Goal: Transaction & Acquisition: Purchase product/service

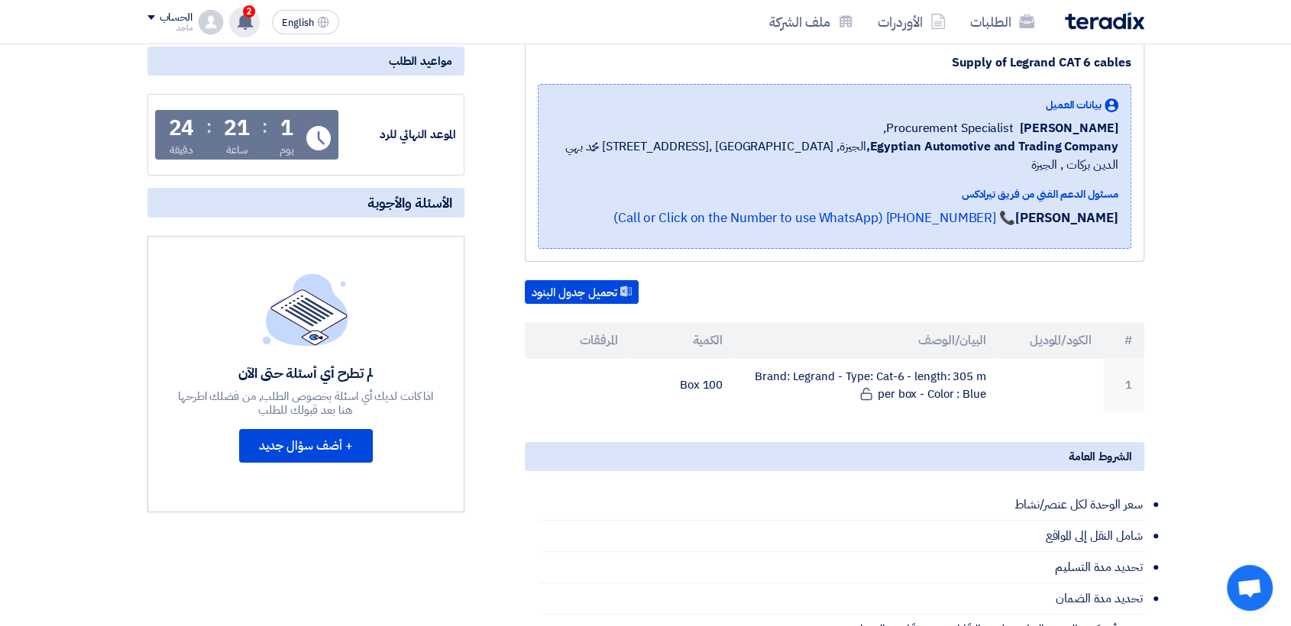
click at [241, 15] on use at bounding box center [245, 21] width 15 height 17
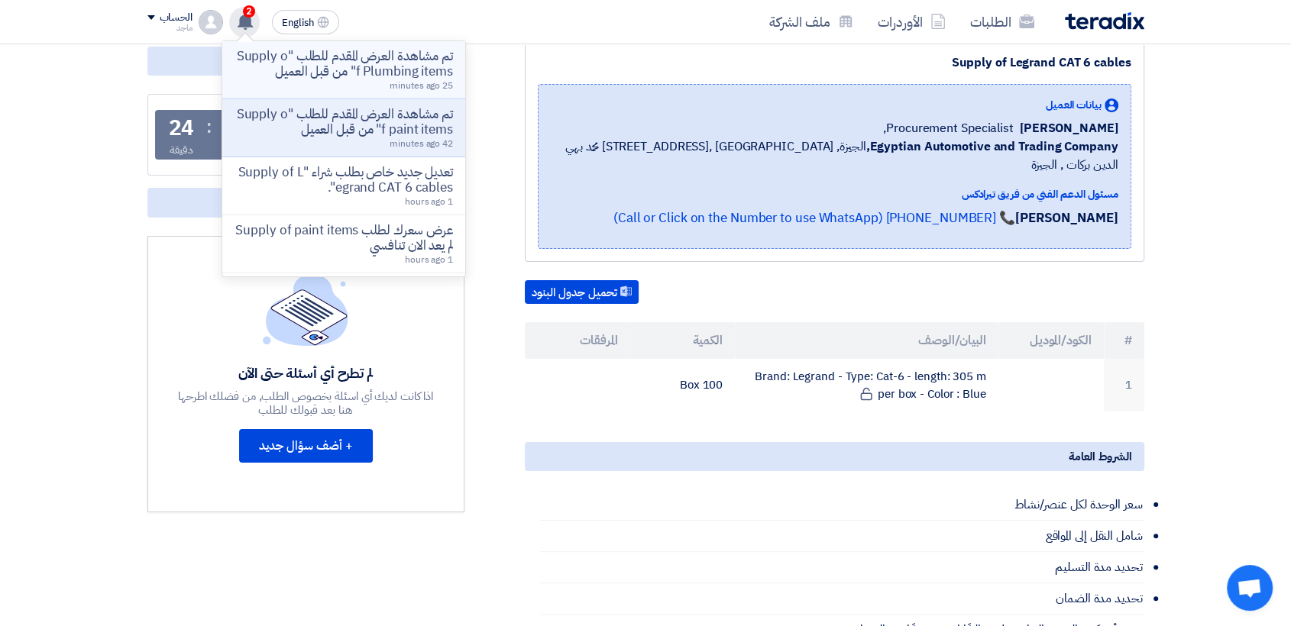
click at [278, 58] on p "تم مشاهدة العرض المقدم للطلب "Supply of Plumbing items" من قبل العميل" at bounding box center [344, 64] width 218 height 31
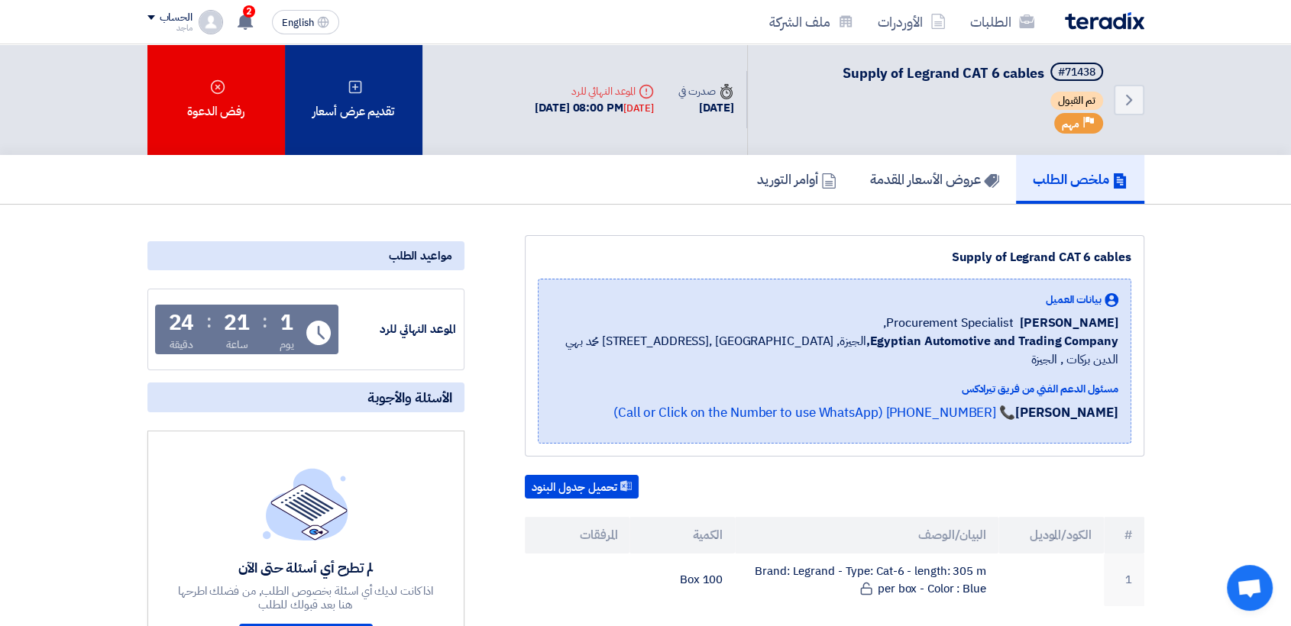
click at [354, 65] on div "تقديم عرض أسعار" at bounding box center [354, 99] width 138 height 111
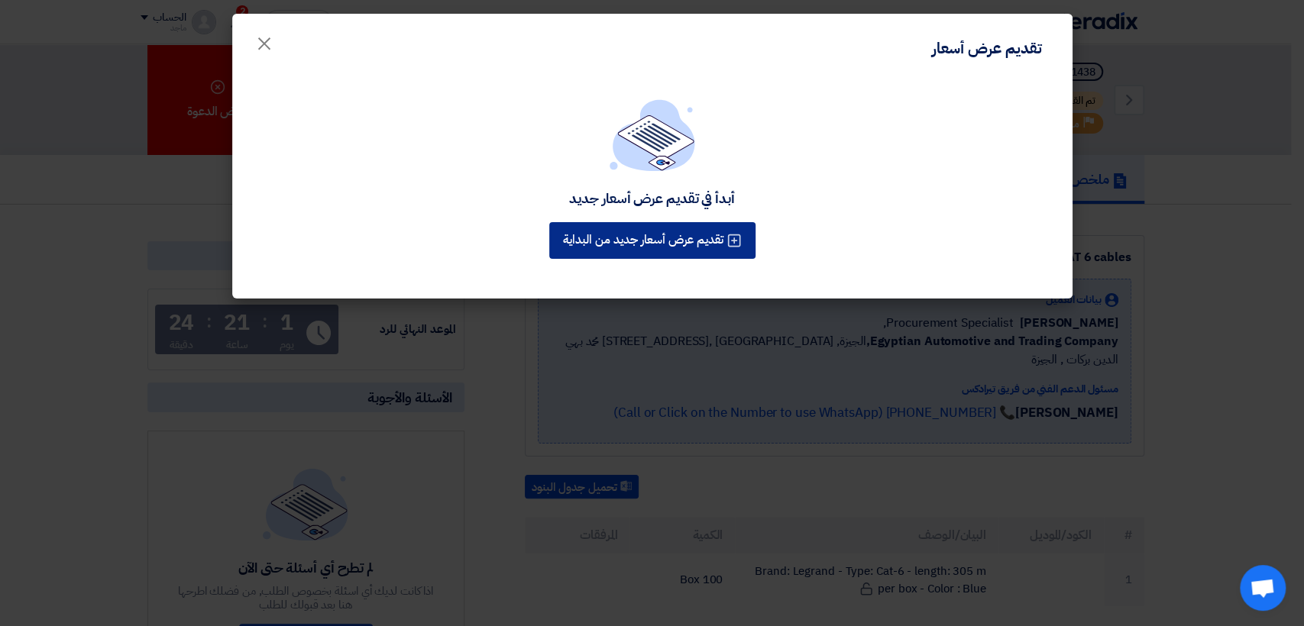
click at [616, 238] on button "تقديم عرض أسعار جديد من البداية" at bounding box center [652, 240] width 206 height 37
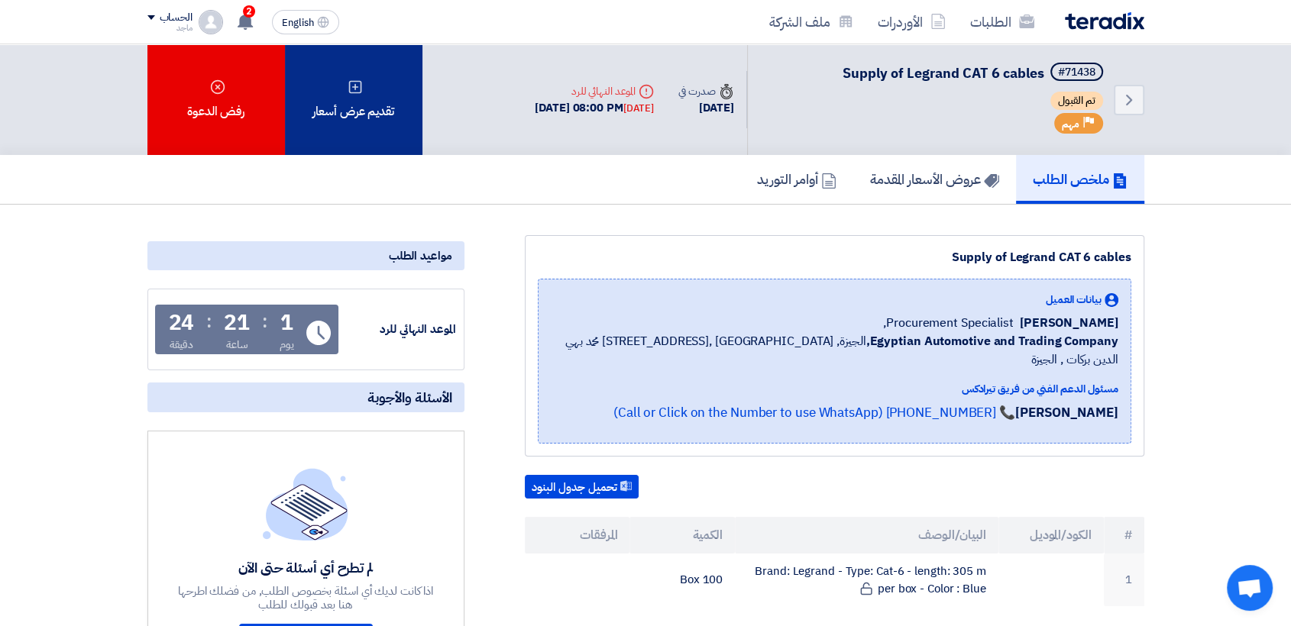
click at [389, 127] on div "تقديم عرض أسعار" at bounding box center [354, 99] width 138 height 111
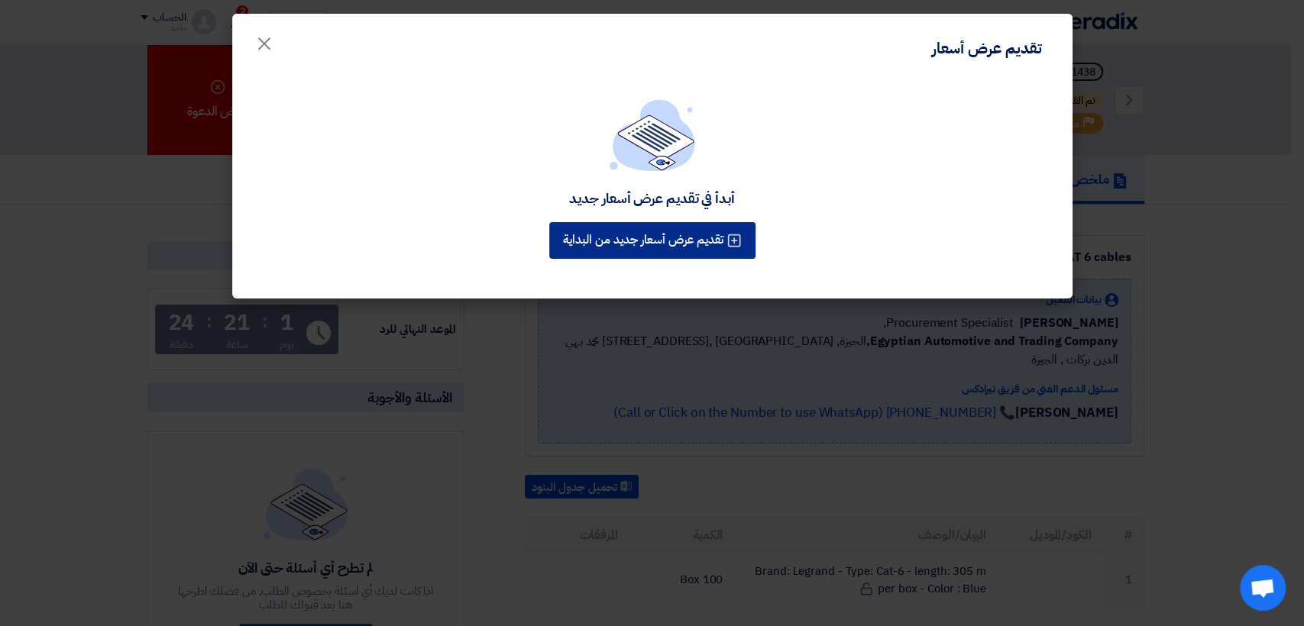
click at [664, 238] on button "تقديم عرض أسعار جديد من البداية" at bounding box center [652, 240] width 206 height 37
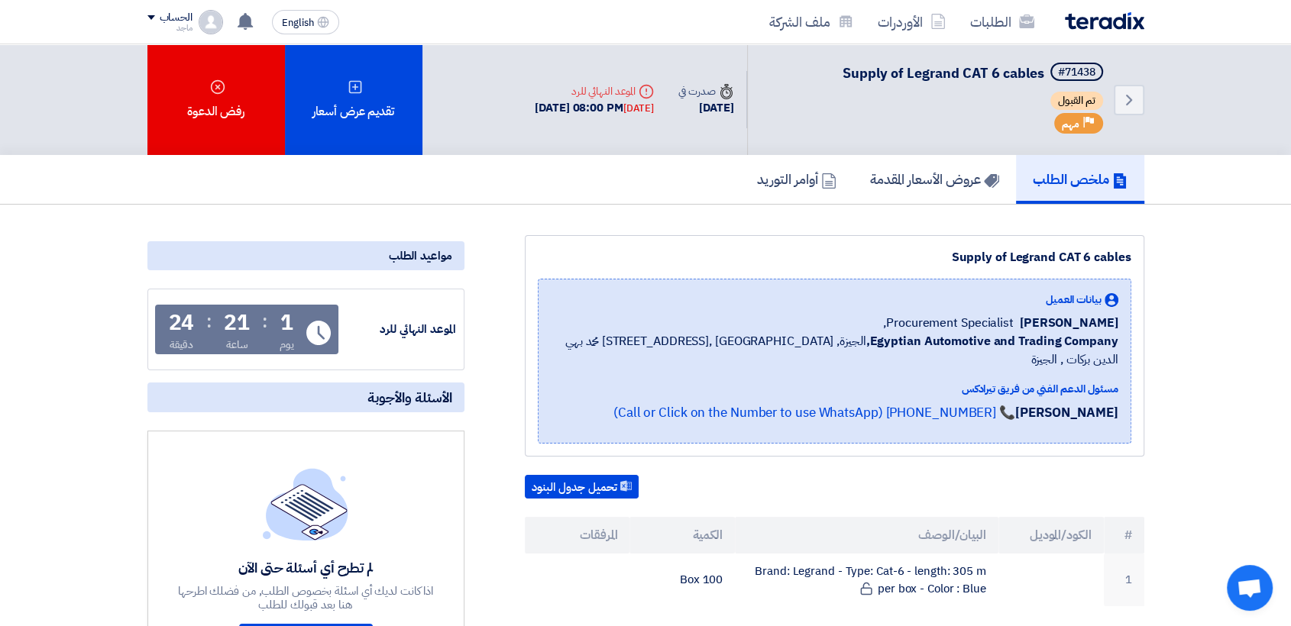
click at [639, 517] on th "الكمية" at bounding box center [681, 535] width 105 height 37
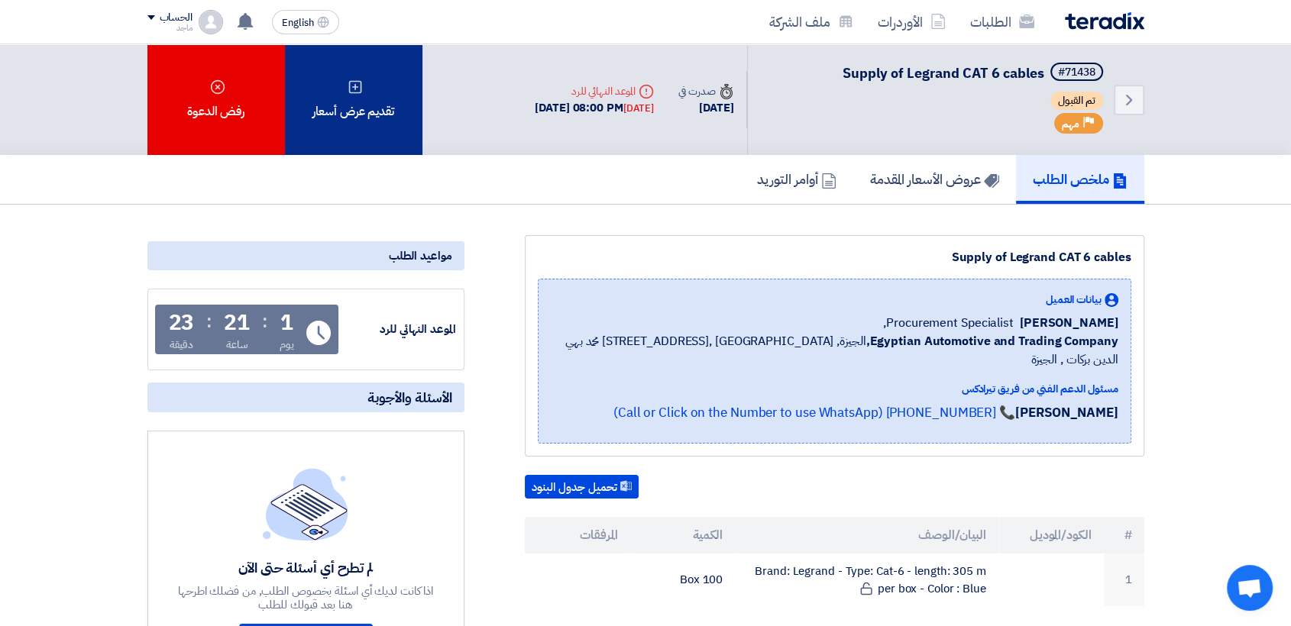
click at [361, 130] on div "تقديم عرض أسعار" at bounding box center [354, 99] width 138 height 111
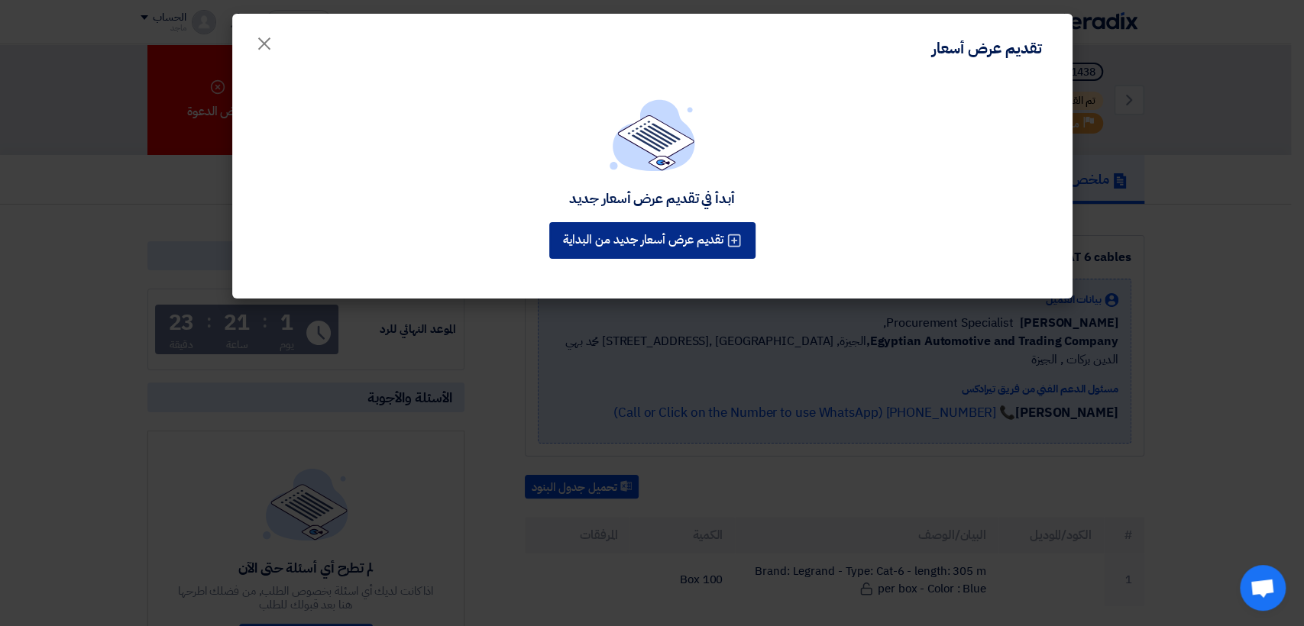
click at [636, 230] on button "تقديم عرض أسعار جديد من البداية" at bounding box center [652, 240] width 206 height 37
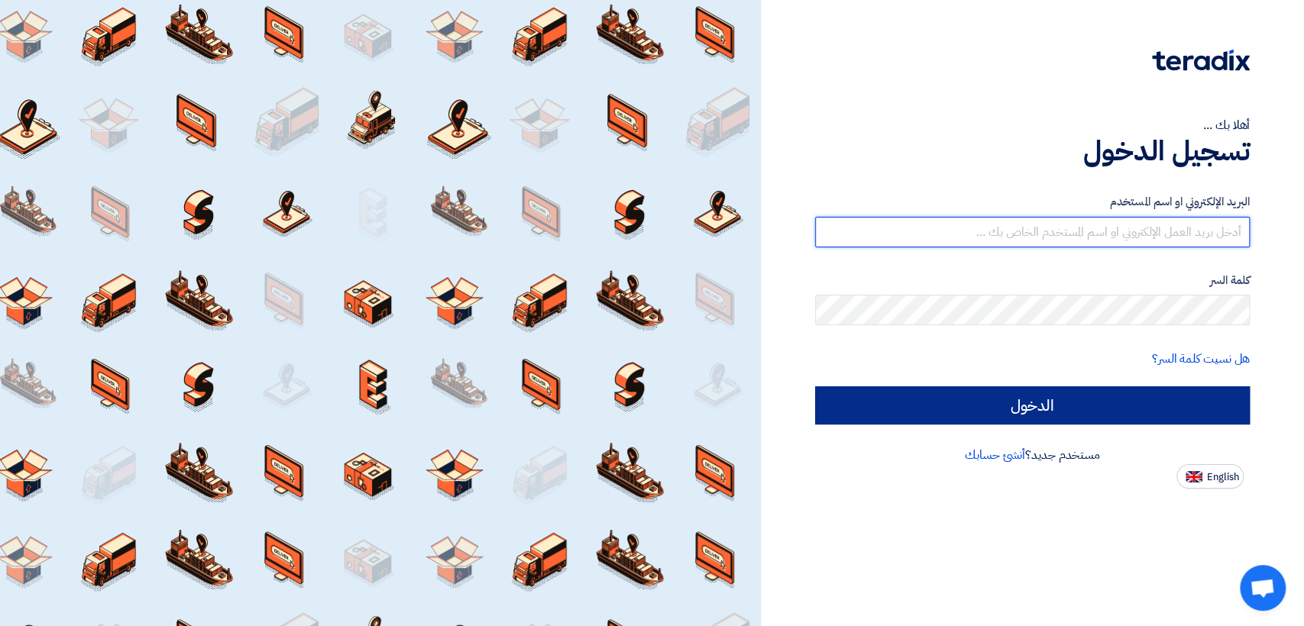
type input "italyaco2030@gmail.com"
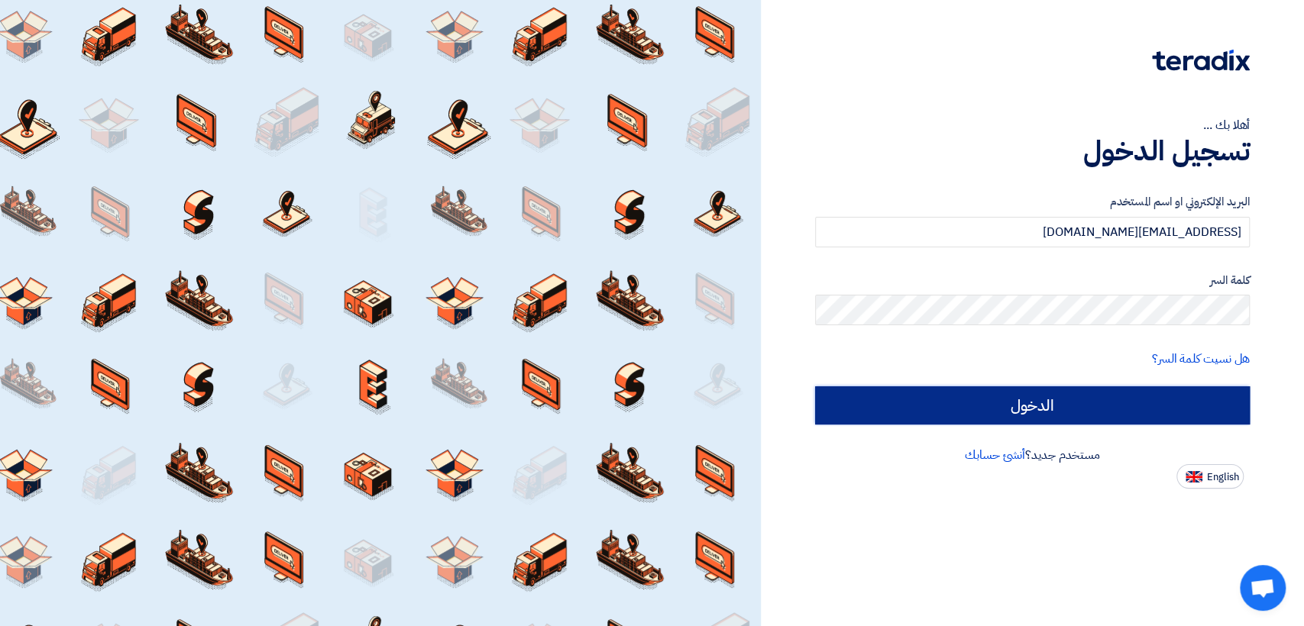
click at [892, 405] on input "الدخول" at bounding box center [1032, 406] width 435 height 38
click at [847, 406] on input "الدخول" at bounding box center [1032, 406] width 435 height 38
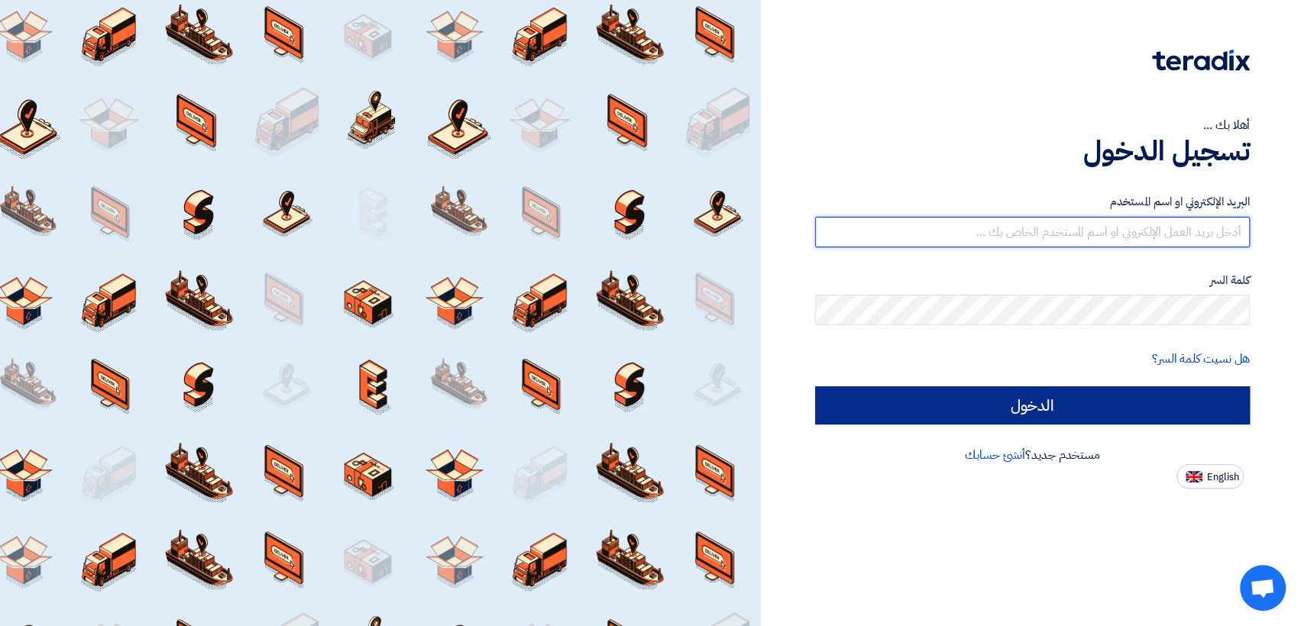
type input "italyaco2030@gmail.com"
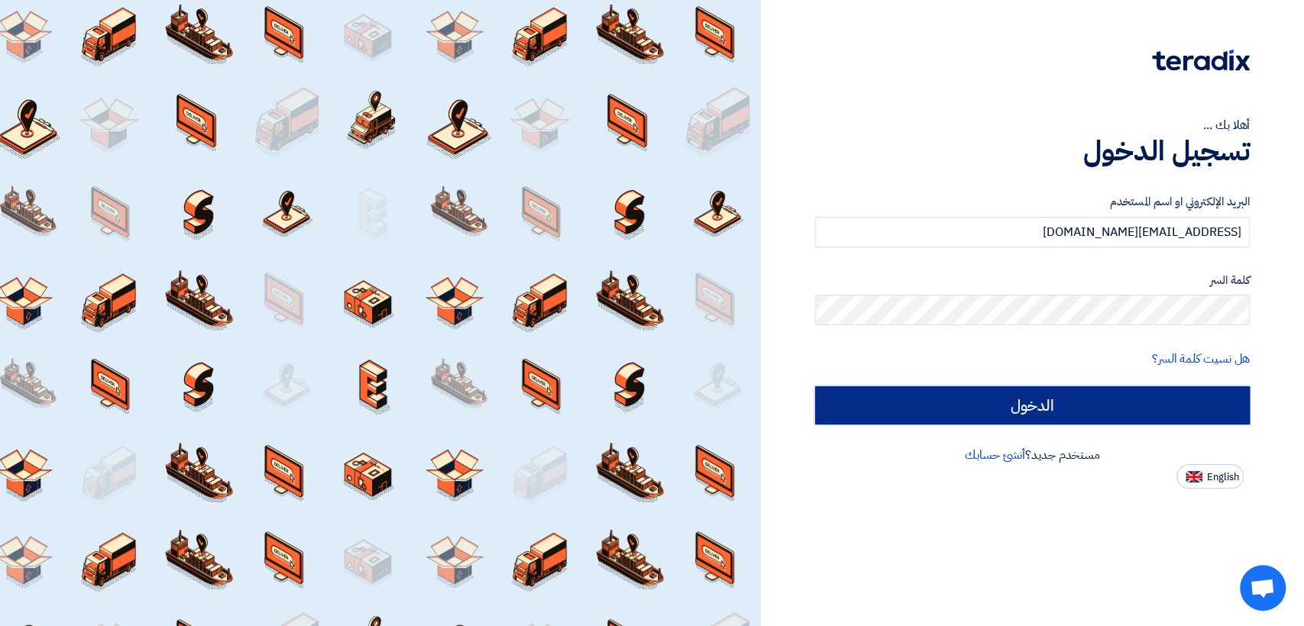
click at [833, 416] on input "الدخول" at bounding box center [1032, 406] width 435 height 38
click at [856, 408] on input "الدخول" at bounding box center [1032, 406] width 435 height 38
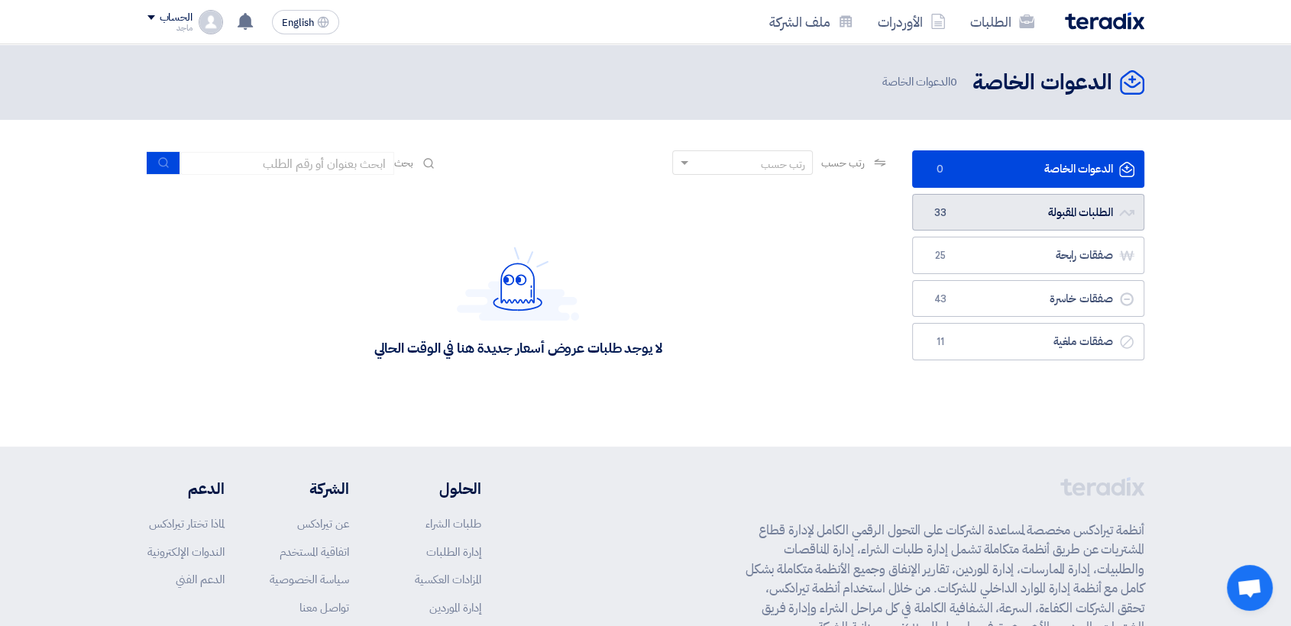
click at [947, 211] on span "33" at bounding box center [940, 212] width 18 height 15
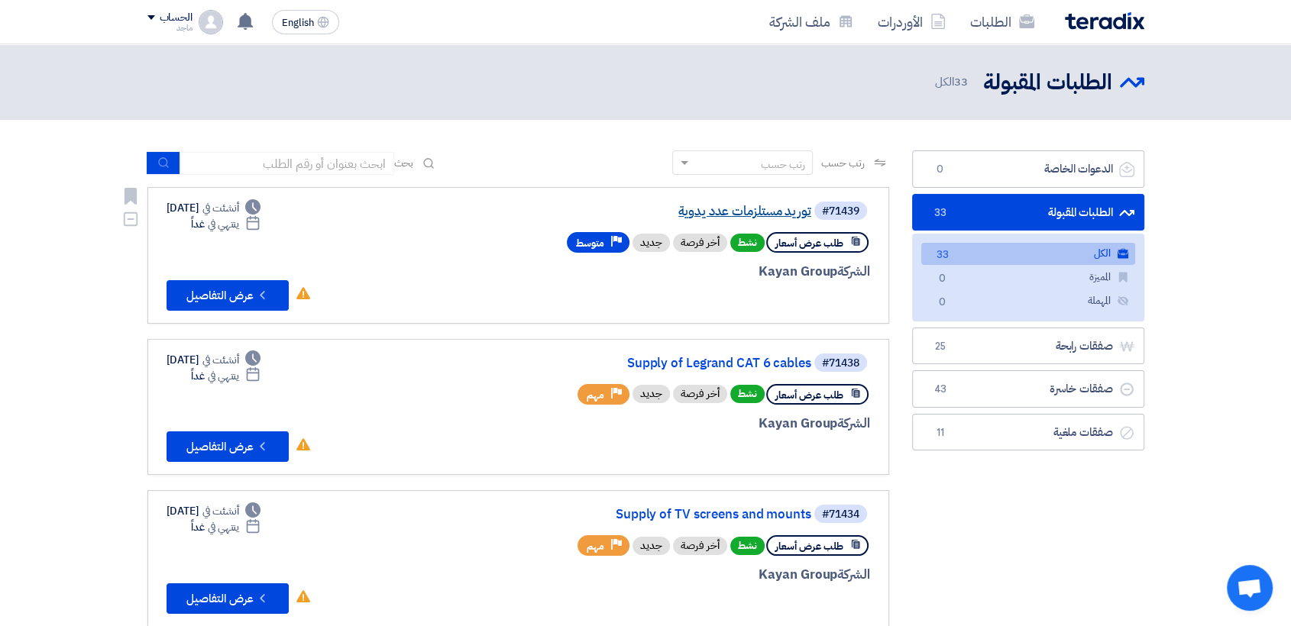
click at [723, 211] on link "توريد مستلزمات عدد يدوية" at bounding box center [659, 212] width 306 height 14
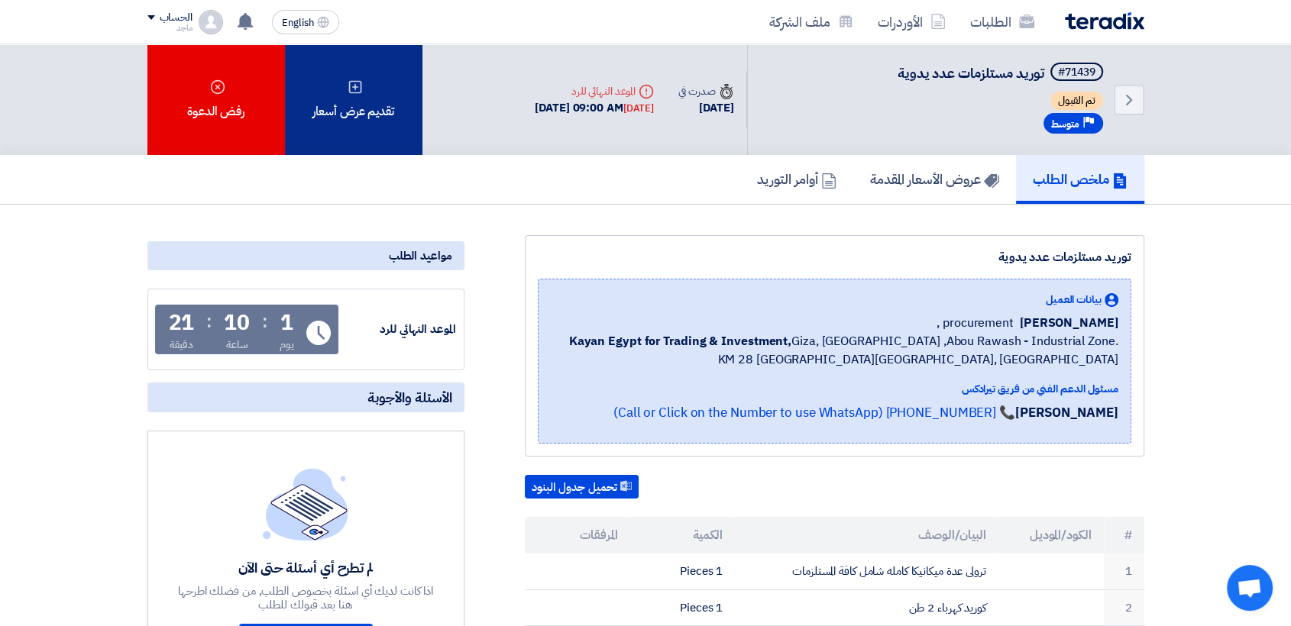
click at [363, 101] on div "تقديم عرض أسعار" at bounding box center [354, 99] width 138 height 111
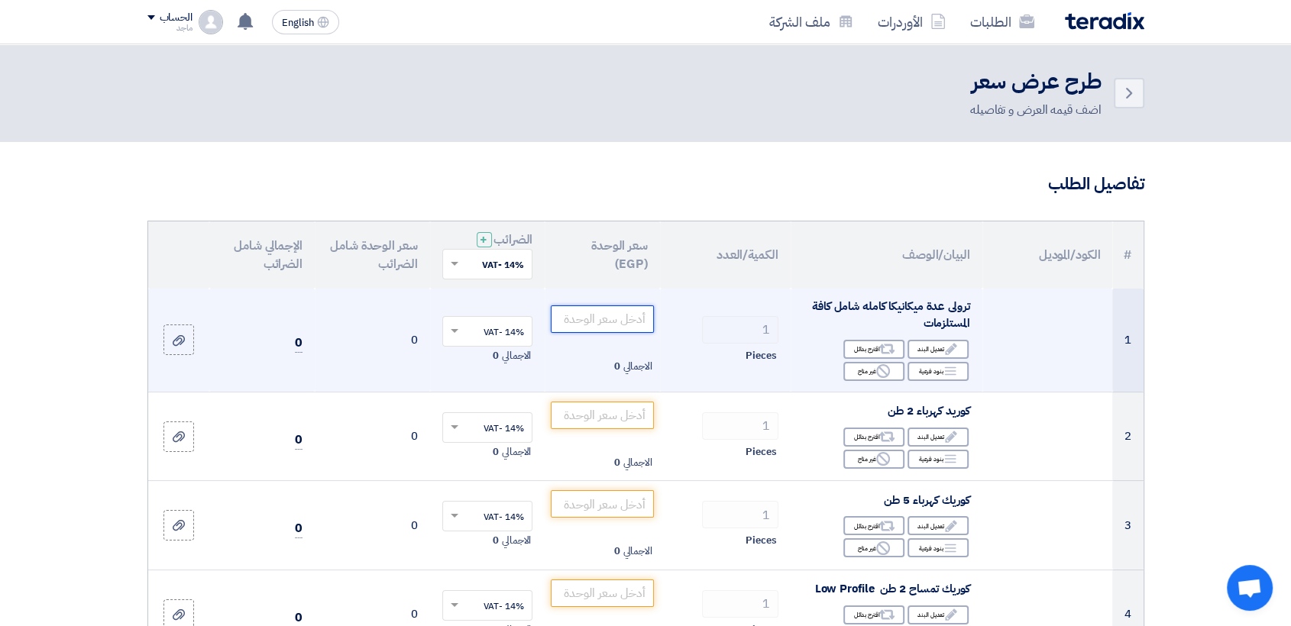
click at [599, 325] on input "number" at bounding box center [602, 320] width 103 height 28
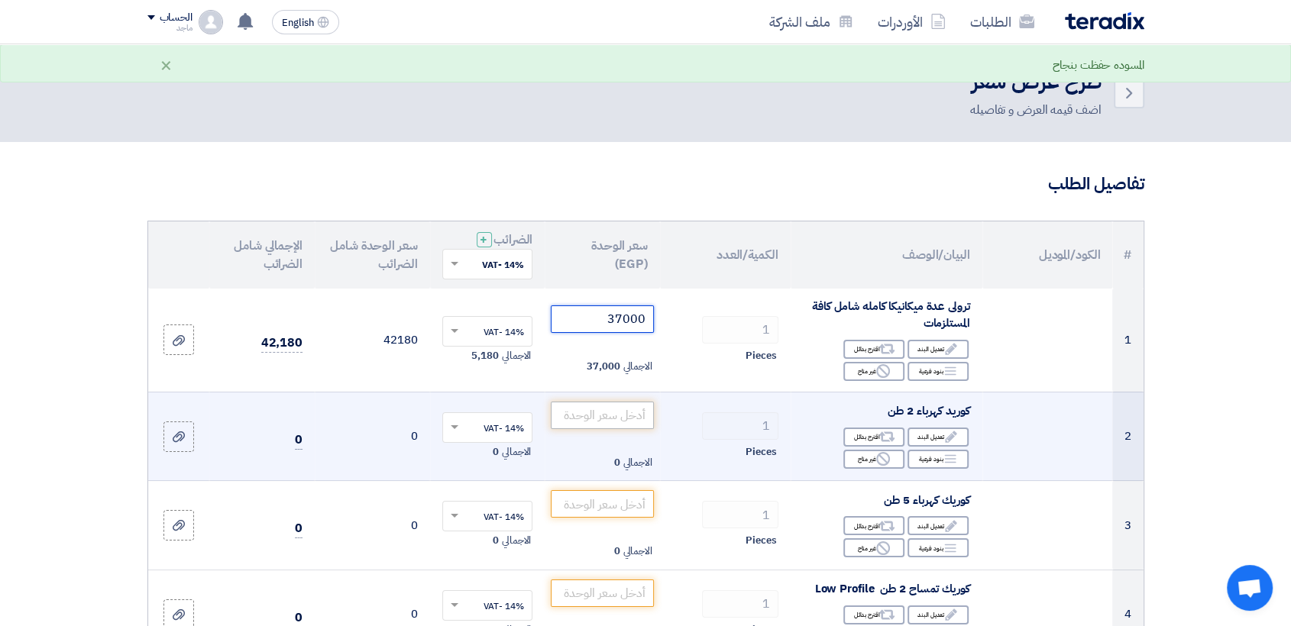
type input "37000"
click at [591, 419] on input "number" at bounding box center [602, 416] width 103 height 28
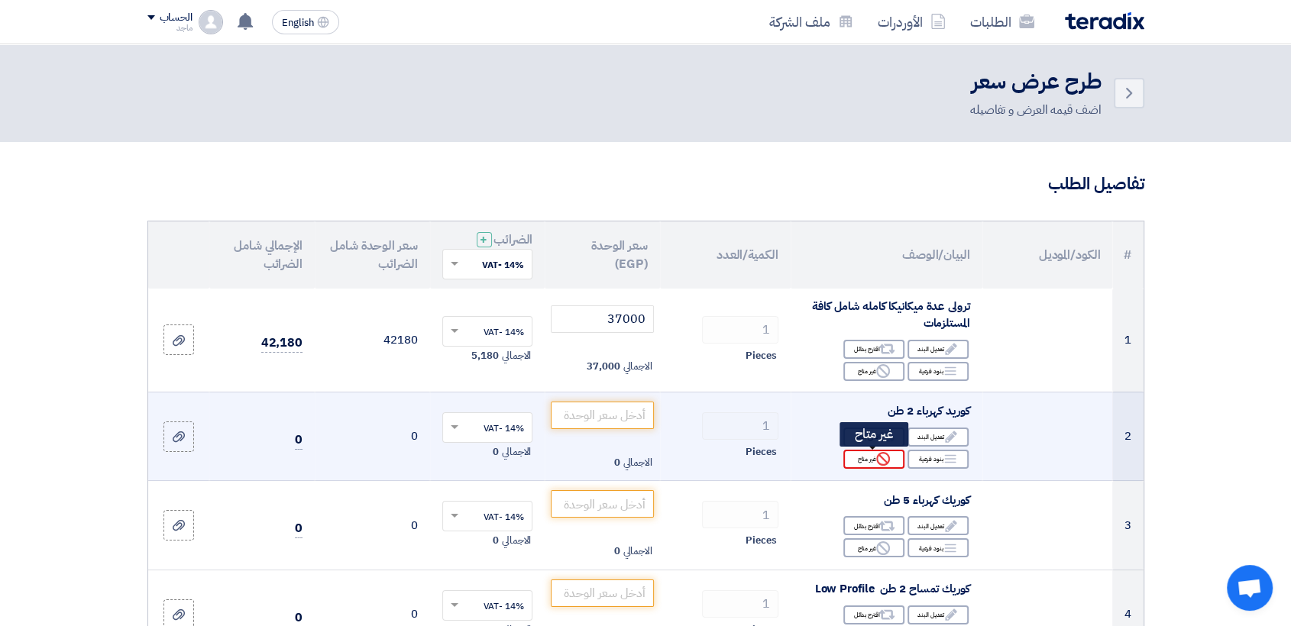
click at [878, 461] on use at bounding box center [883, 459] width 14 height 14
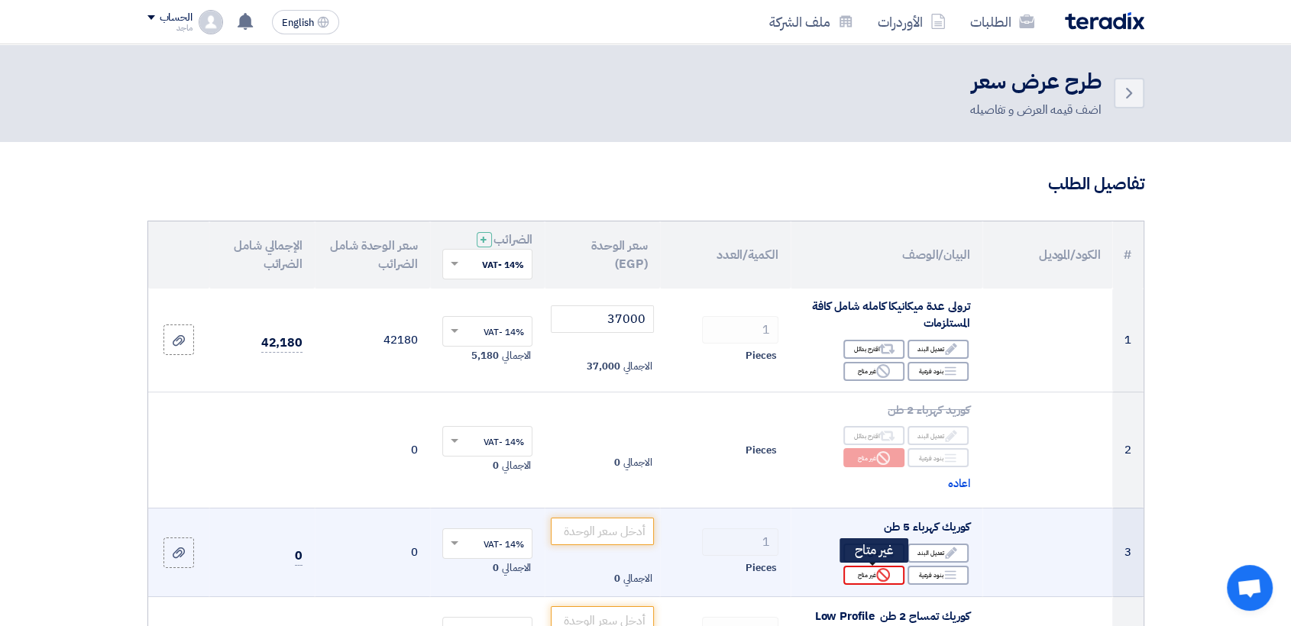
click at [862, 578] on div "Reject غير متاح" at bounding box center [873, 575] width 61 height 19
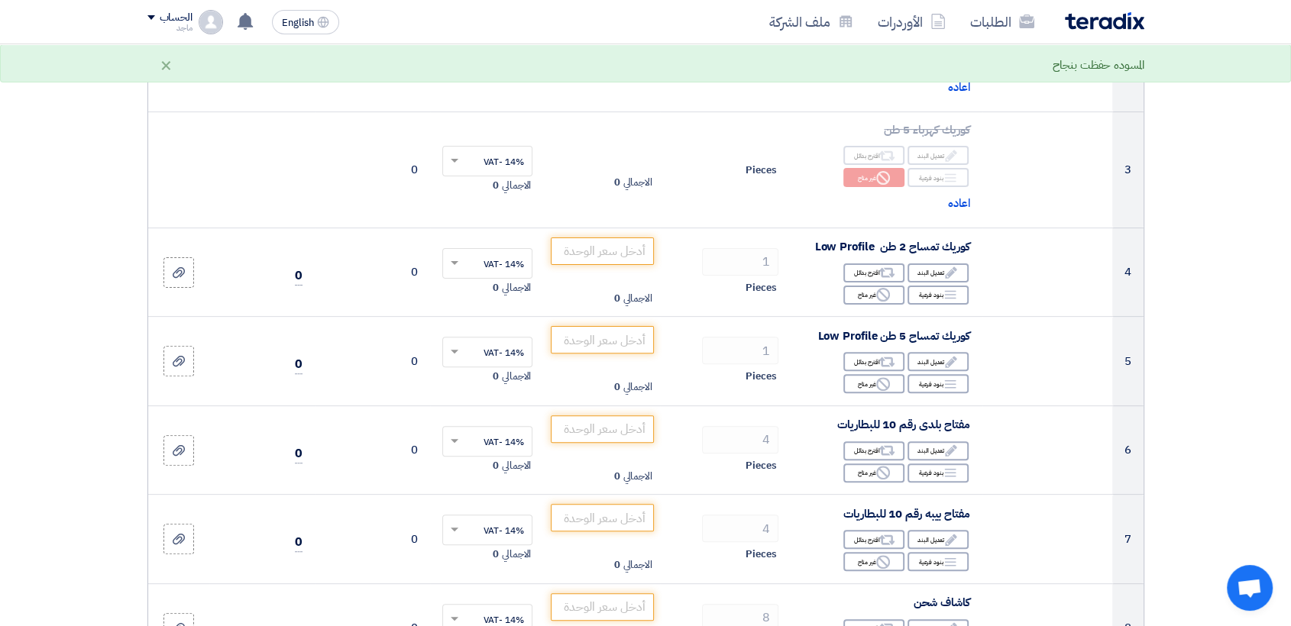
scroll to position [399, 0]
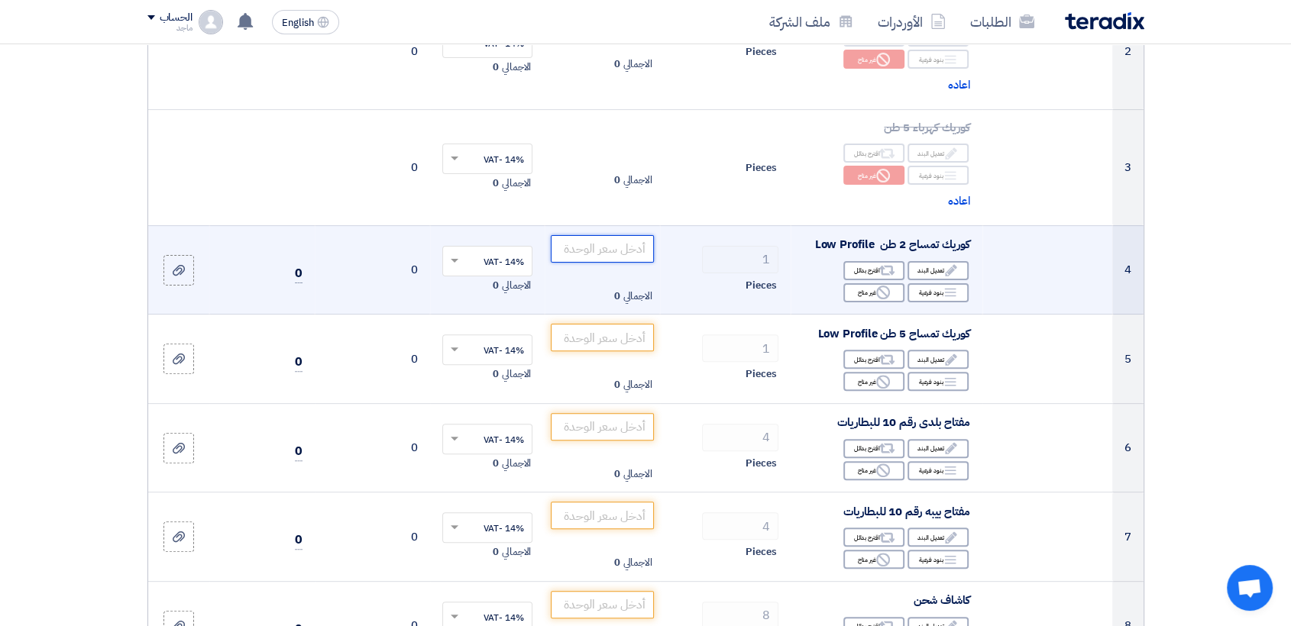
click at [631, 251] on input "number" at bounding box center [602, 249] width 103 height 28
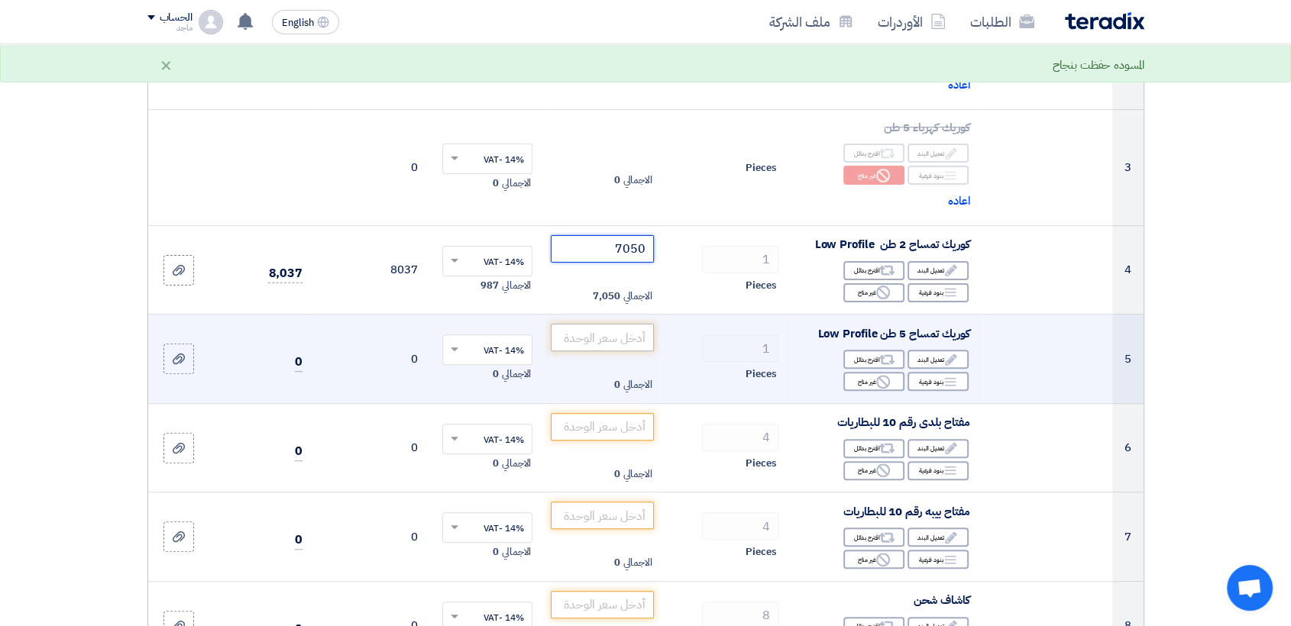
type input "7050"
click at [584, 339] on input "number" at bounding box center [602, 338] width 103 height 28
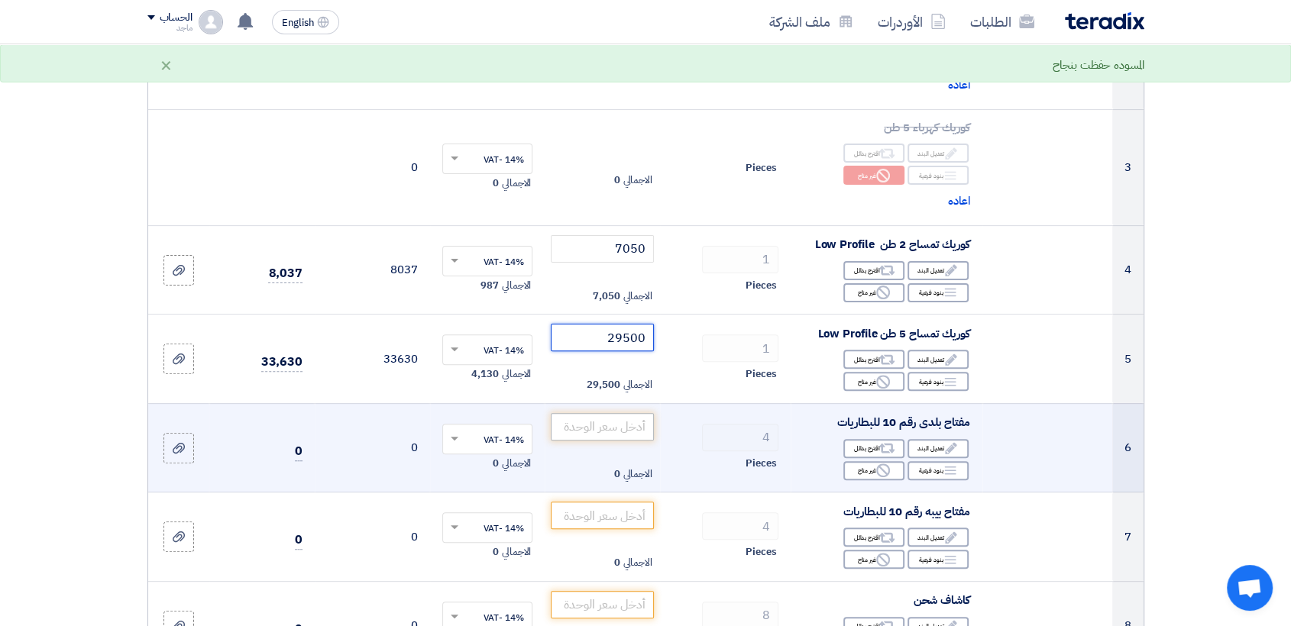
type input "29500"
click at [600, 435] on input "number" at bounding box center [602, 427] width 103 height 28
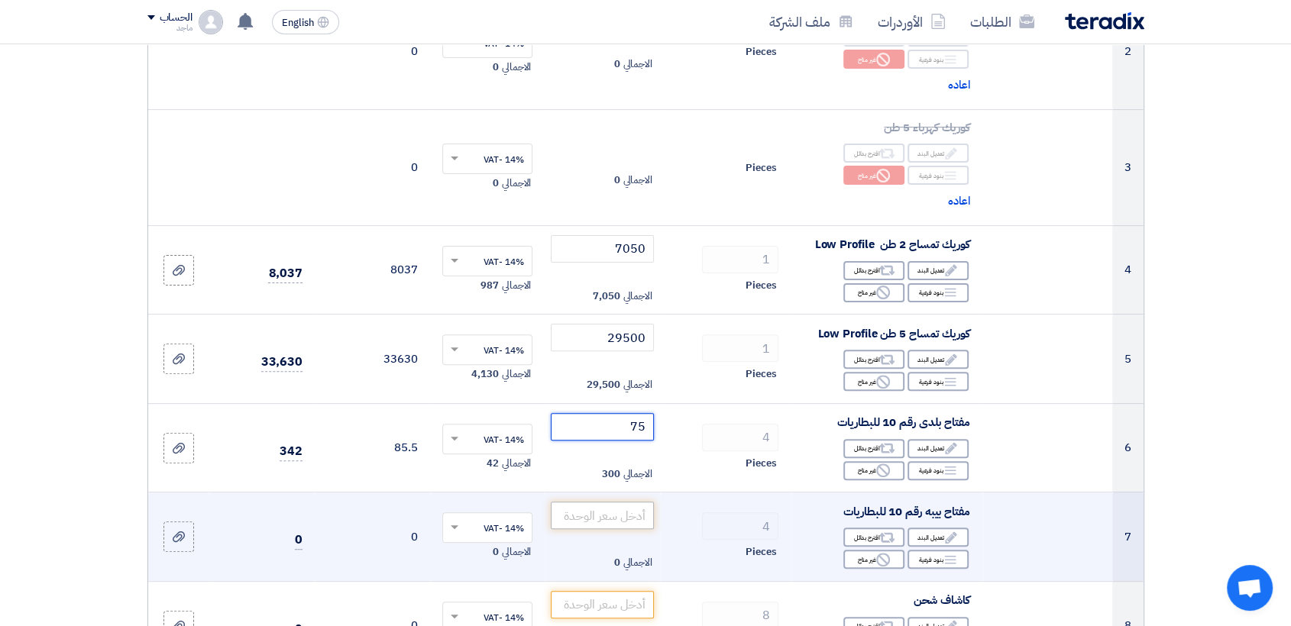
type input "75"
click at [609, 512] on input "number" at bounding box center [602, 516] width 103 height 28
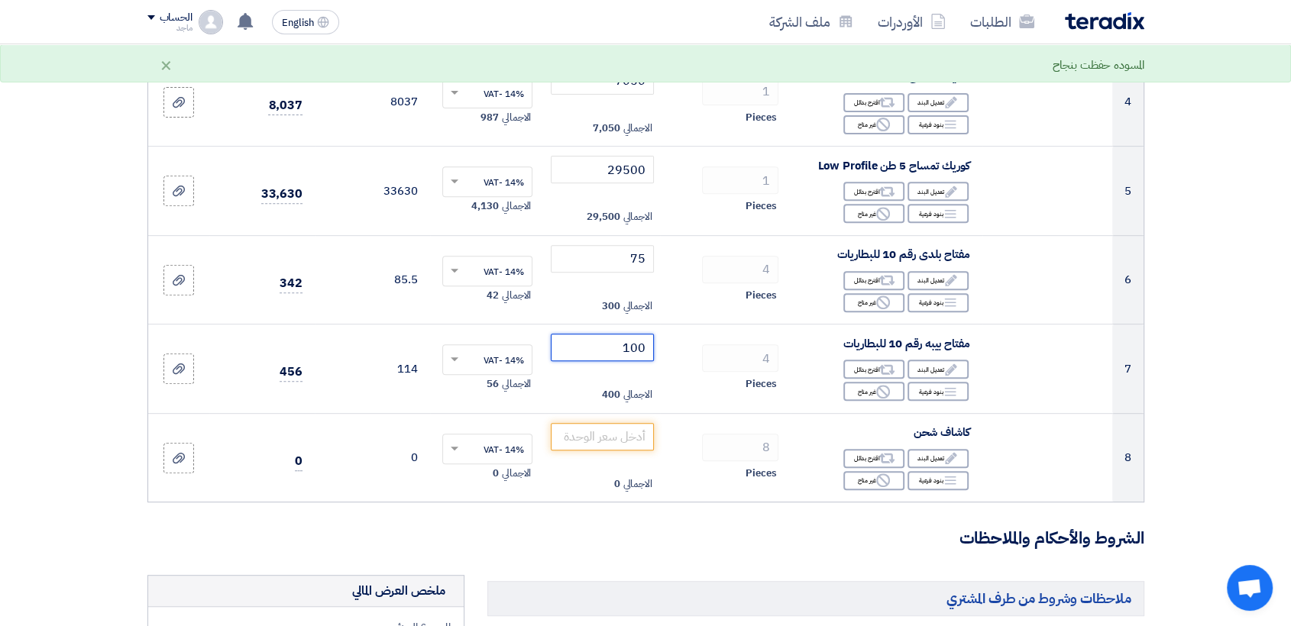
scroll to position [569, 0]
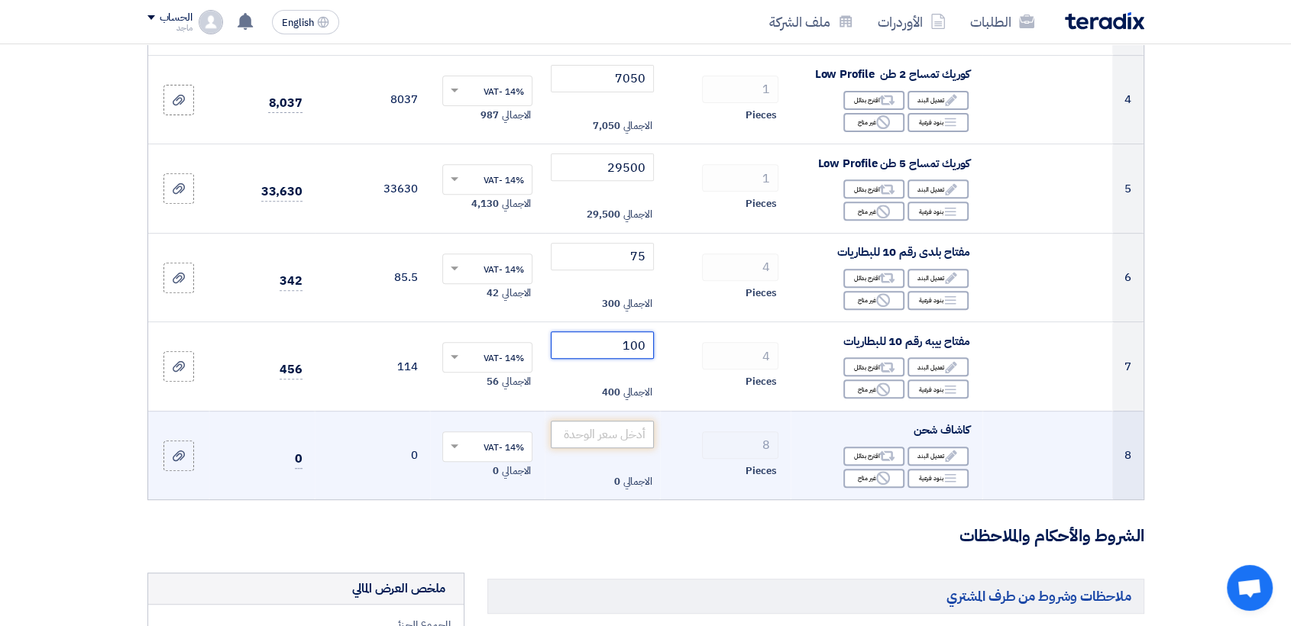
type input "100"
click at [585, 437] on input "number" at bounding box center [602, 435] width 103 height 28
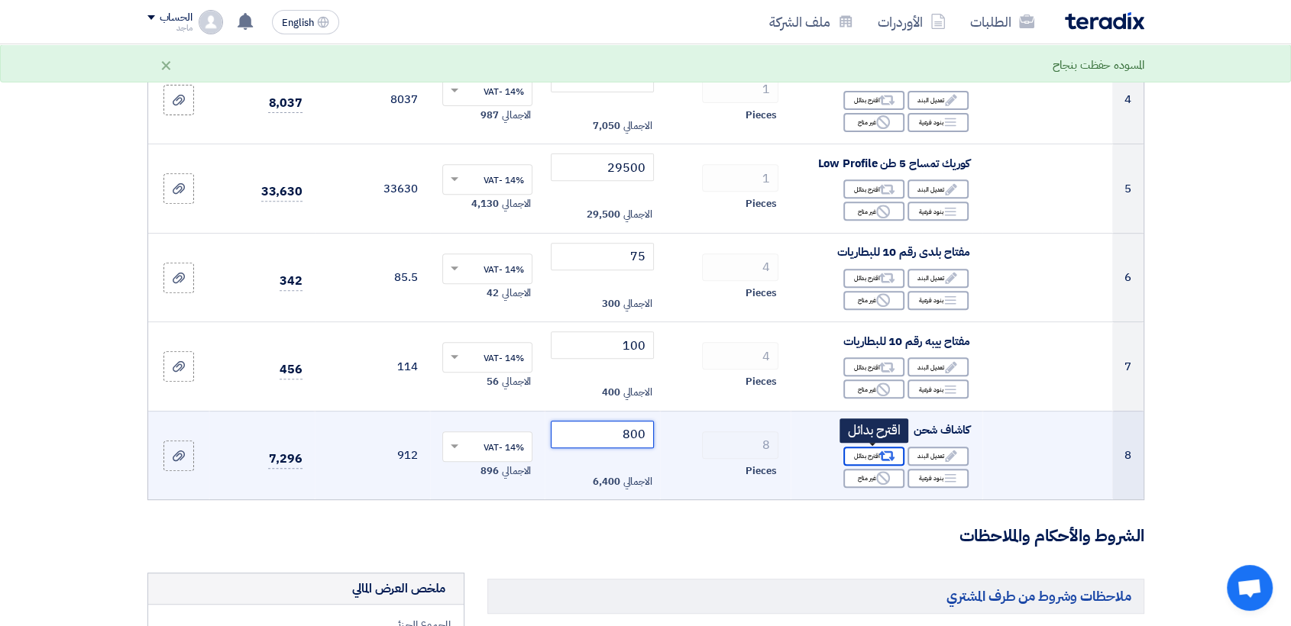
type input "800"
click at [868, 449] on div "Alternative اقترح بدائل" at bounding box center [873, 456] width 61 height 19
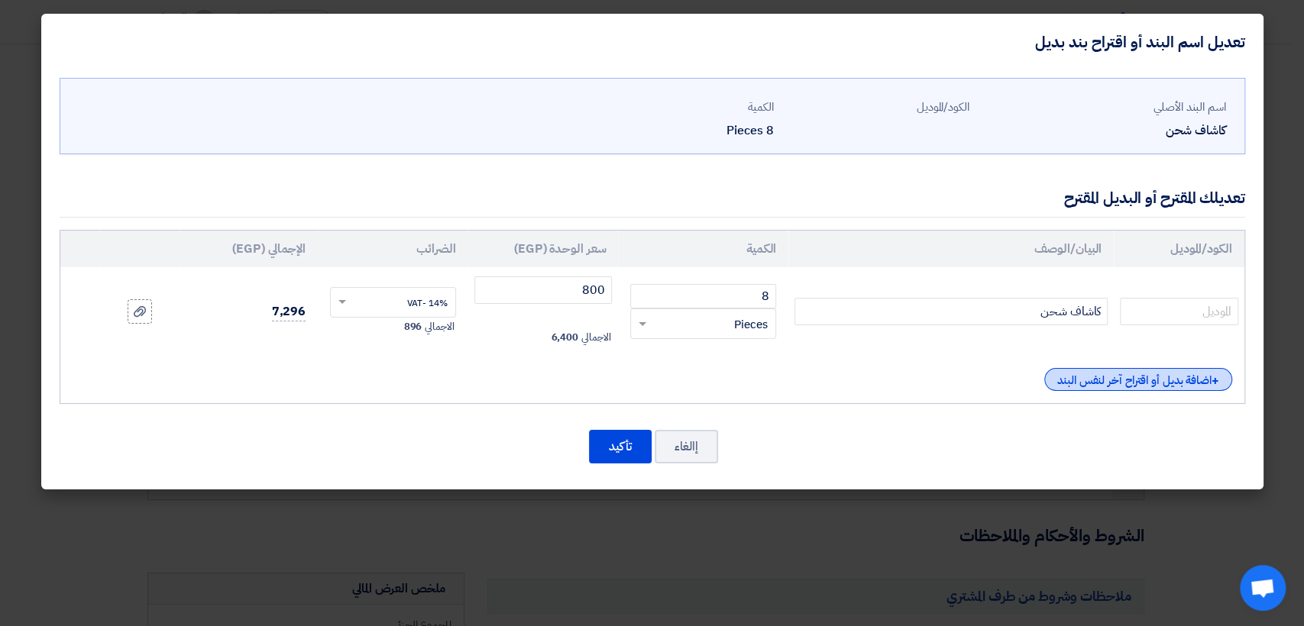
click at [1084, 379] on div "+ اضافة بديل أو اقتراح آخر لنفس البند" at bounding box center [1138, 379] width 188 height 23
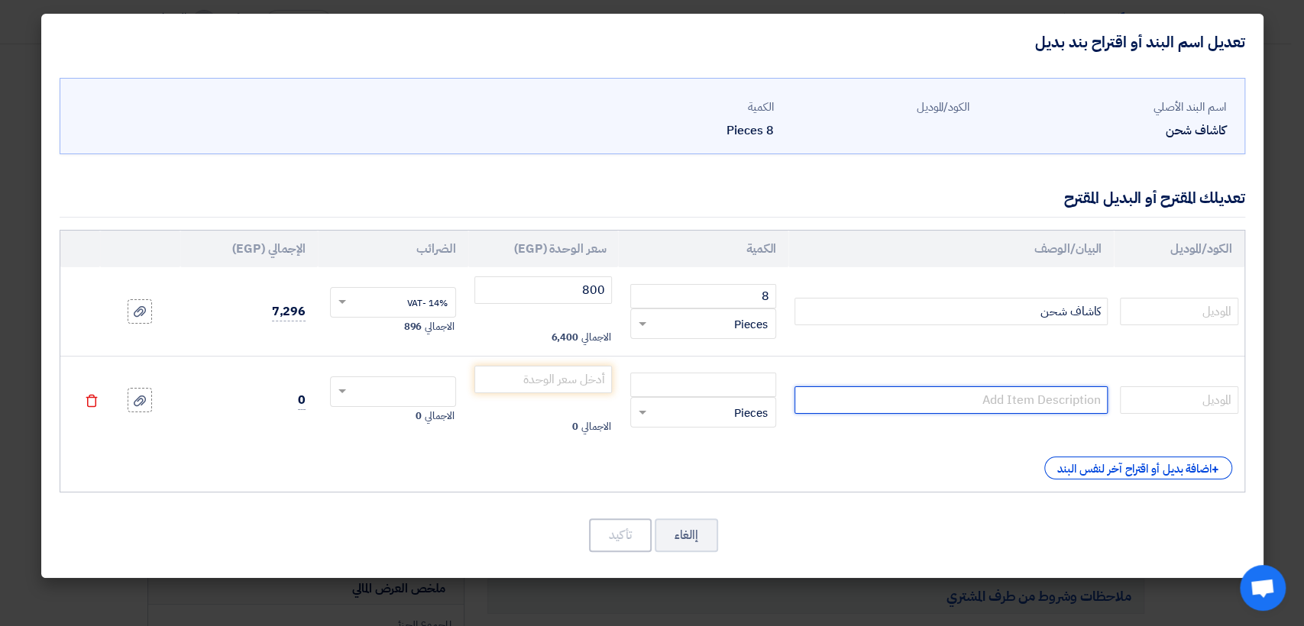
click at [1063, 401] on input "text" at bounding box center [950, 401] width 313 height 28
type input "كشاف يدوي بالمغناطيس"
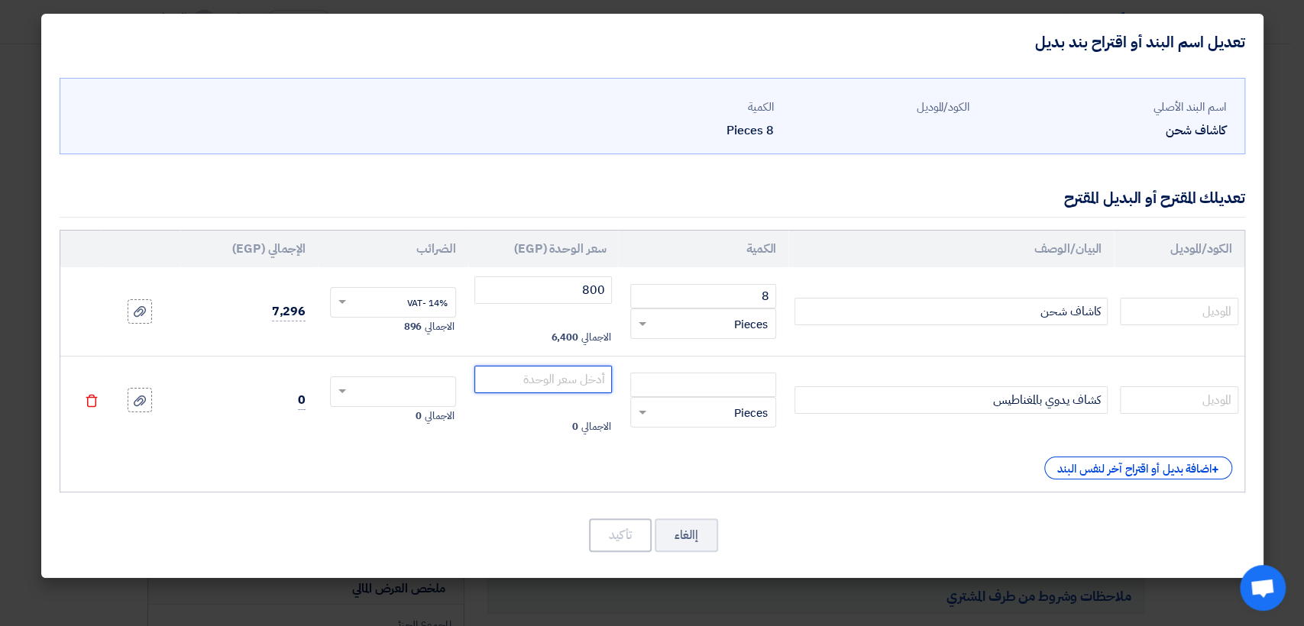
click at [542, 381] on input "number" at bounding box center [543, 380] width 138 height 28
type input "1200"
click at [342, 385] on span at bounding box center [340, 392] width 19 height 14
click at [409, 413] on span "14% -VAT" at bounding box center [427, 420] width 40 height 14
click at [709, 390] on input "number" at bounding box center [703, 385] width 146 height 24
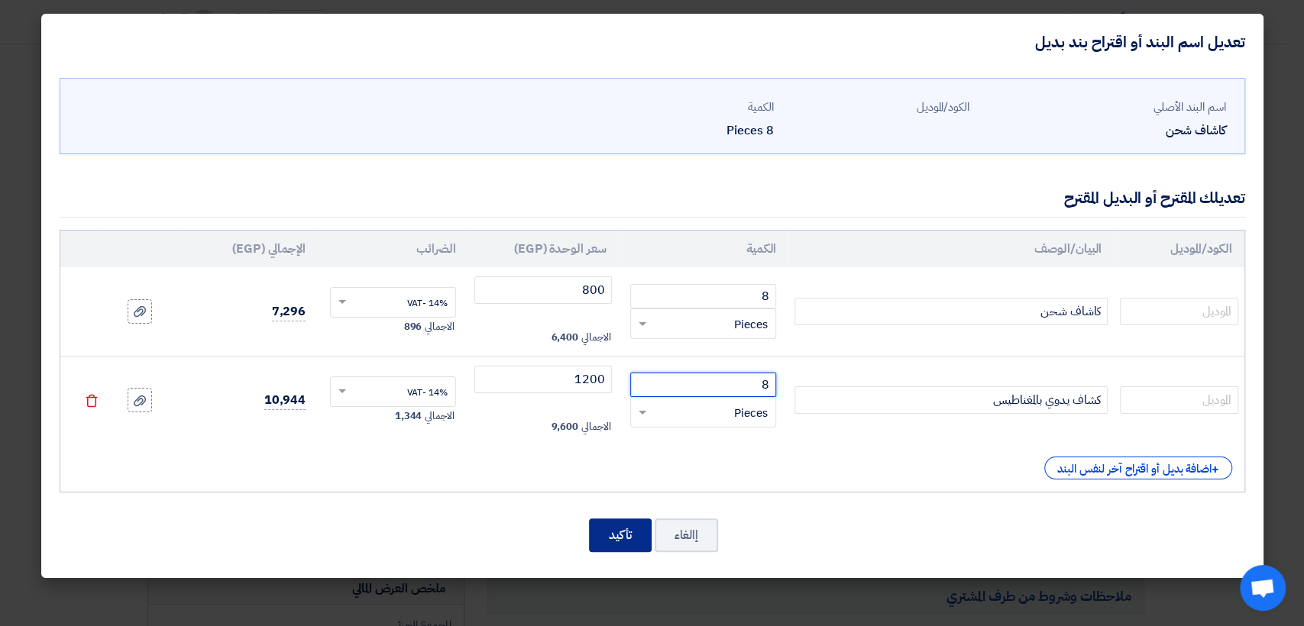
type input "8"
click at [611, 532] on button "تأكيد" at bounding box center [620, 536] width 63 height 34
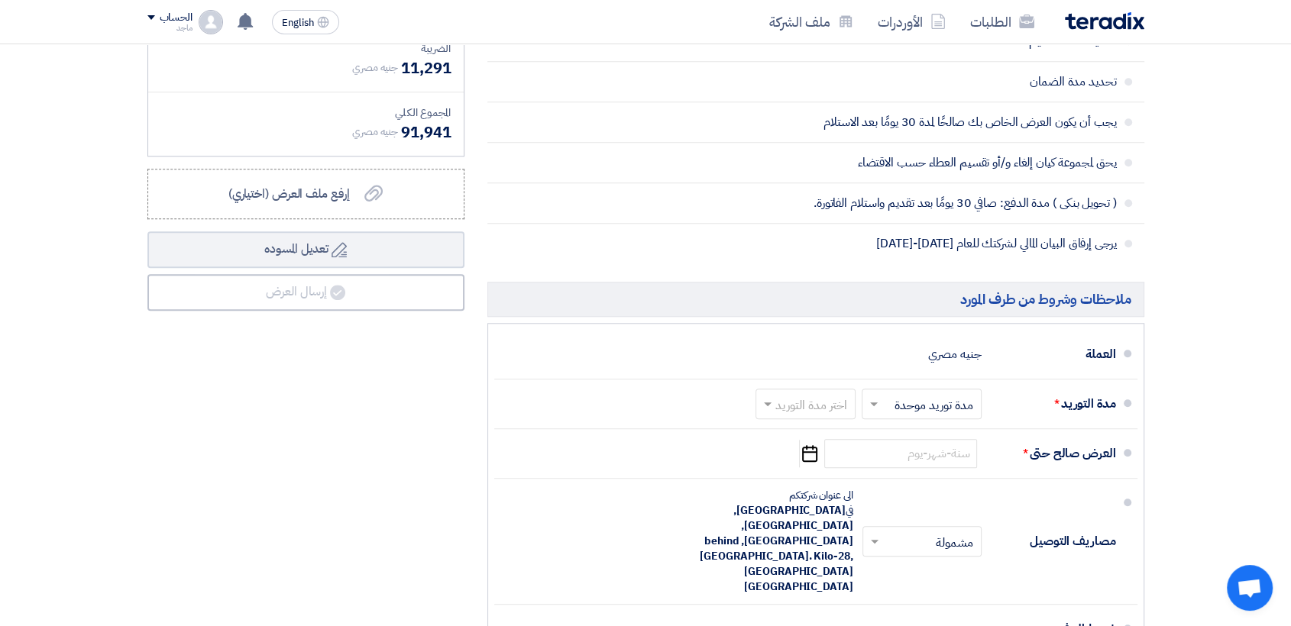
scroll to position [1284, 0]
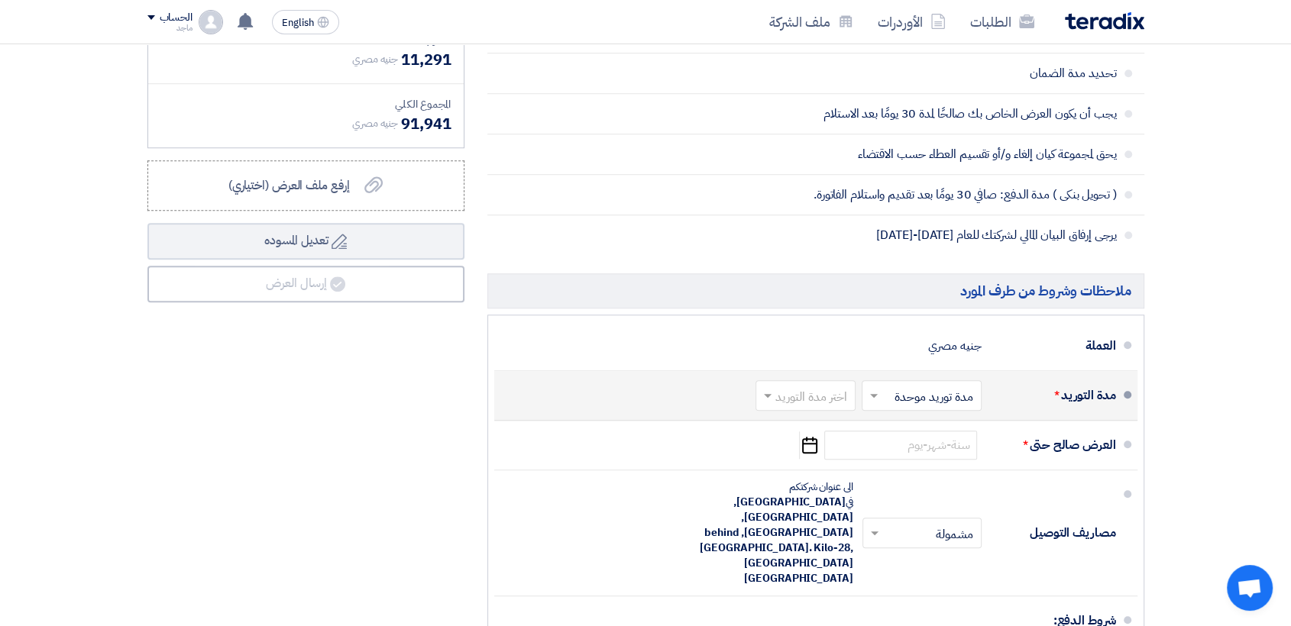
click at [815, 386] on input "text" at bounding box center [802, 397] width 92 height 22
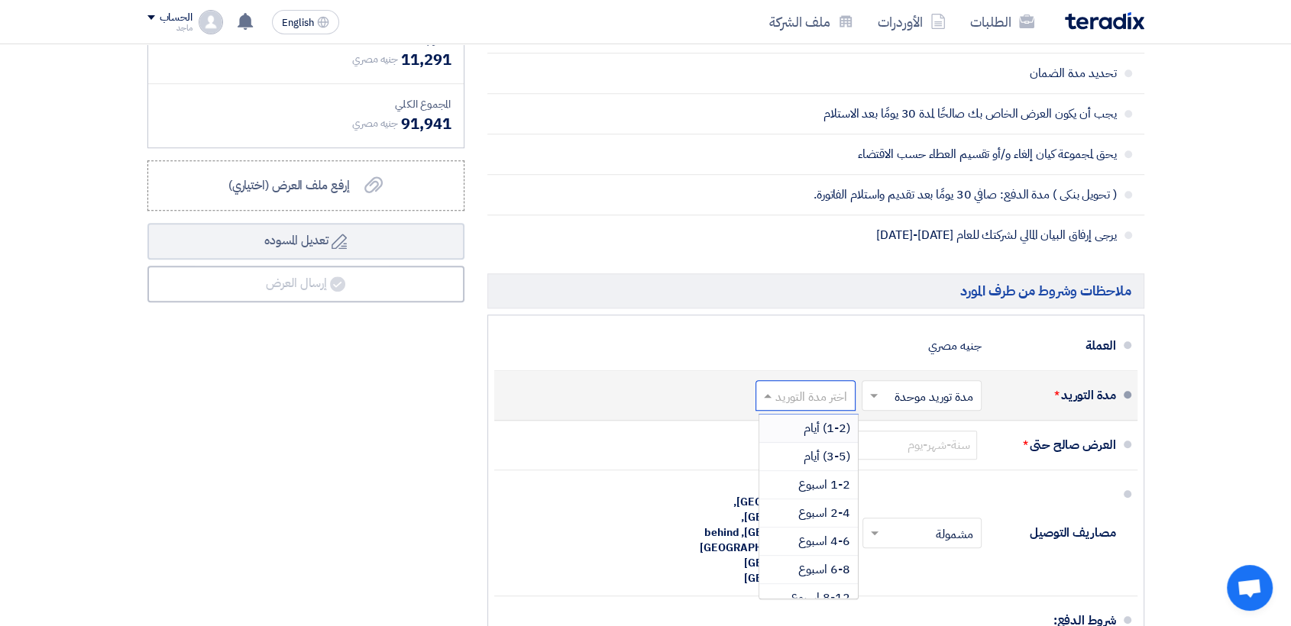
click at [801, 431] on div "(1-2) أيام" at bounding box center [808, 429] width 99 height 28
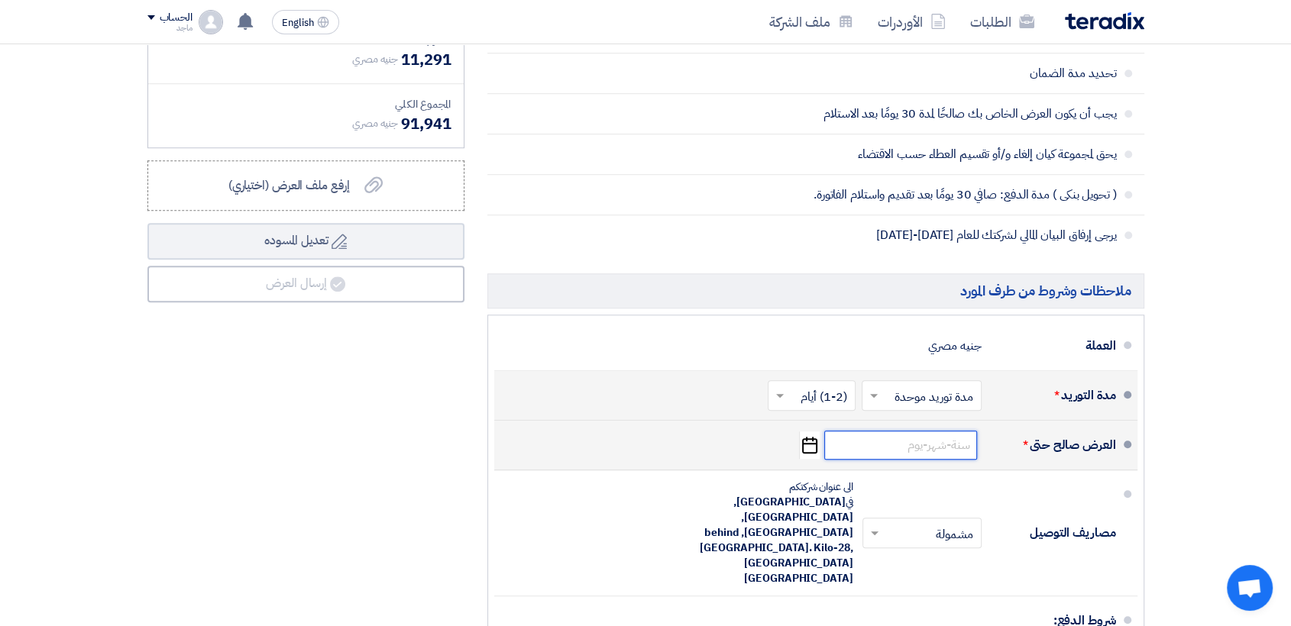
click at [925, 456] on input at bounding box center [900, 445] width 153 height 29
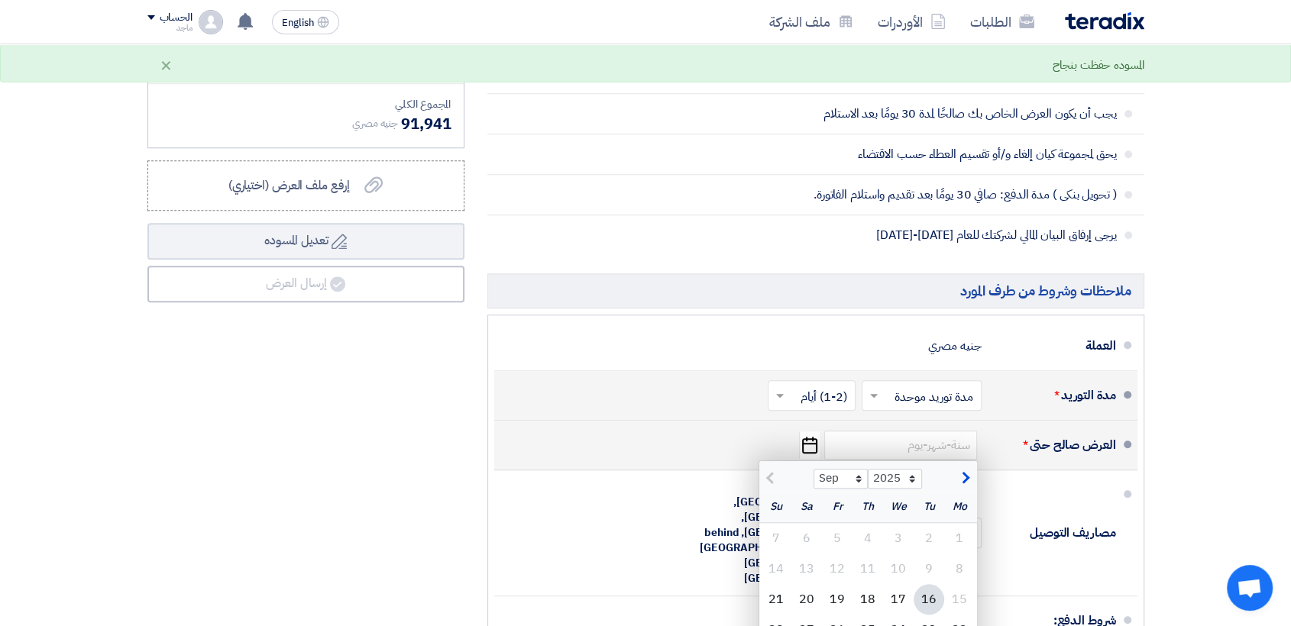
click at [930, 594] on div "16" at bounding box center [929, 599] width 31 height 31
type input "9/16/2025"
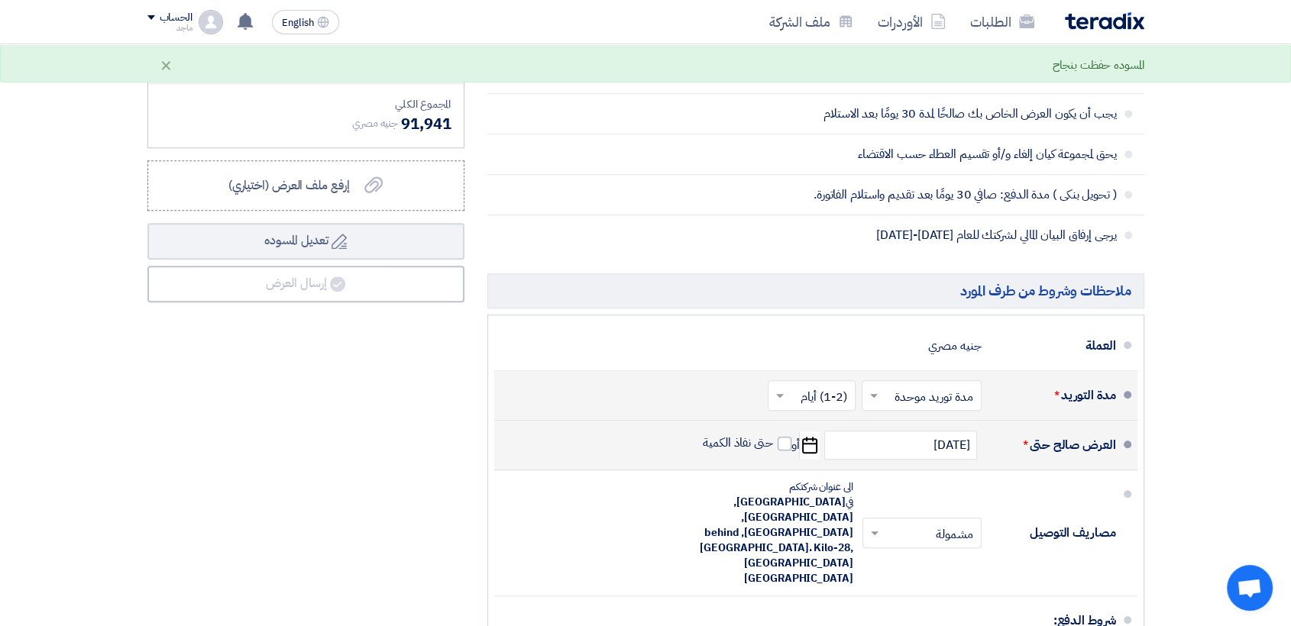
scroll to position [1832, 0]
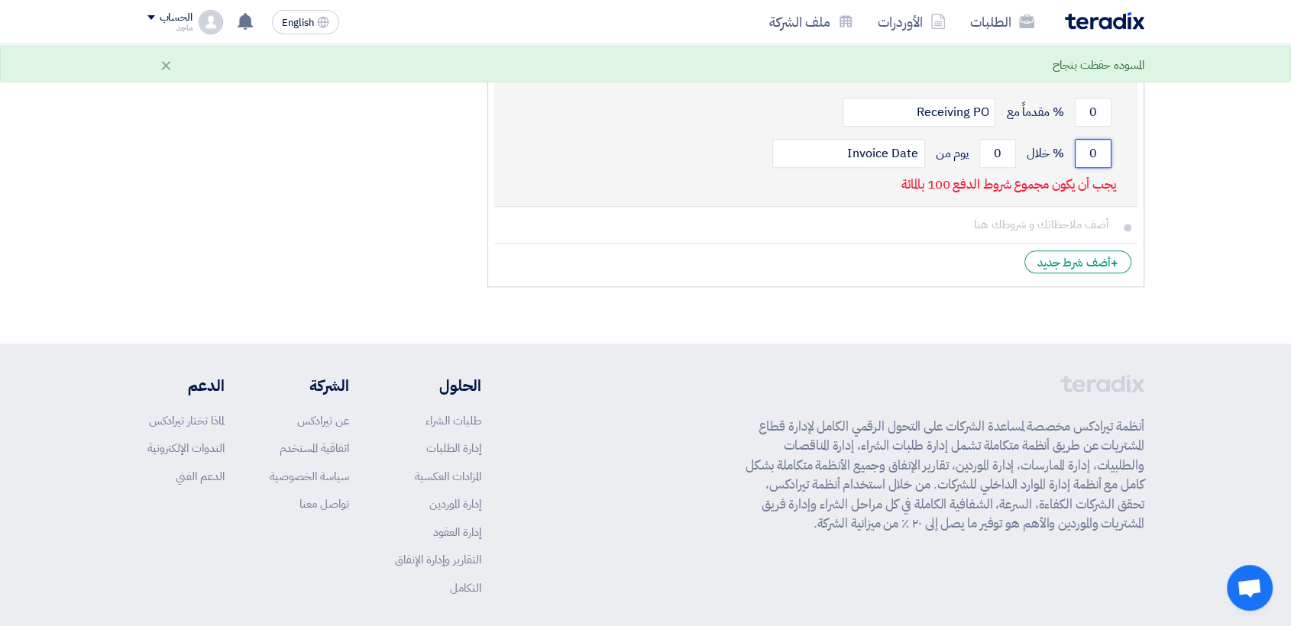
click at [1086, 139] on input "0" at bounding box center [1093, 153] width 37 height 29
type input "100"
click at [984, 139] on input "0" at bounding box center [997, 153] width 37 height 29
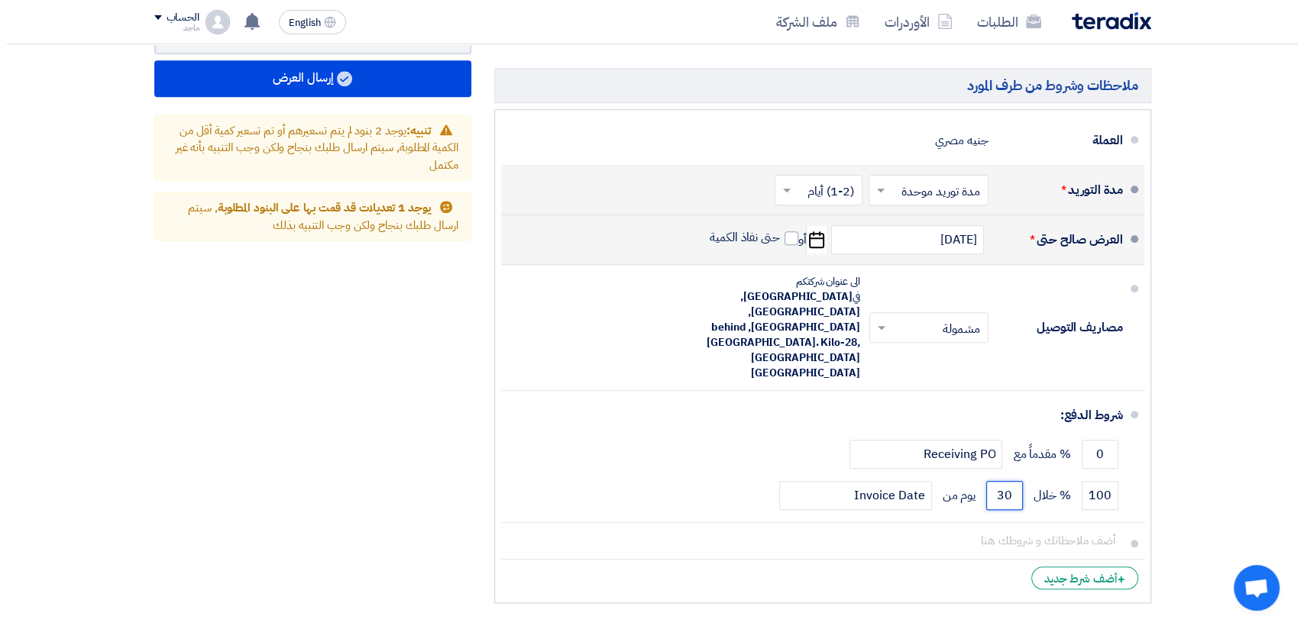
scroll to position [1485, 0]
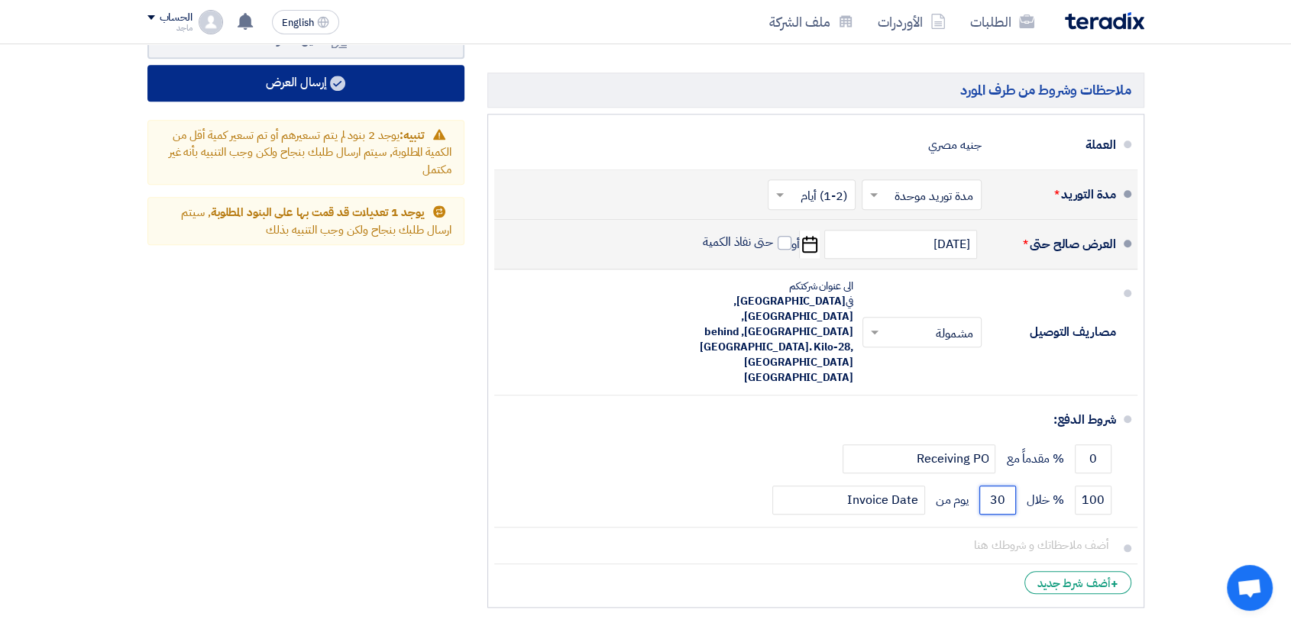
type input "30"
click at [441, 89] on button "إرسال العرض" at bounding box center [305, 83] width 317 height 37
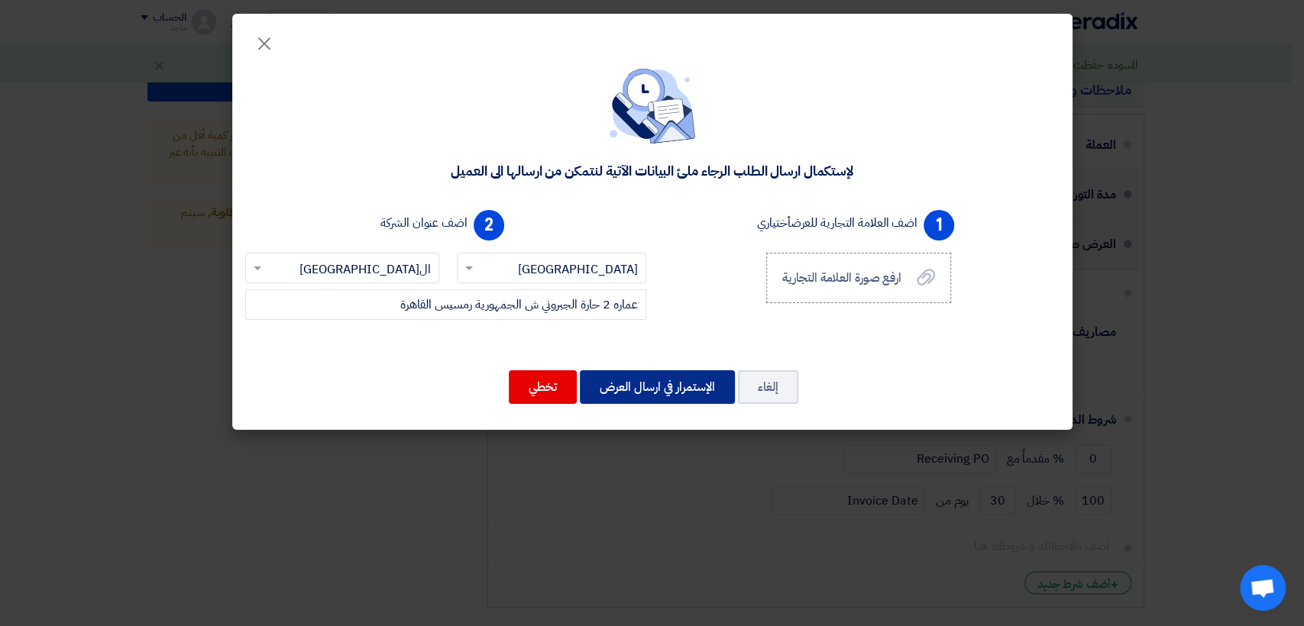
click at [630, 387] on button "الإستمرار في ارسال العرض" at bounding box center [657, 388] width 155 height 34
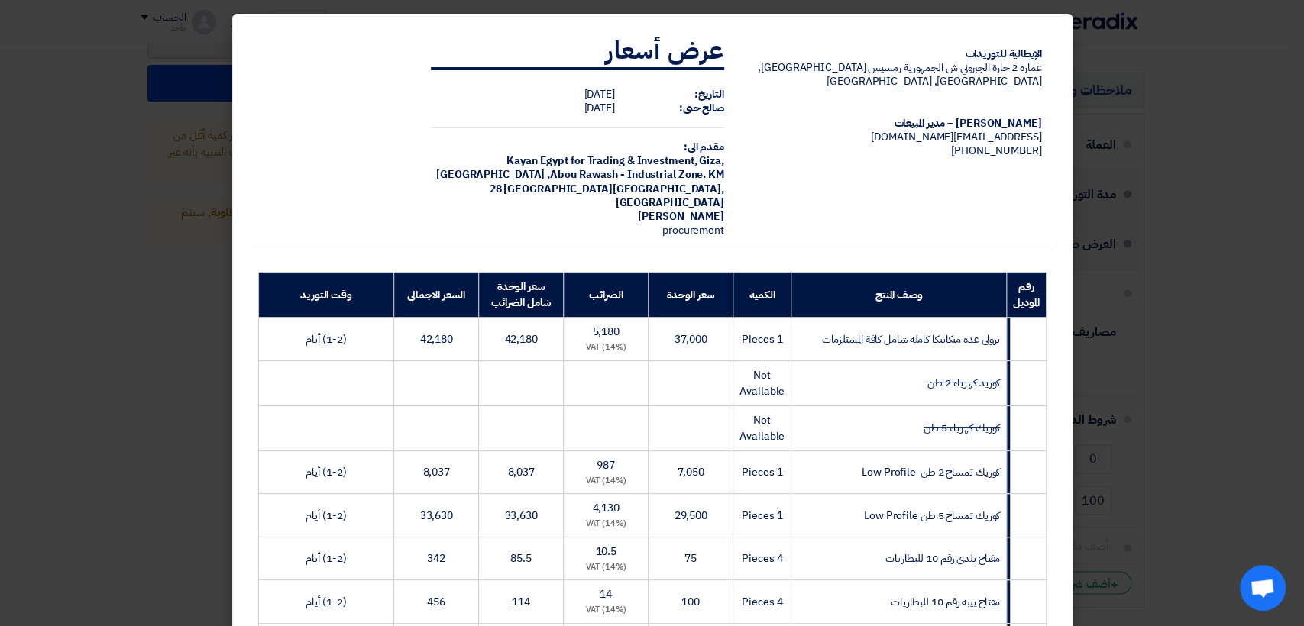
scroll to position [405, 0]
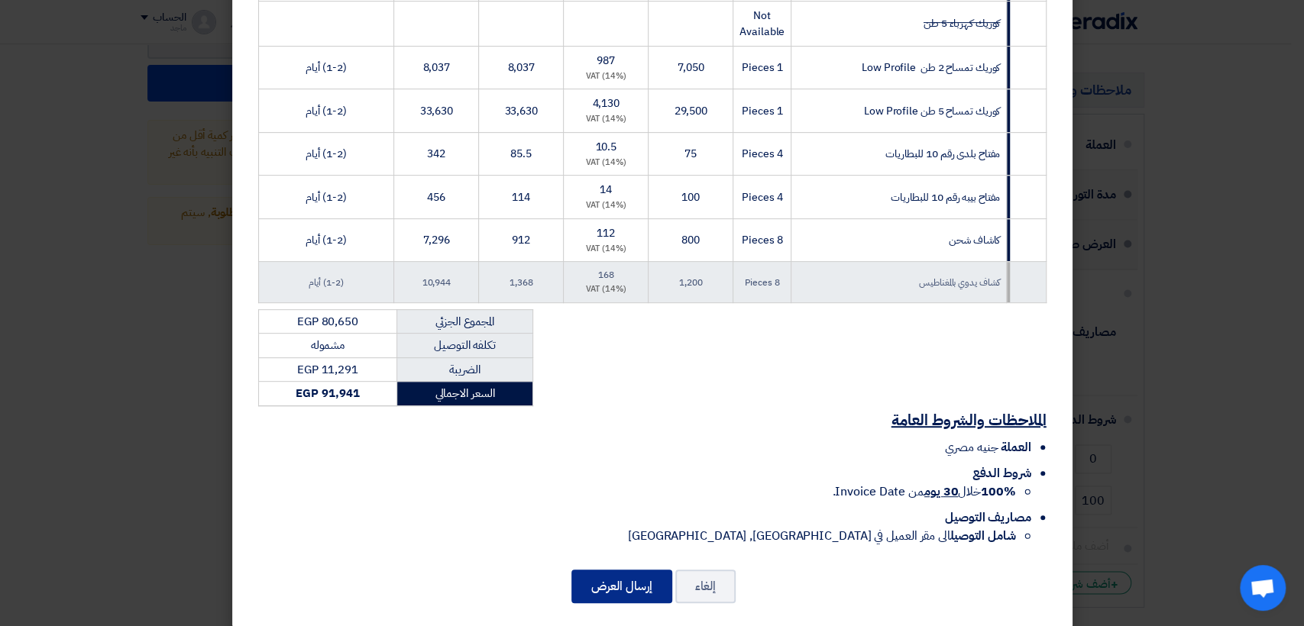
click at [635, 570] on button "إرسال العرض" at bounding box center [621, 587] width 101 height 34
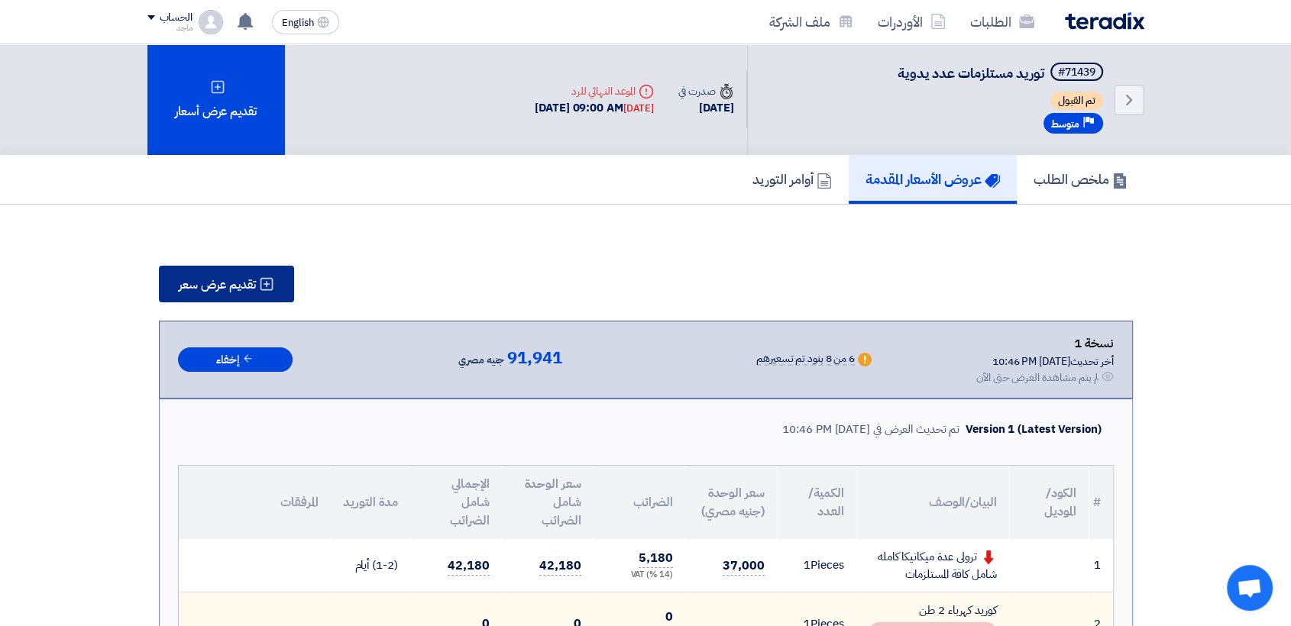
click at [261, 284] on use at bounding box center [266, 284] width 13 height 13
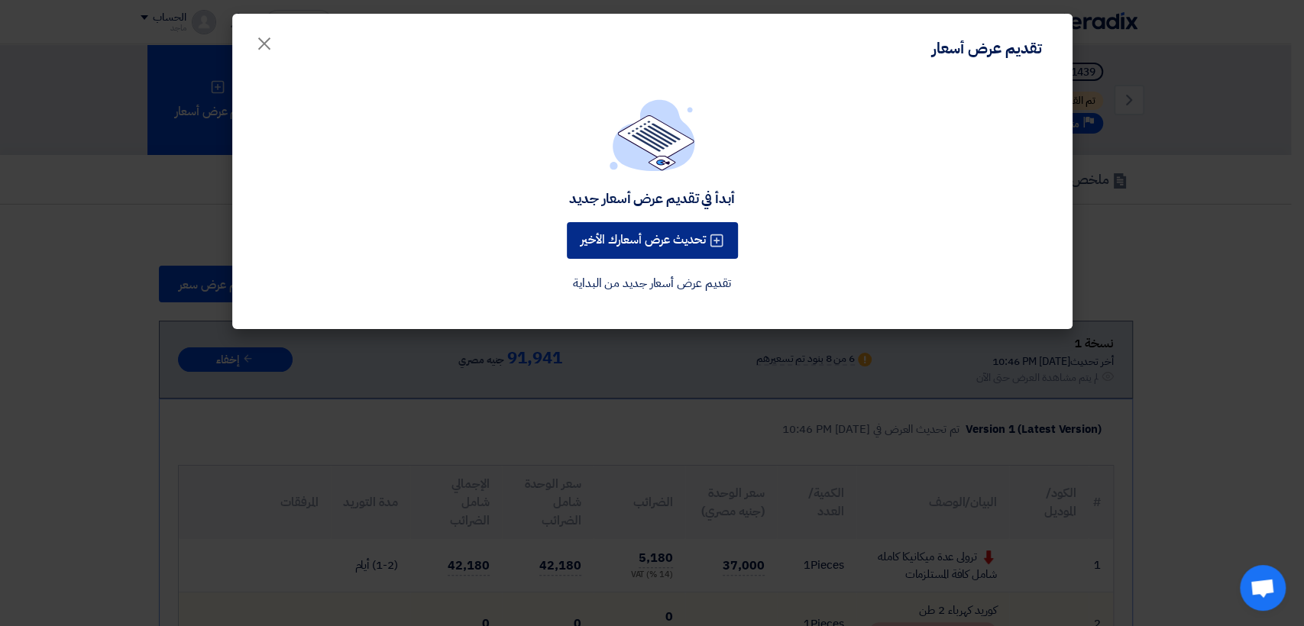
click at [660, 240] on button "تحديث عرض أسعارك الأخير" at bounding box center [652, 240] width 171 height 37
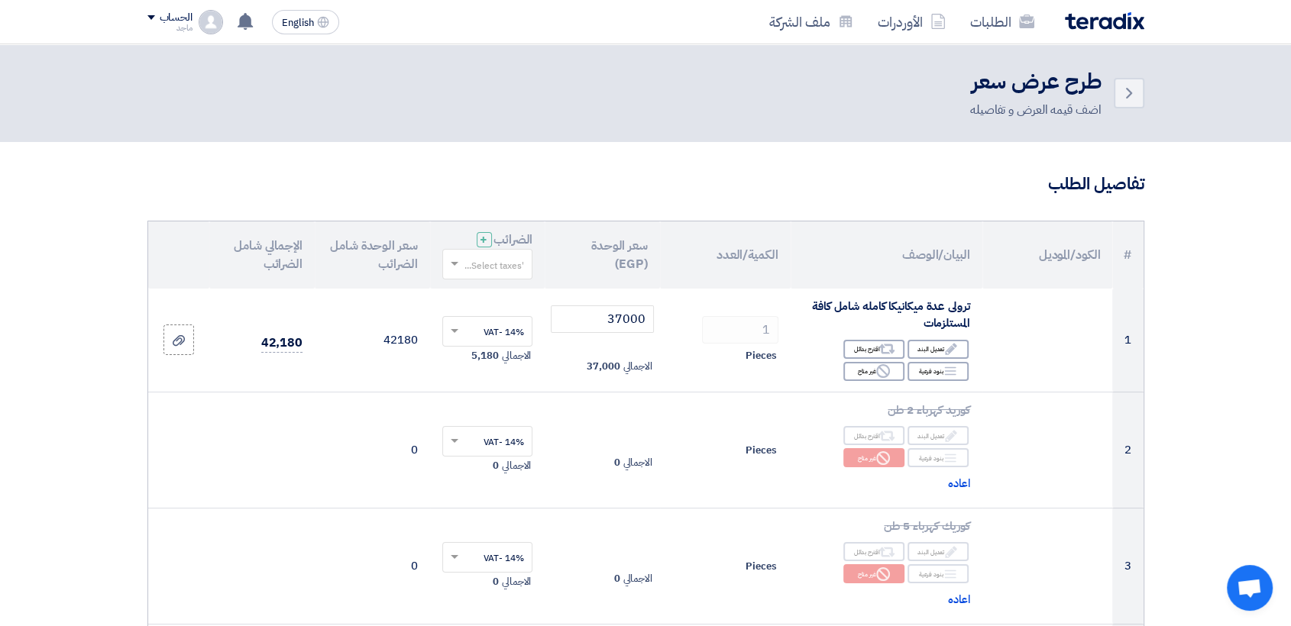
scroll to position [528, 0]
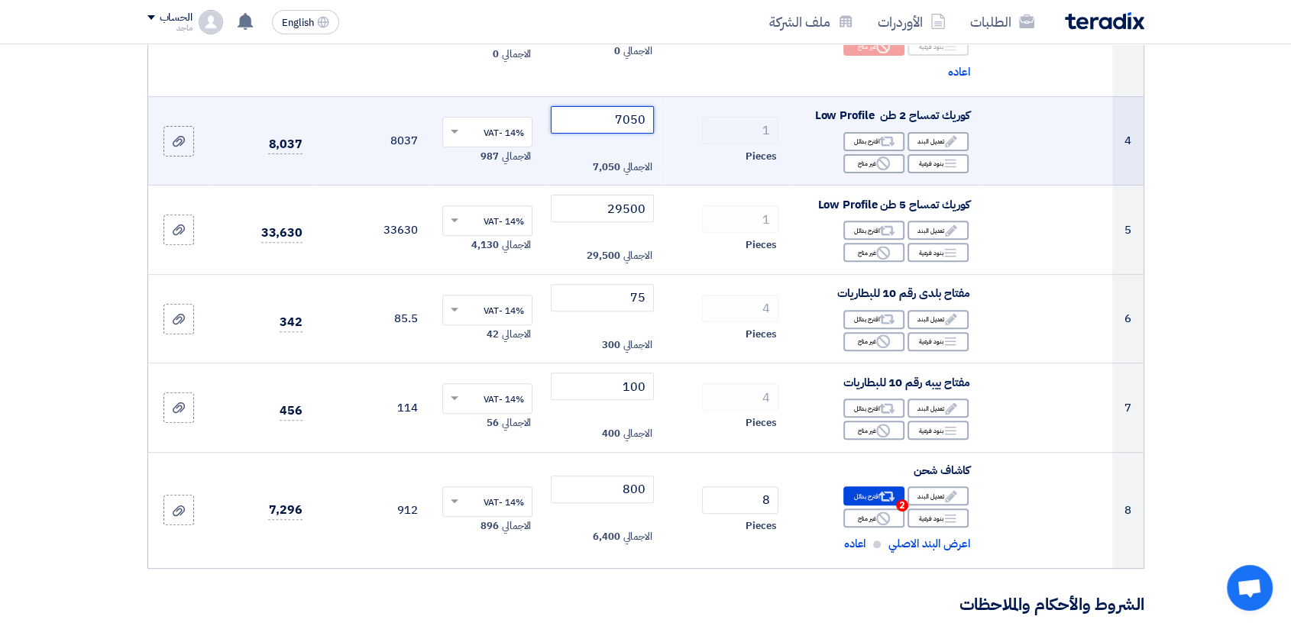
click at [604, 118] on input "7050" at bounding box center [602, 120] width 103 height 28
type input "7"
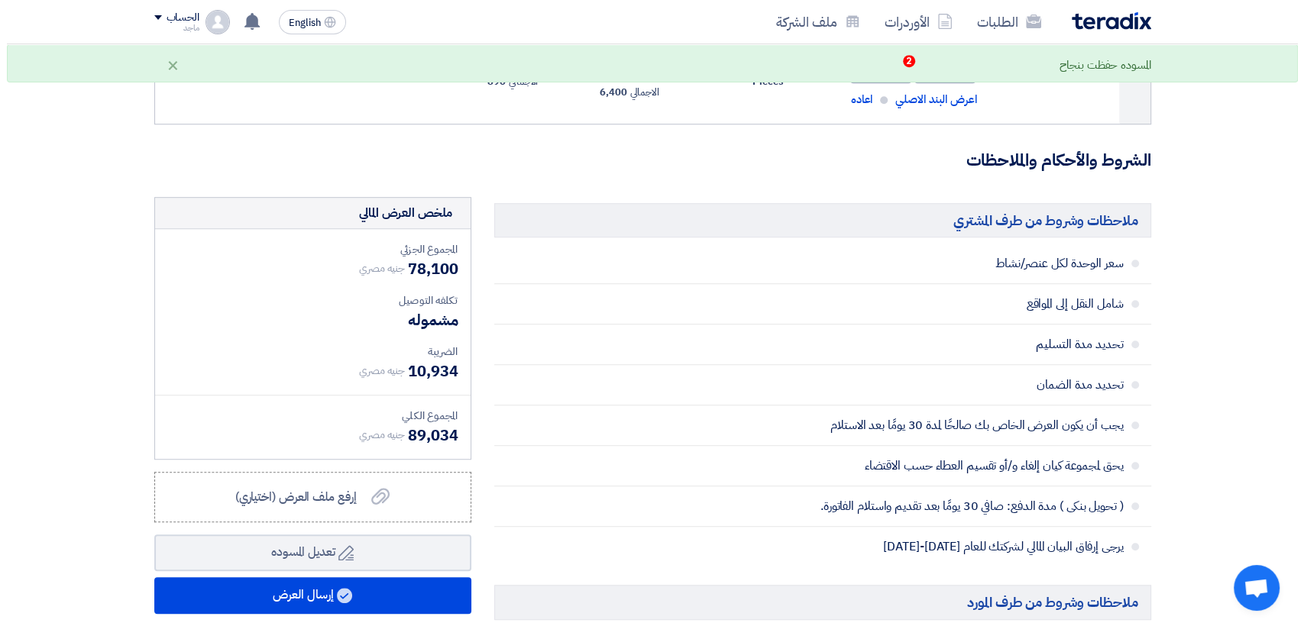
scroll to position [992, 0]
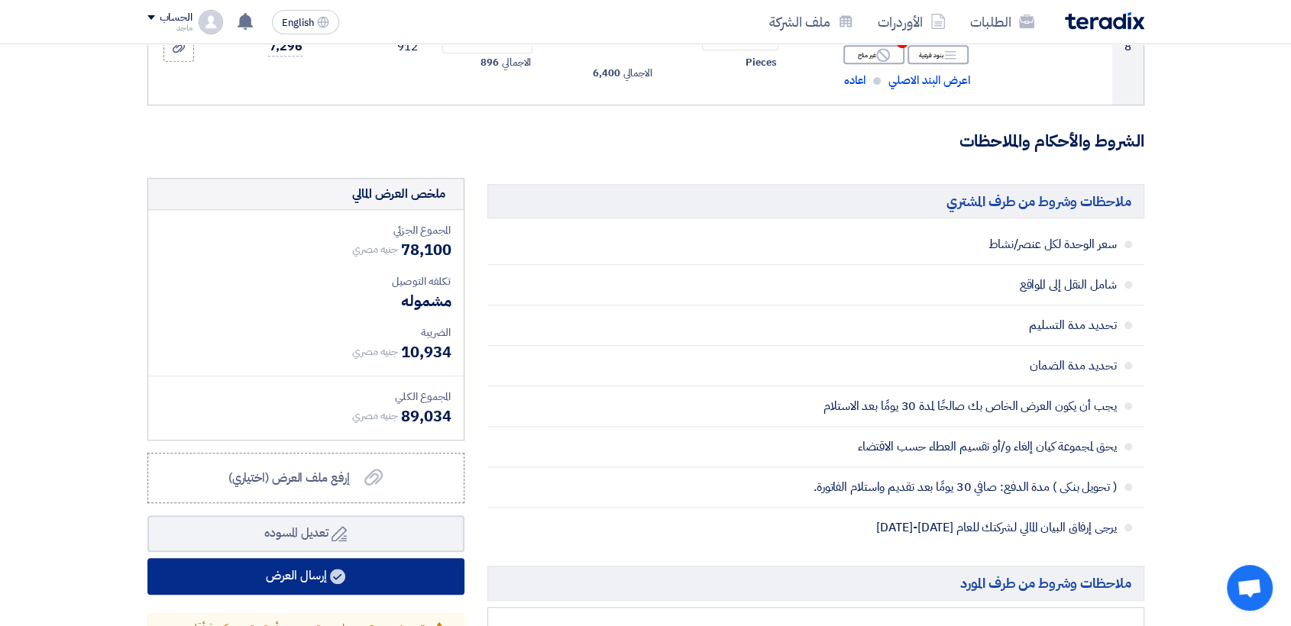
type input "4500"
click at [409, 577] on button "إرسال العرض" at bounding box center [305, 576] width 317 height 37
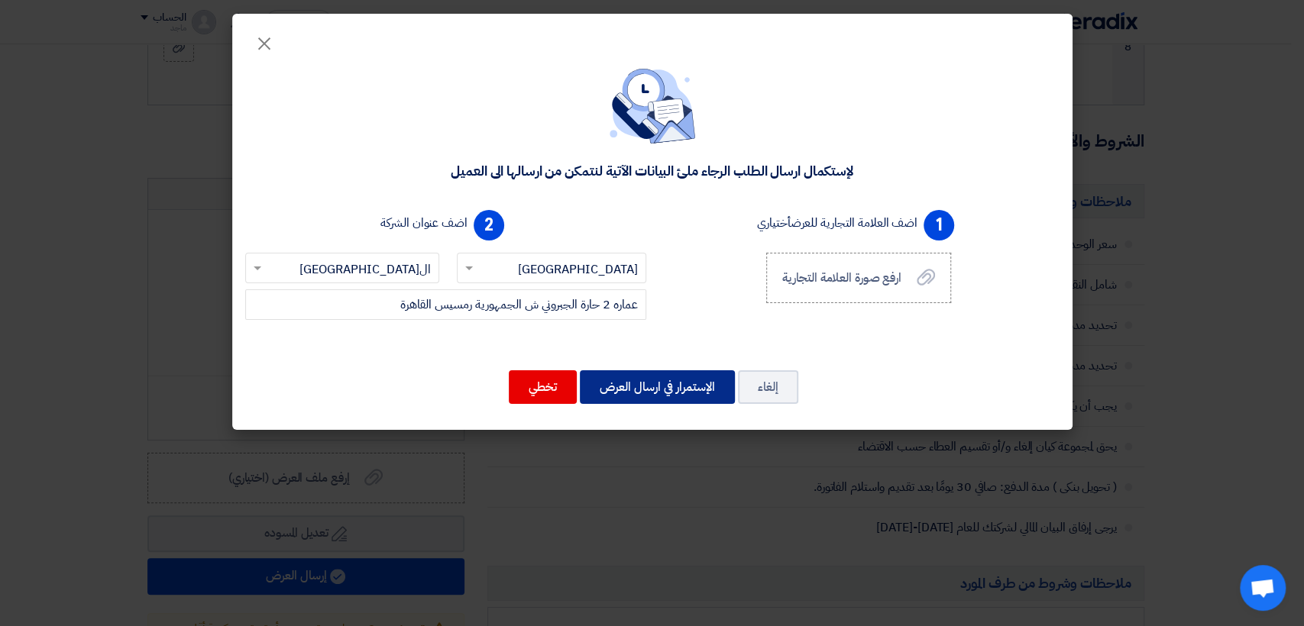
click at [680, 381] on button "الإستمرار في ارسال العرض" at bounding box center [657, 388] width 155 height 34
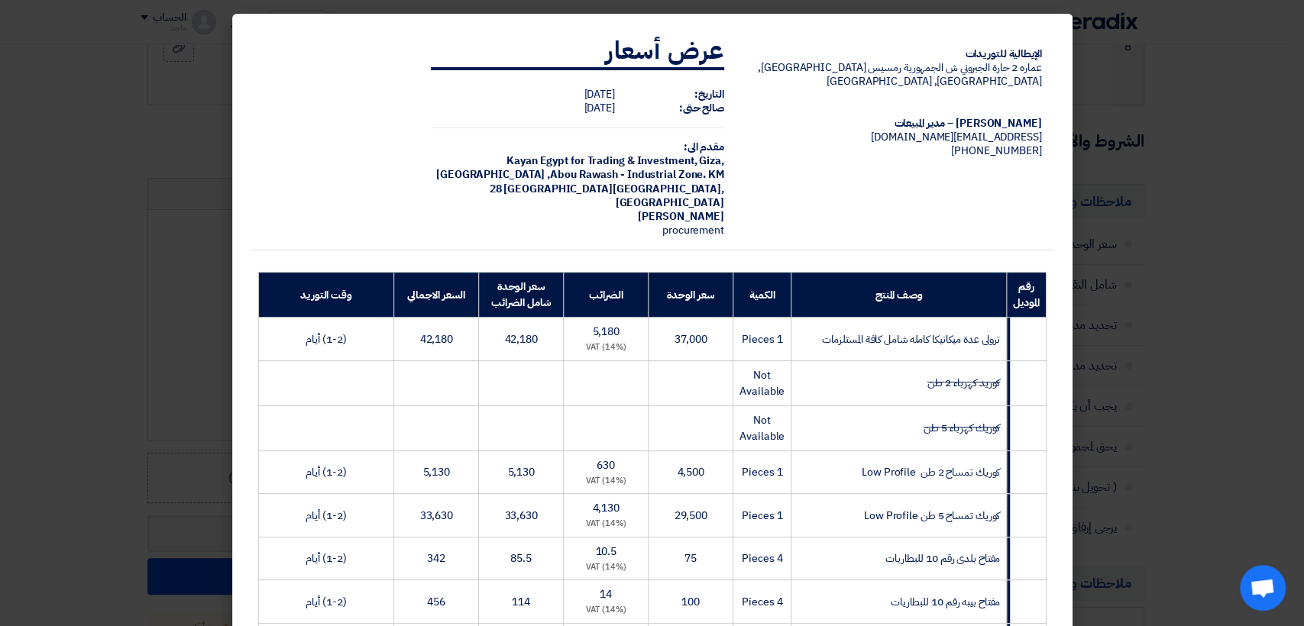
scroll to position [405, 0]
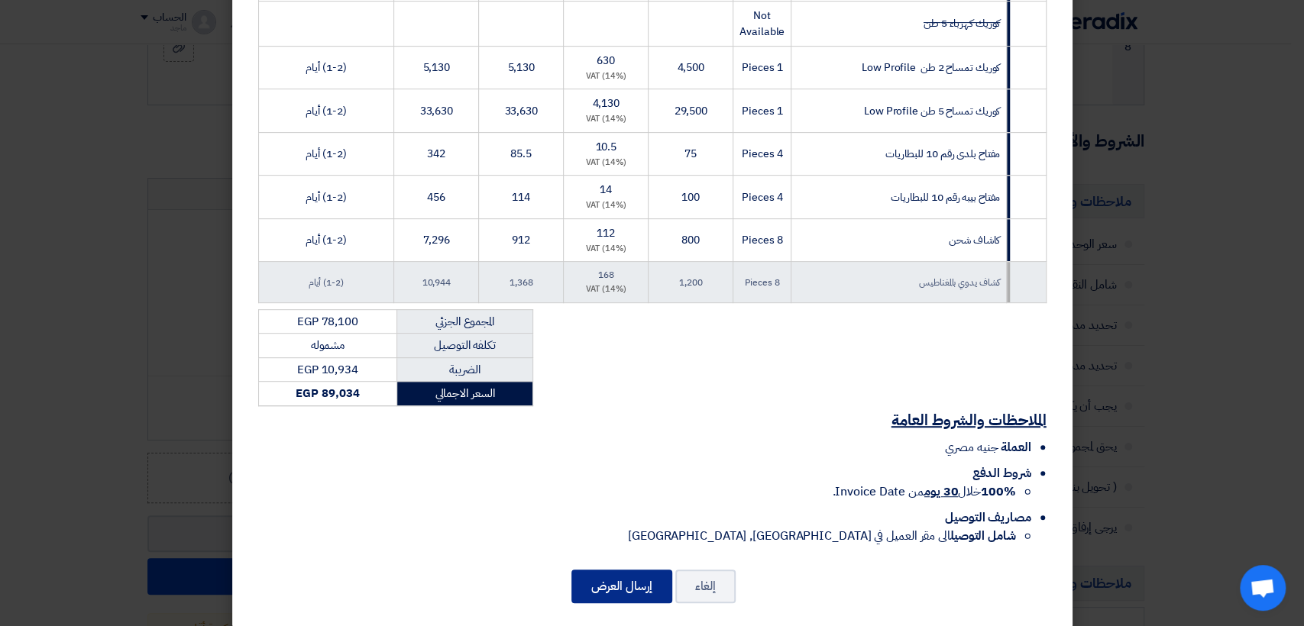
click at [592, 570] on button "إرسال العرض" at bounding box center [621, 587] width 101 height 34
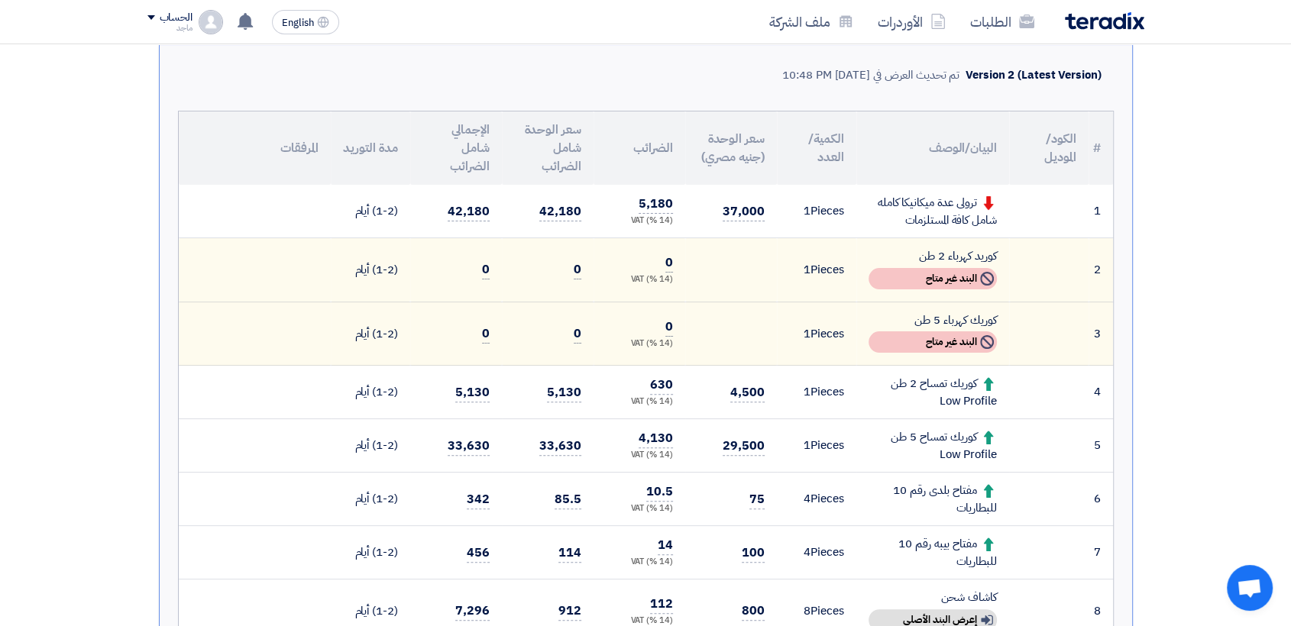
scroll to position [367, 0]
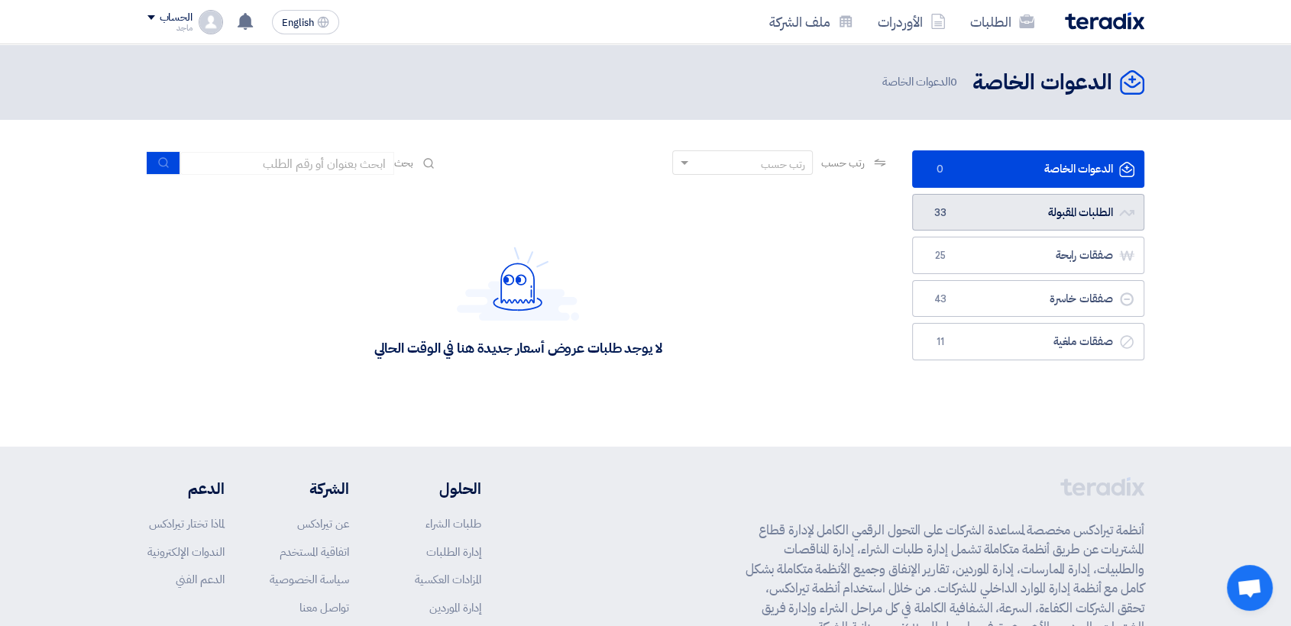
click at [1077, 202] on link "الطلبات المقبولة الطلبات المقبولة 33" at bounding box center [1028, 212] width 232 height 37
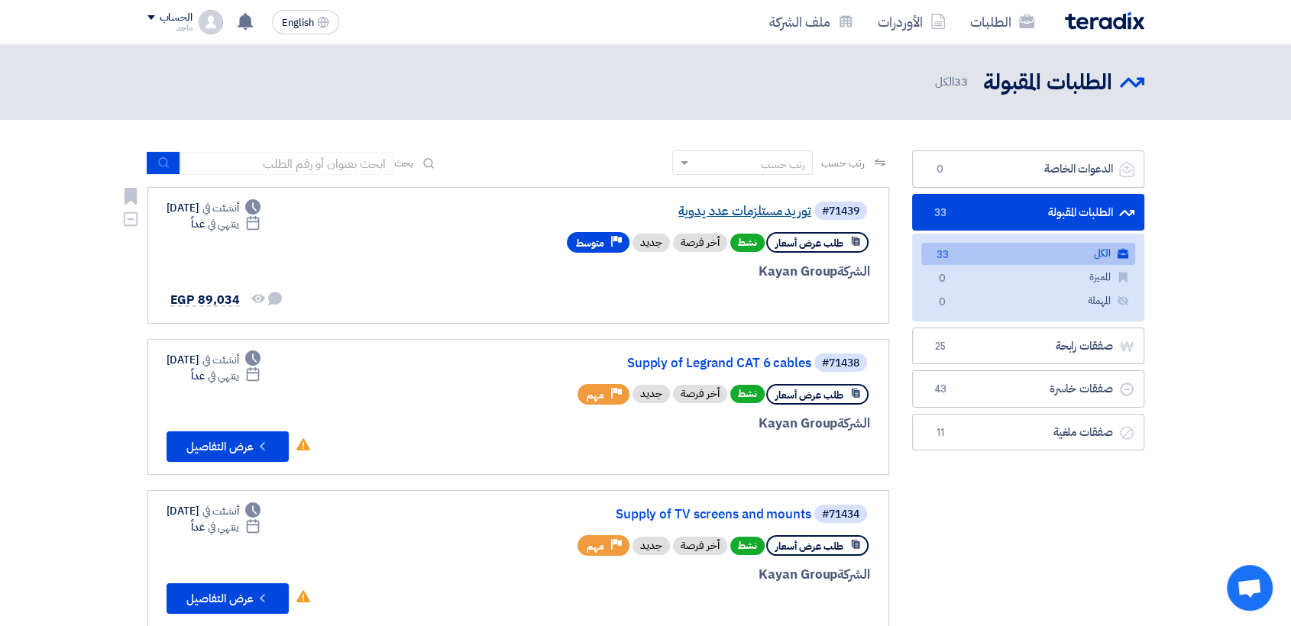
click at [698, 212] on link "توريد مستلزمات عدد يدوية" at bounding box center [659, 212] width 306 height 14
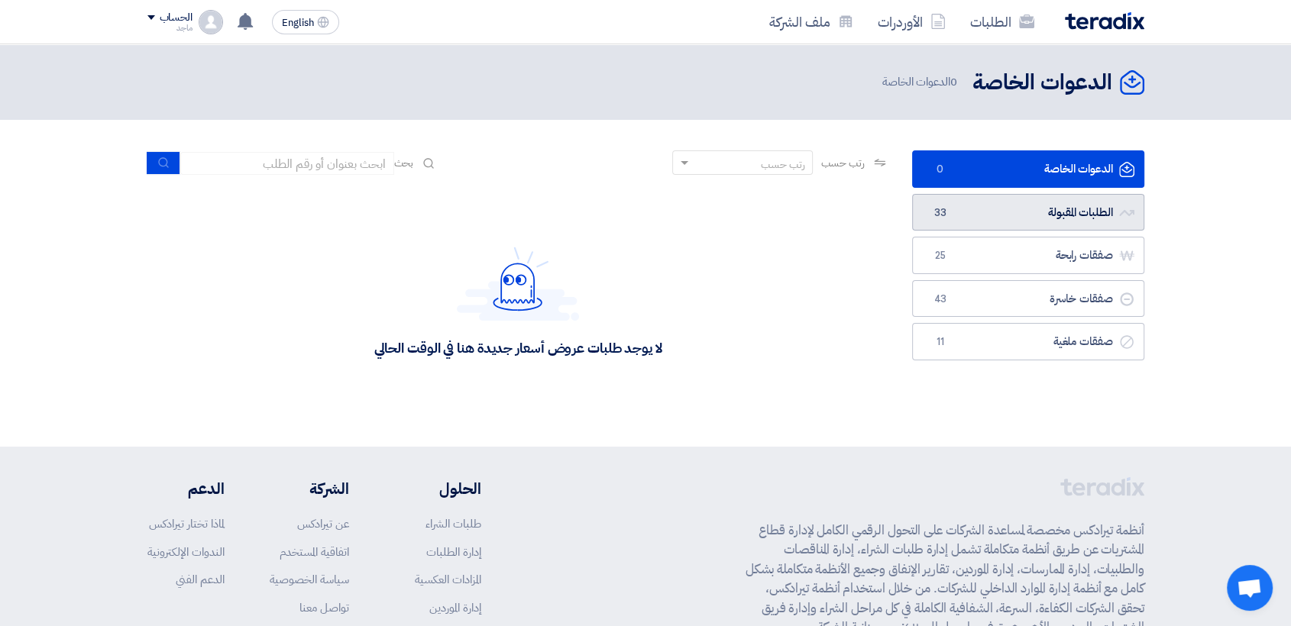
click at [958, 208] on link "الطلبات المقبولة الطلبات المقبولة 33" at bounding box center [1028, 212] width 232 height 37
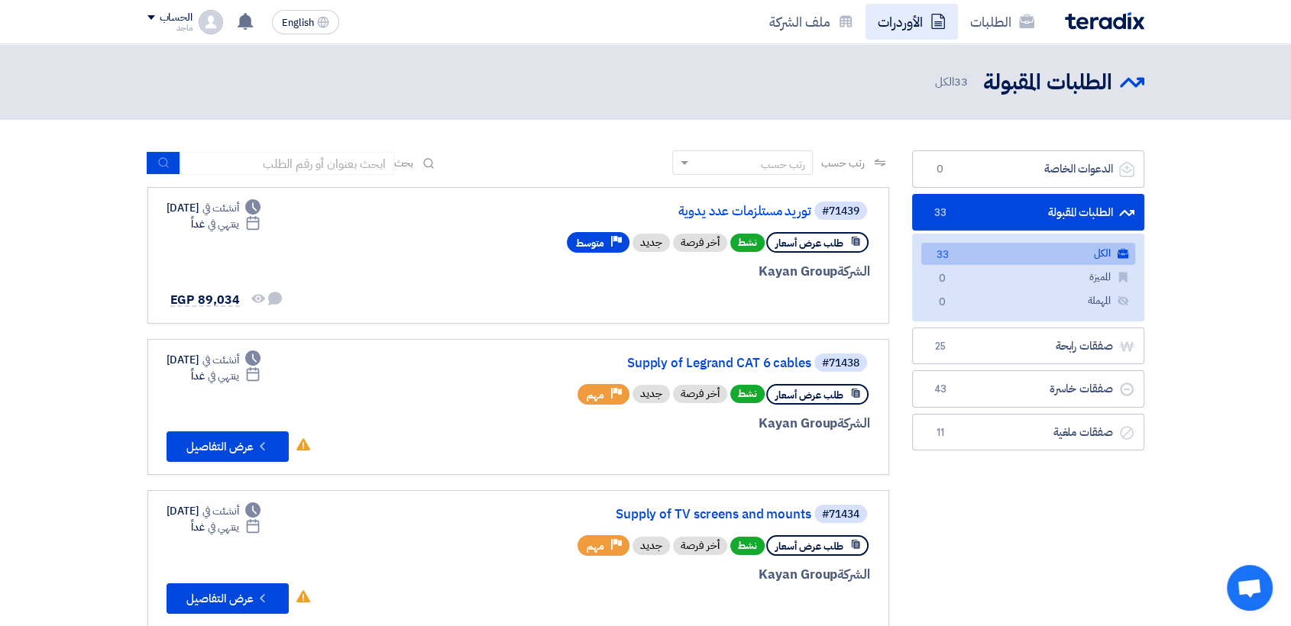
click at [914, 35] on link "الأوردرات" at bounding box center [912, 22] width 92 height 36
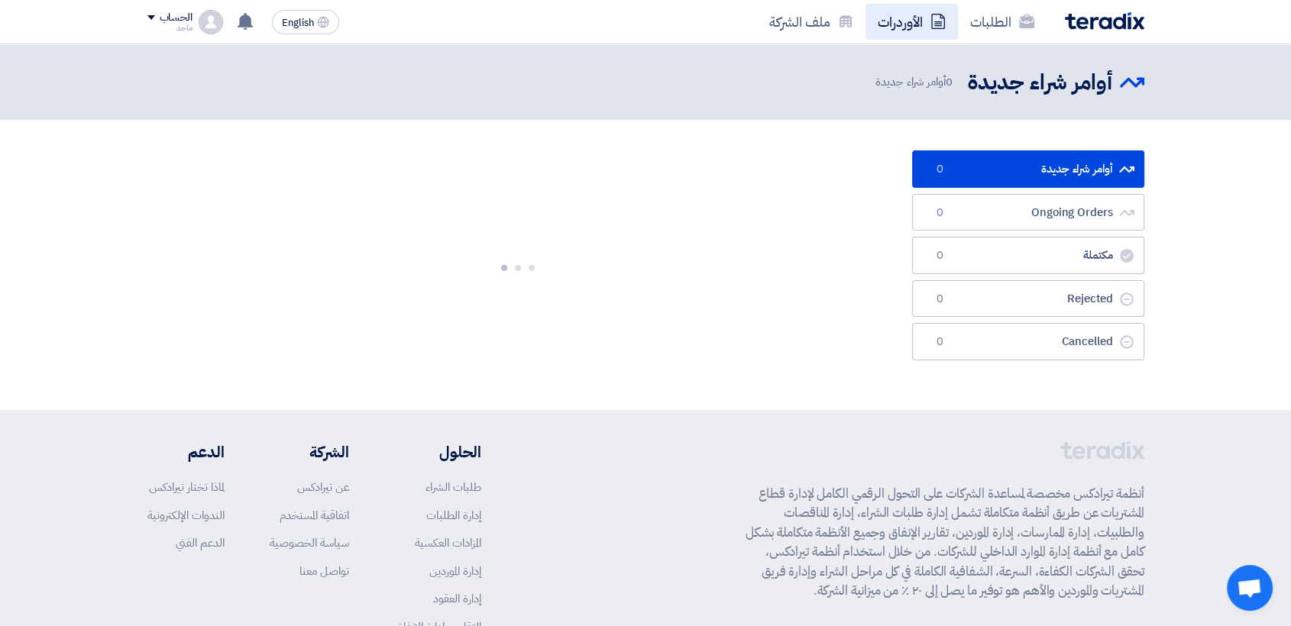
click at [914, 35] on link "الأوردرات" at bounding box center [912, 22] width 92 height 36
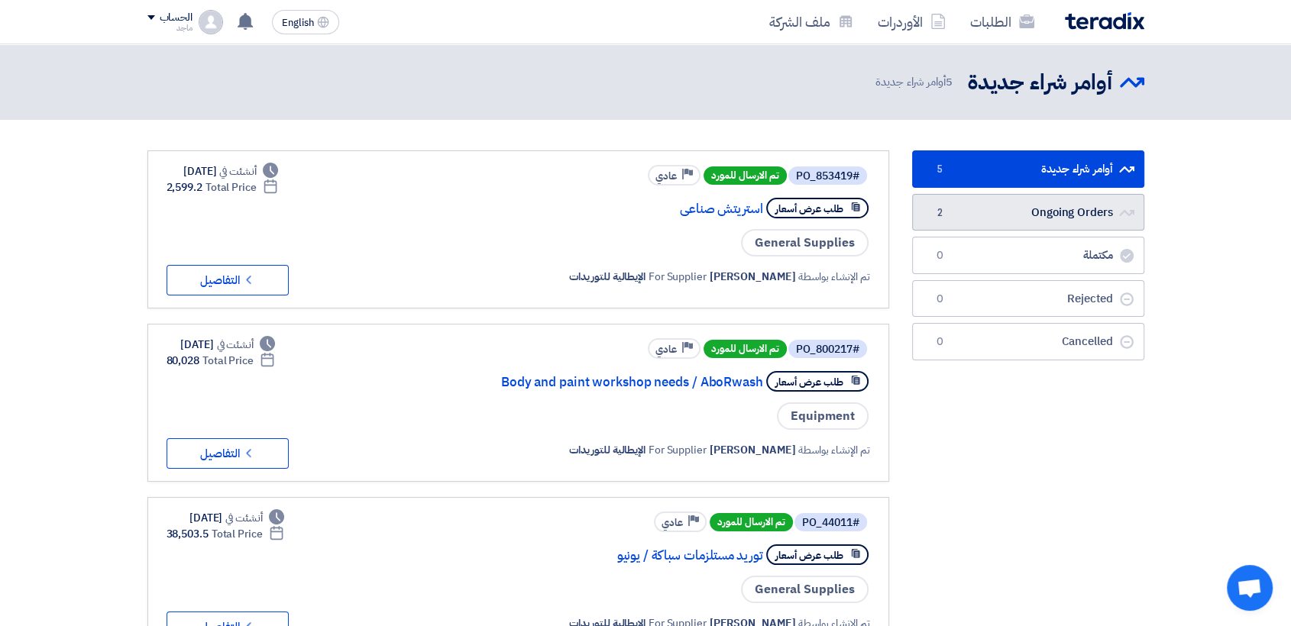
click at [1010, 207] on link "Ongoing Orders Ongoing Orders 2" at bounding box center [1028, 212] width 232 height 37
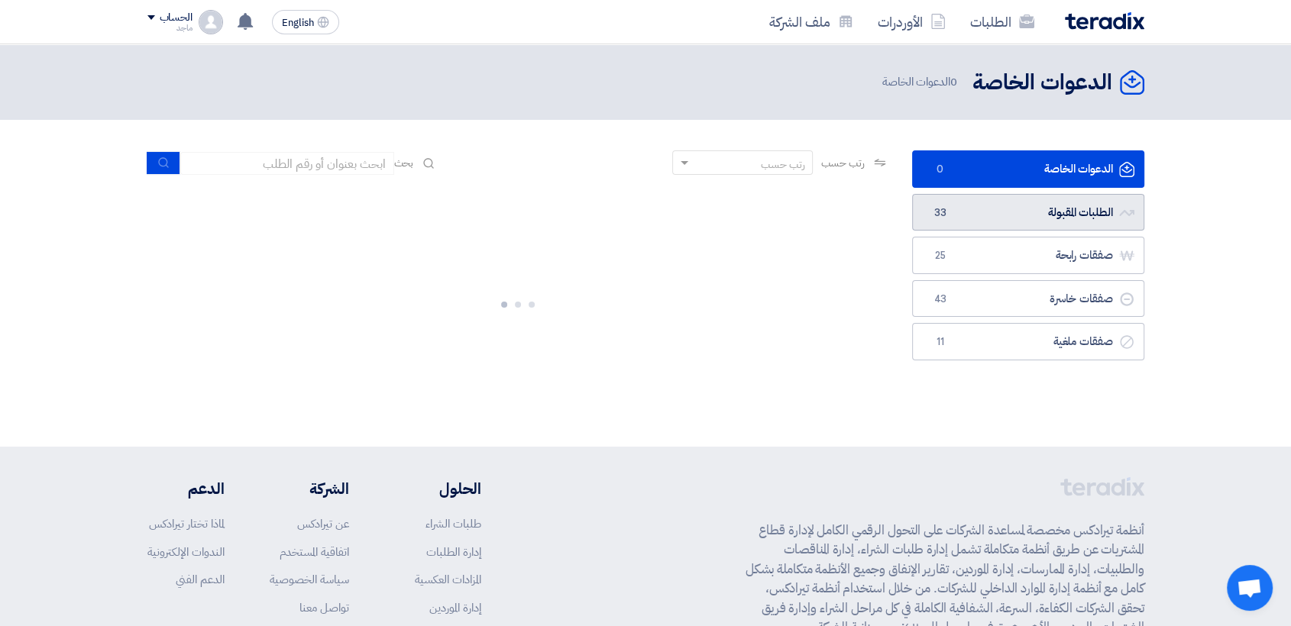
click at [989, 201] on link "الطلبات المقبولة الطلبات المقبولة 33" at bounding box center [1028, 212] width 232 height 37
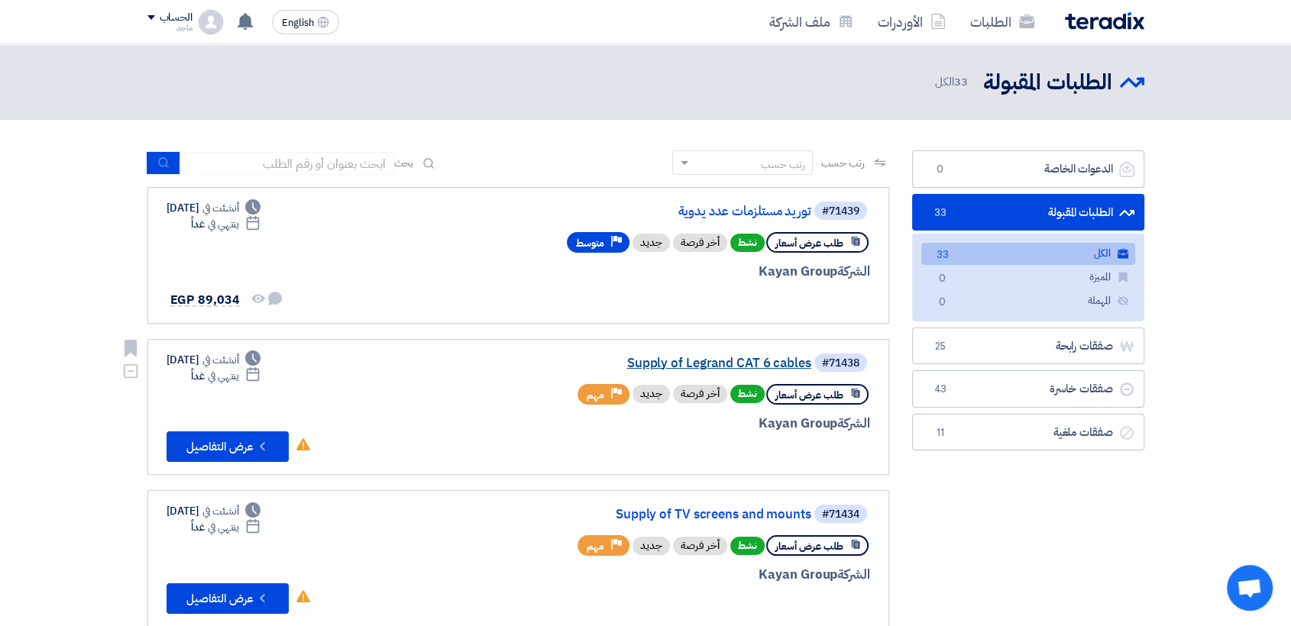
click at [739, 361] on link "Supply of Legrand CAT 6 cables" at bounding box center [659, 364] width 306 height 14
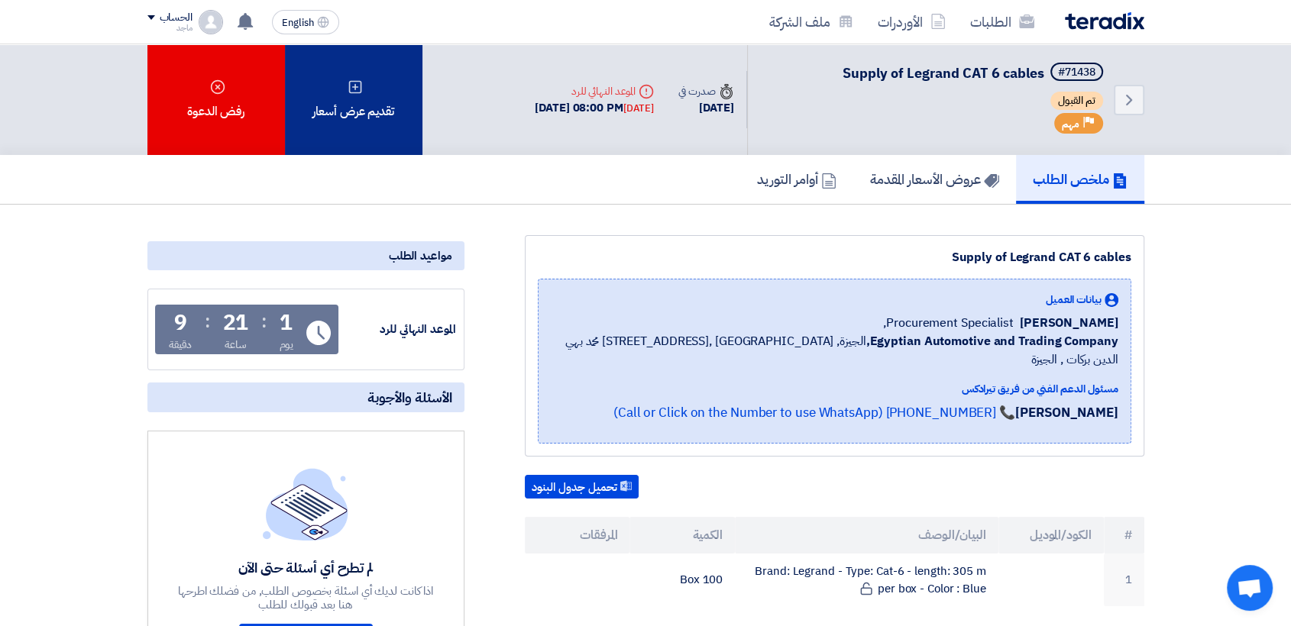
click at [340, 105] on div "تقديم عرض أسعار" at bounding box center [354, 99] width 138 height 111
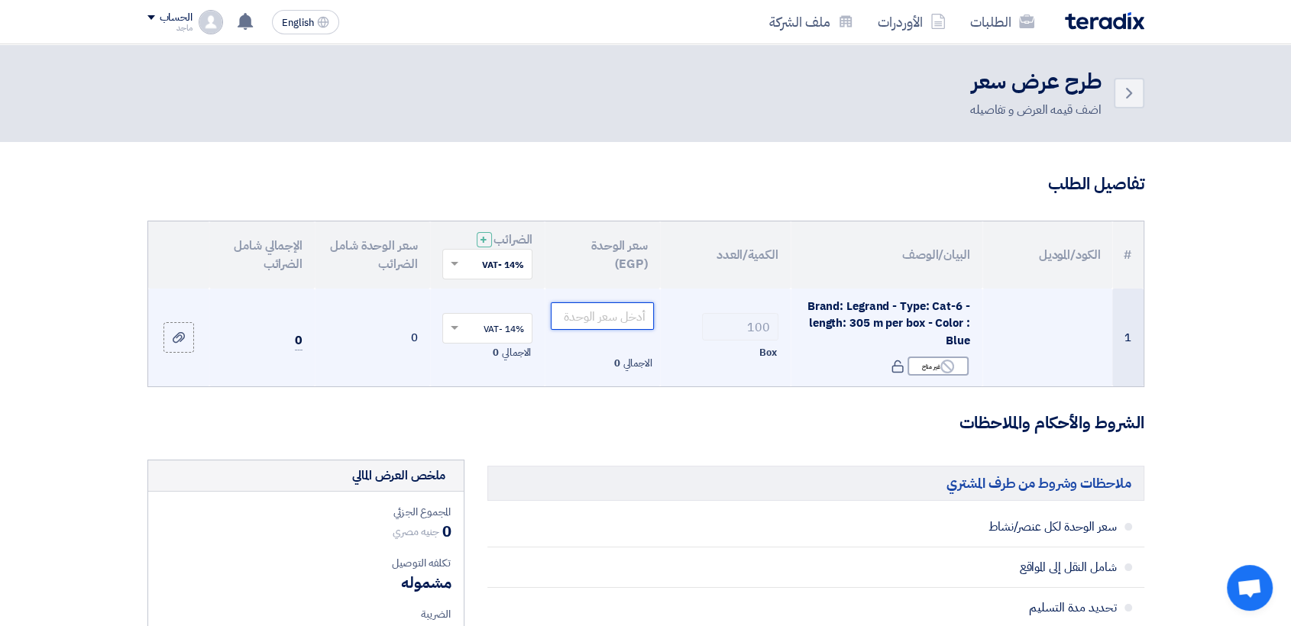
click at [606, 320] on input "number" at bounding box center [602, 317] width 103 height 28
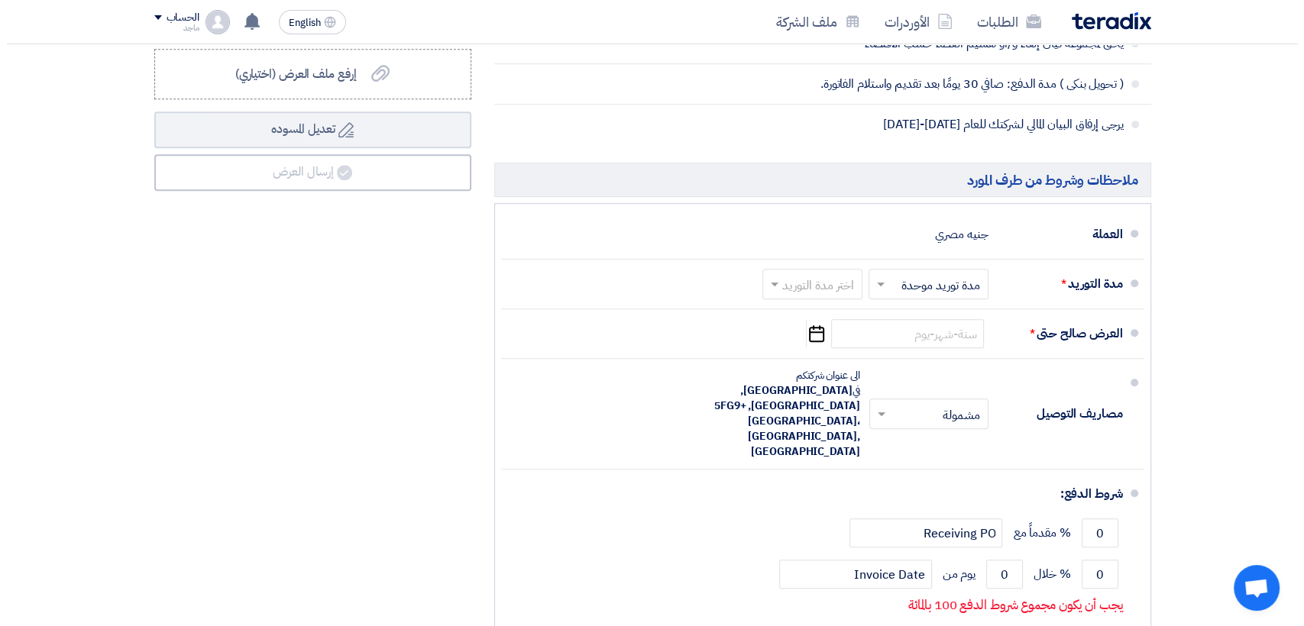
scroll to position [703, 0]
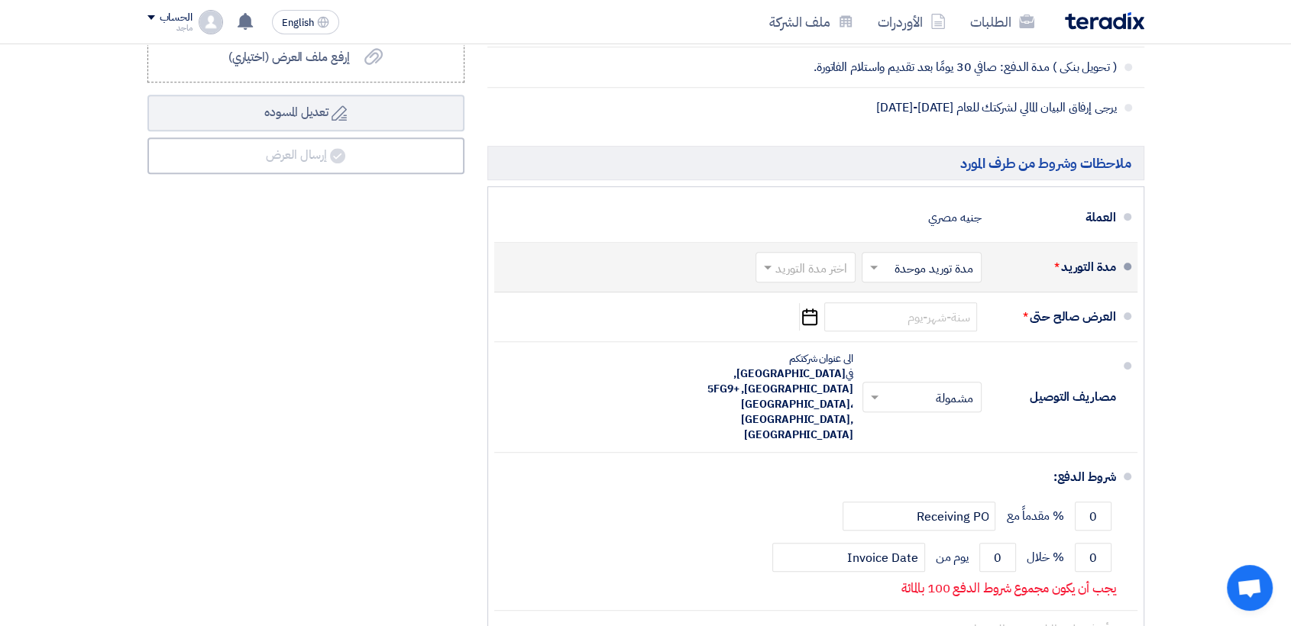
type input "8550"
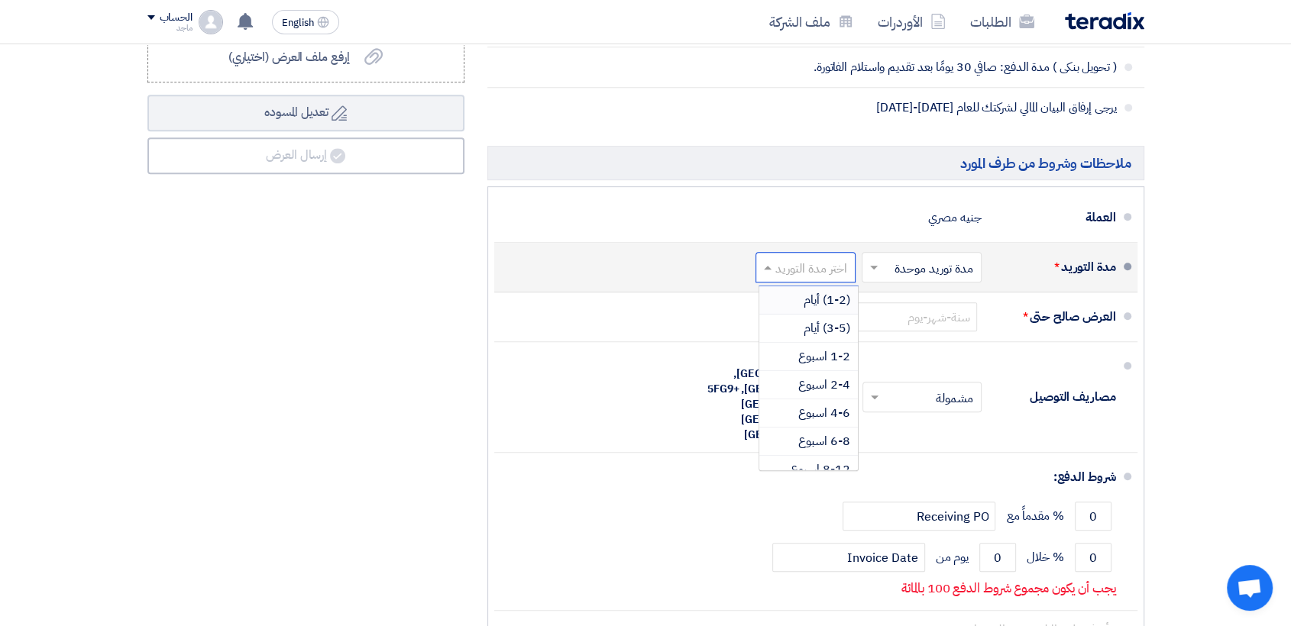
click at [786, 264] on input "text" at bounding box center [802, 269] width 92 height 22
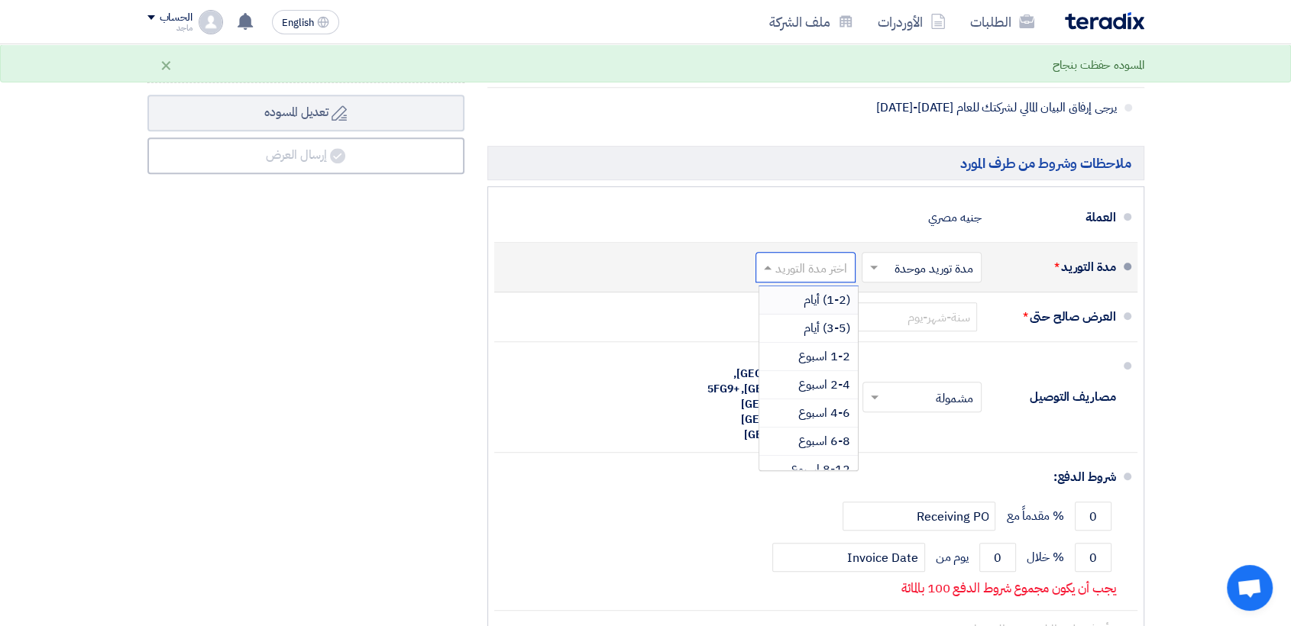
click at [786, 296] on div "(1-2) أيام" at bounding box center [808, 300] width 99 height 28
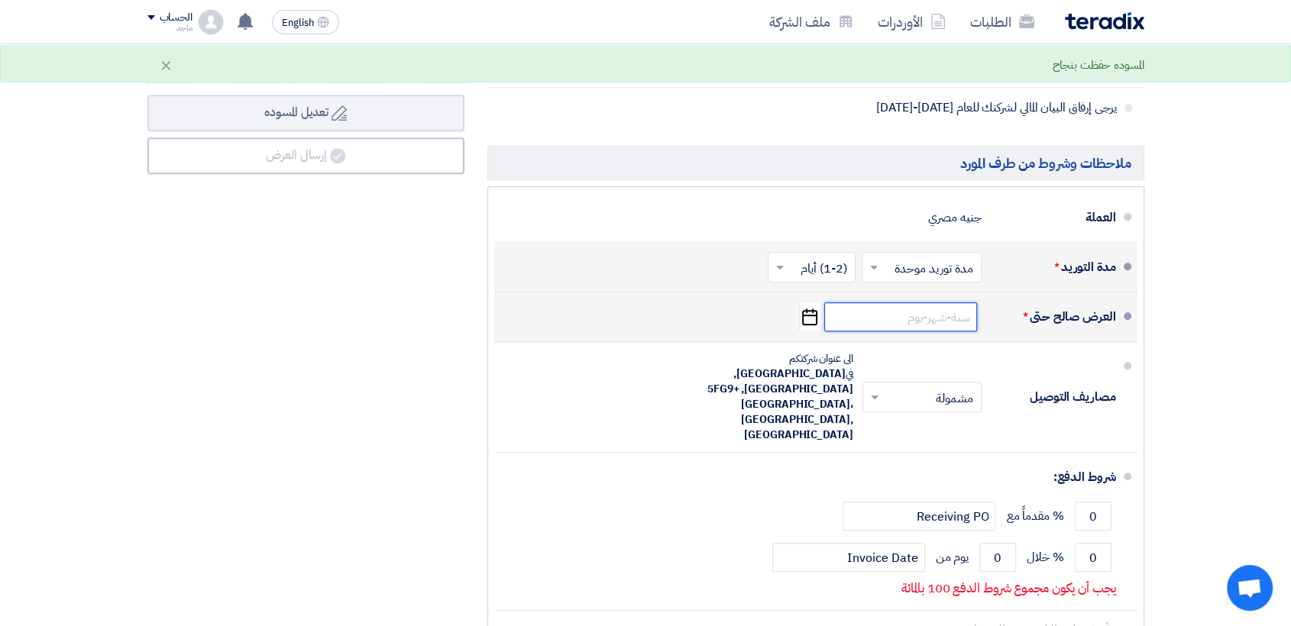
click at [924, 322] on input at bounding box center [900, 317] width 153 height 29
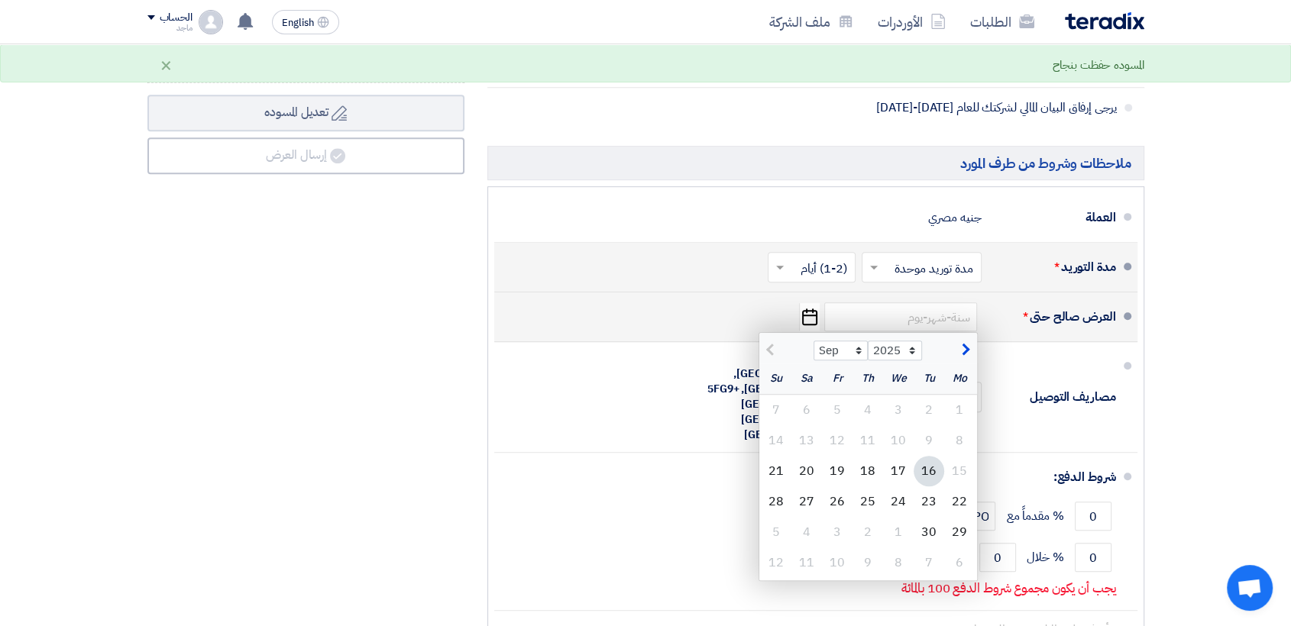
click at [927, 464] on div "16" at bounding box center [929, 471] width 31 height 31
type input "9/16/2025"
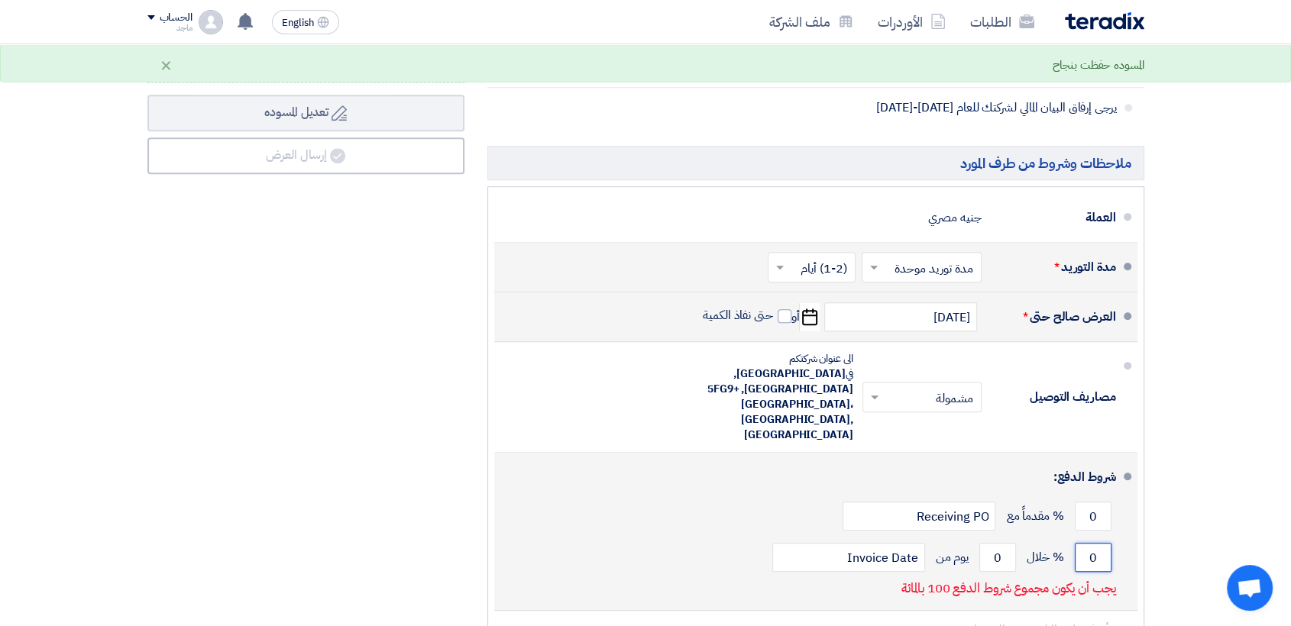
click at [1083, 543] on input "0" at bounding box center [1093, 557] width 37 height 29
type input "100"
click at [984, 543] on input "0" at bounding box center [997, 557] width 37 height 29
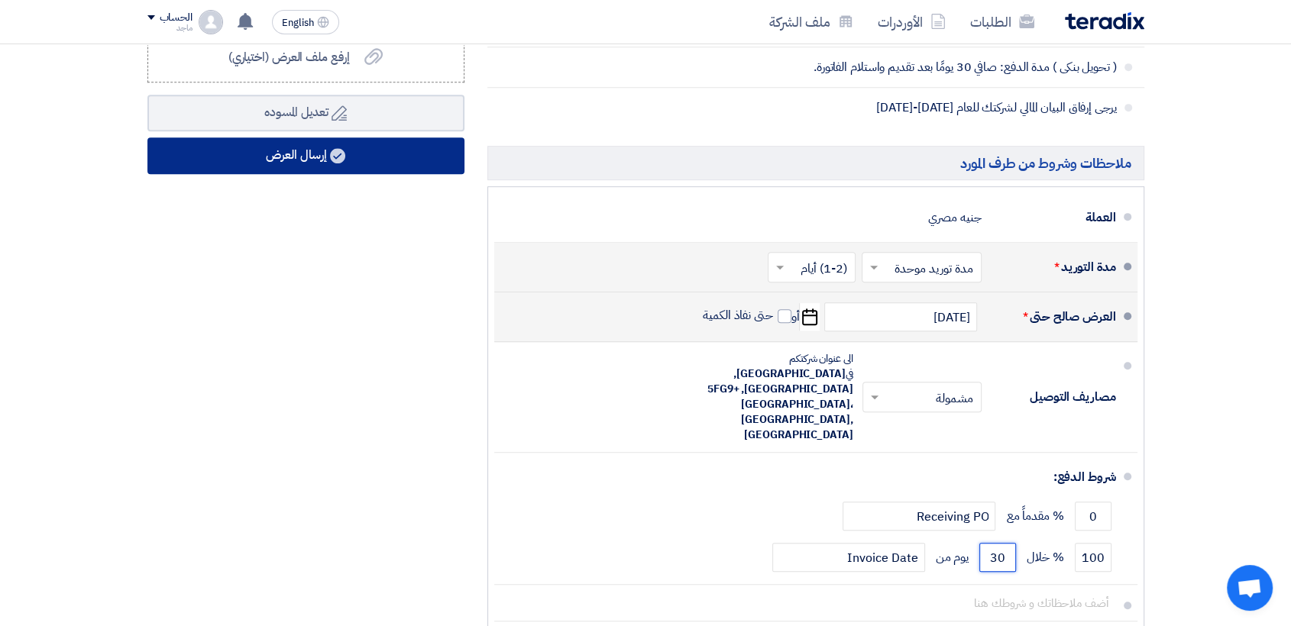
type input "30"
click at [371, 166] on button "إرسال العرض" at bounding box center [305, 156] width 317 height 37
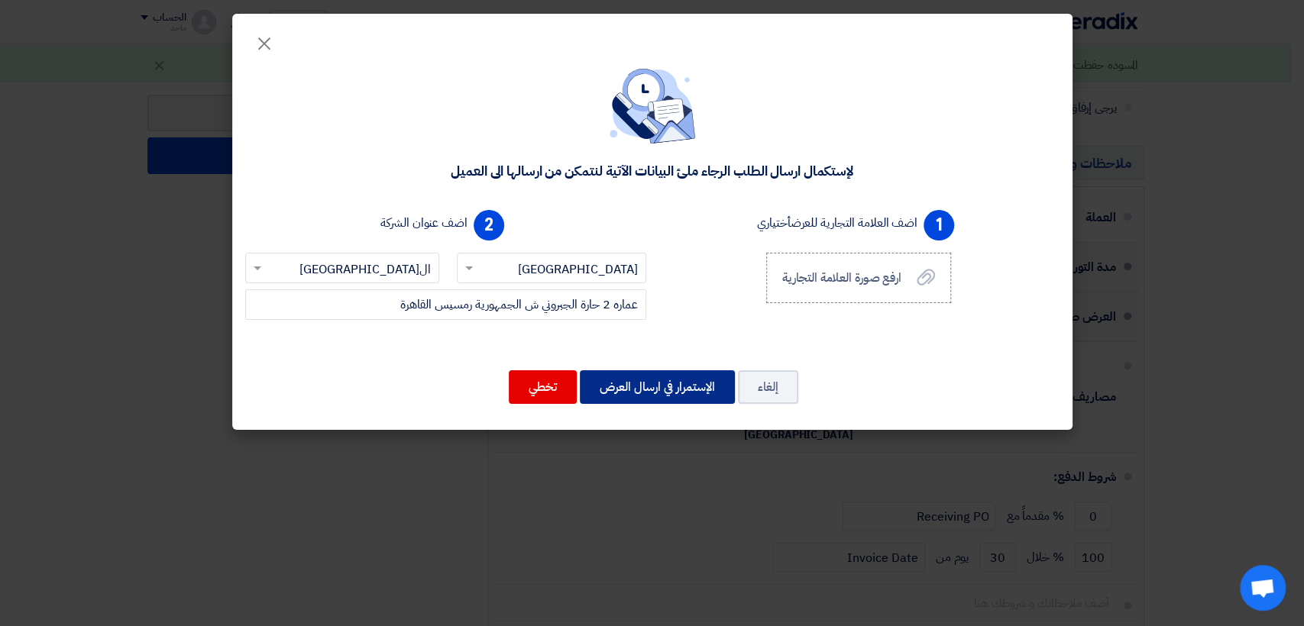
click at [660, 371] on button "الإستمرار في ارسال العرض" at bounding box center [657, 388] width 155 height 34
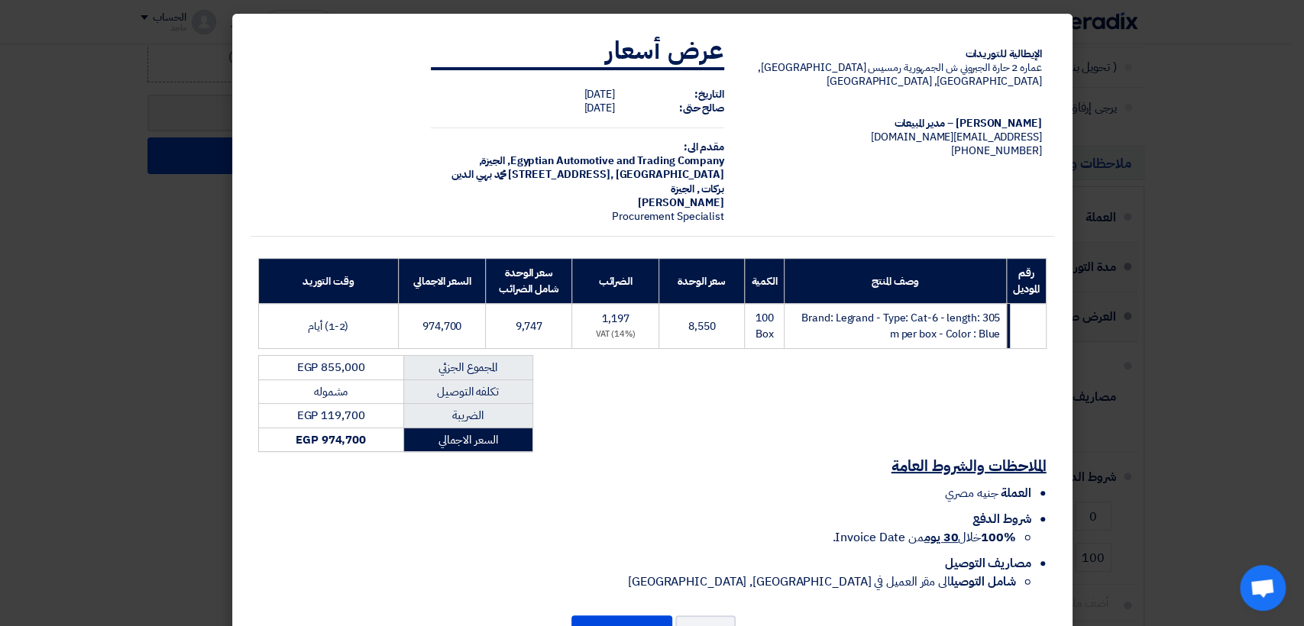
scroll to position [47, 0]
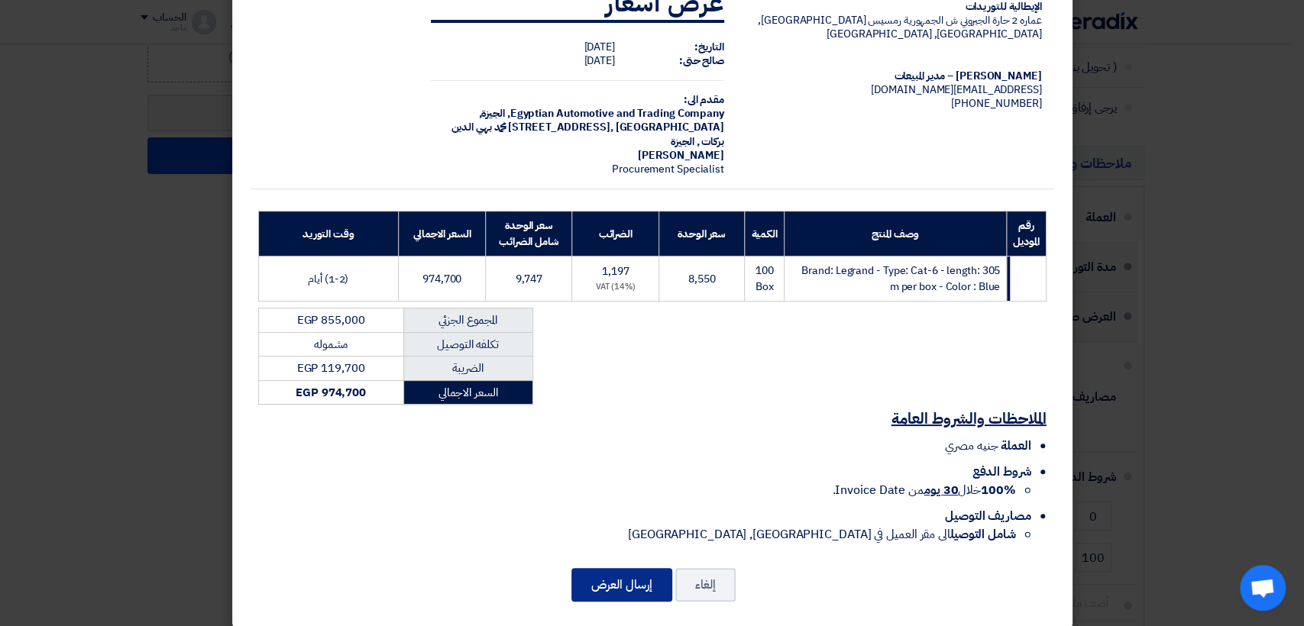
click at [599, 568] on button "إرسال العرض" at bounding box center [621, 585] width 101 height 34
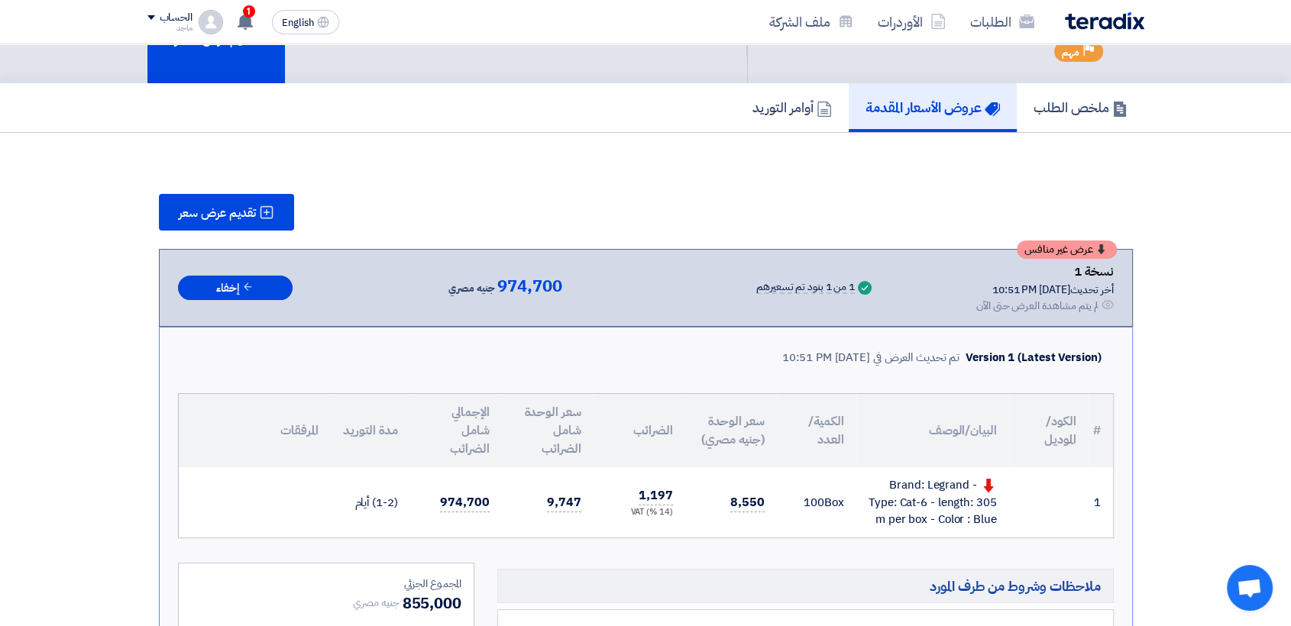
scroll to position [73, 0]
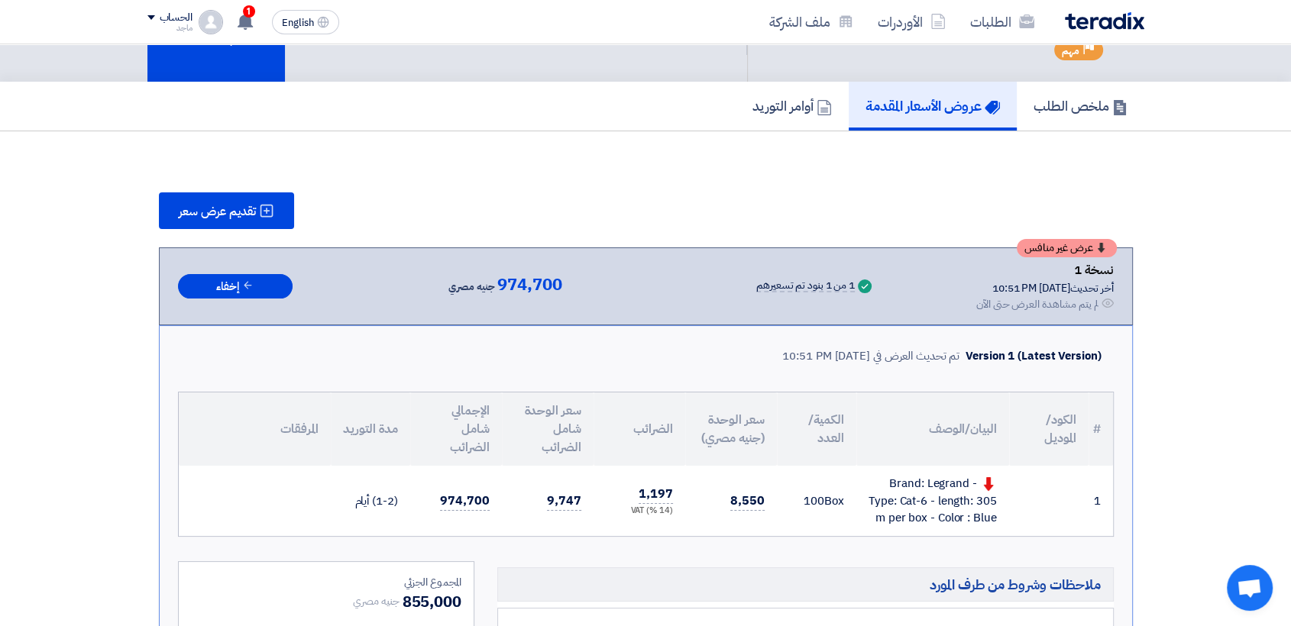
drag, startPoint x: 1290, startPoint y: 186, endPoint x: 1297, endPoint y: 148, distance: 39.0
click at [1291, 148] on html "الطلبات الأوردرات ملف الشركة English EN 1 عرض سعرك لطلب Supply of Legrand CAT 6…" at bounding box center [645, 614] width 1291 height 1374
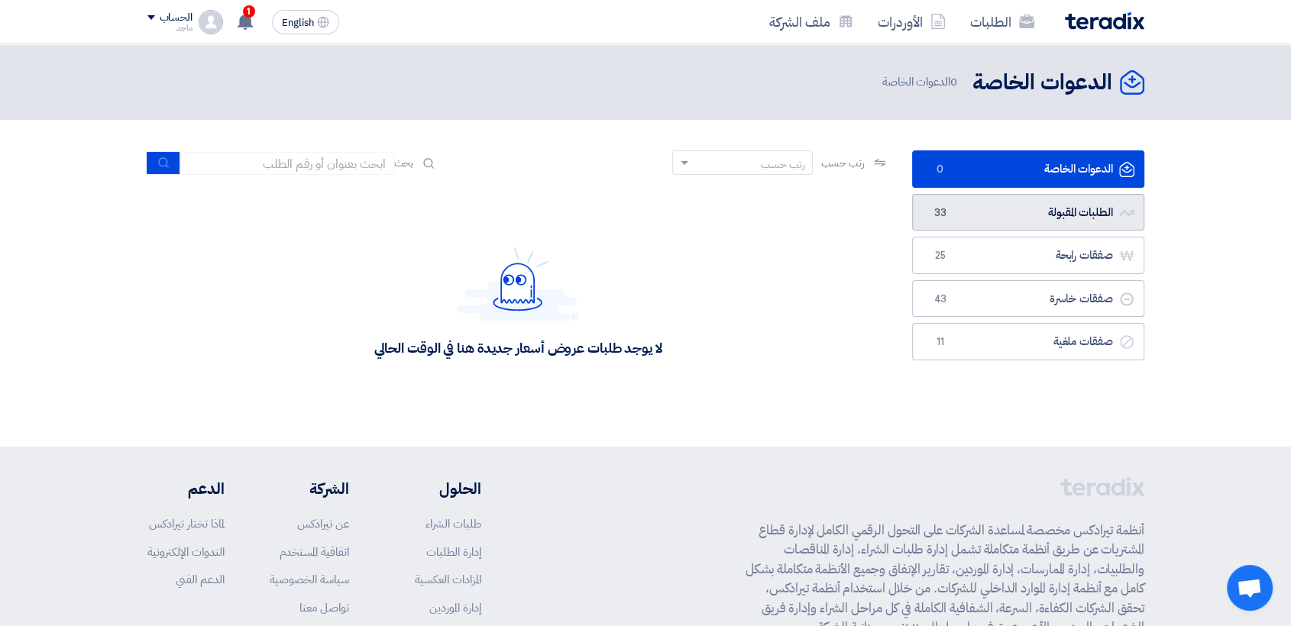
click at [979, 215] on link "الطلبات المقبولة الطلبات المقبولة 33" at bounding box center [1028, 212] width 232 height 37
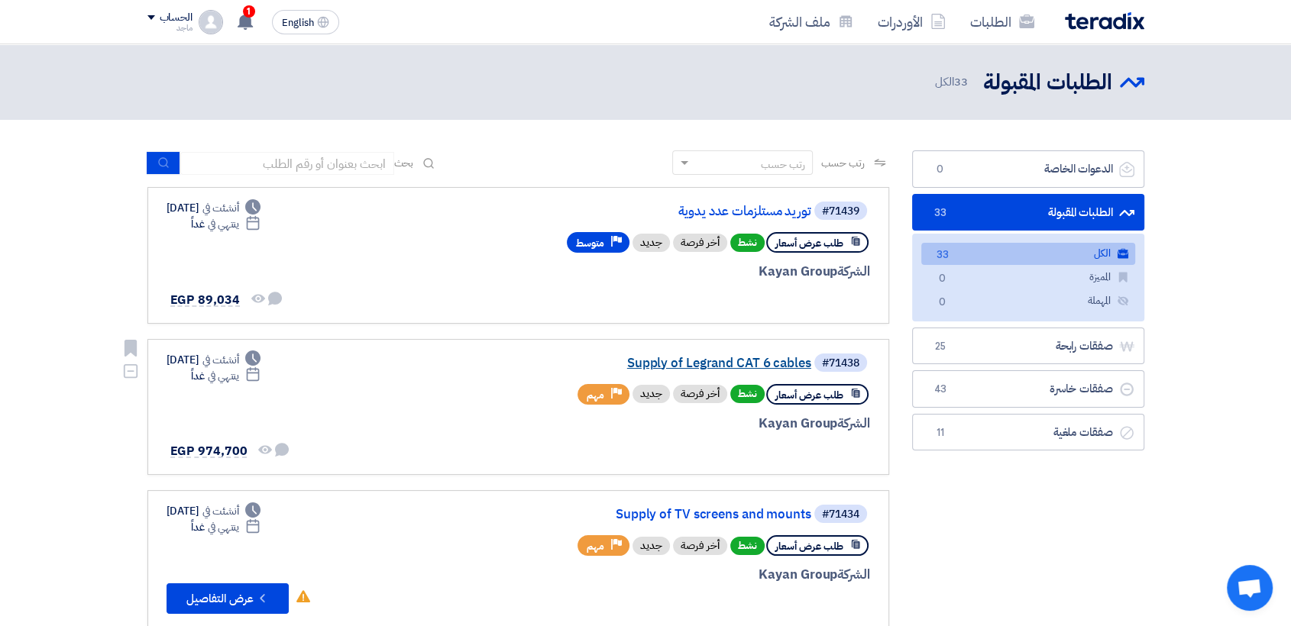
click at [684, 361] on link "Supply of Legrand CAT 6 cables" at bounding box center [659, 364] width 306 height 14
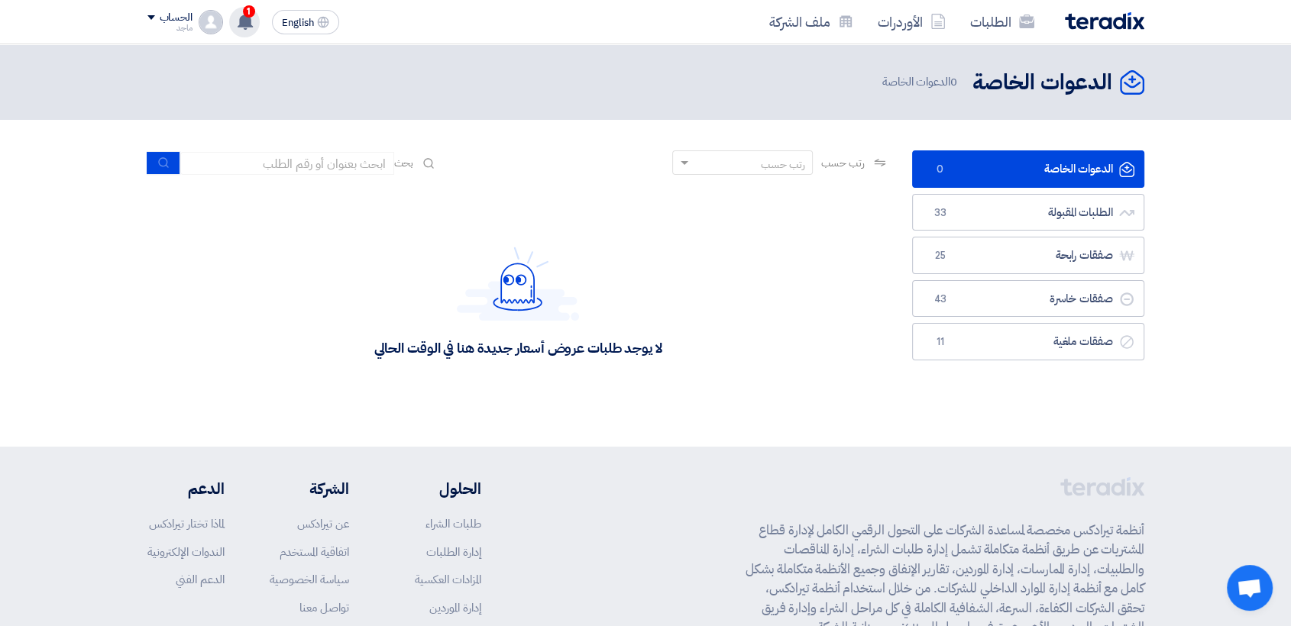
click at [251, 28] on icon at bounding box center [245, 21] width 17 height 17
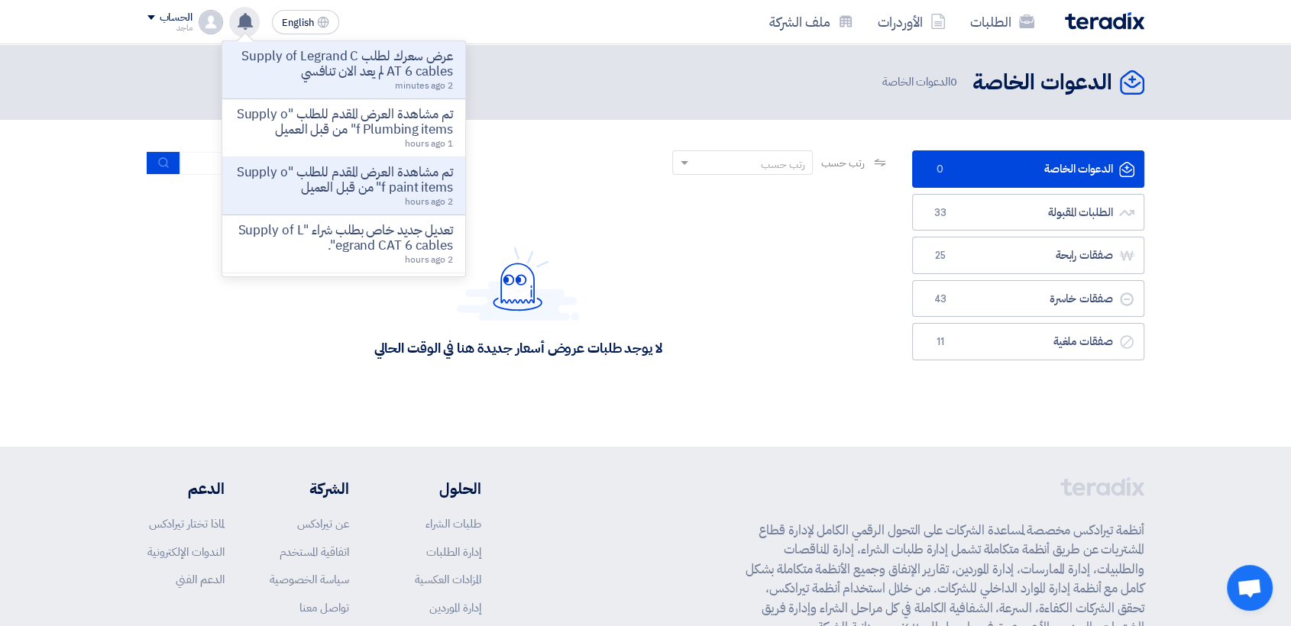
click at [251, 28] on icon at bounding box center [245, 21] width 17 height 17
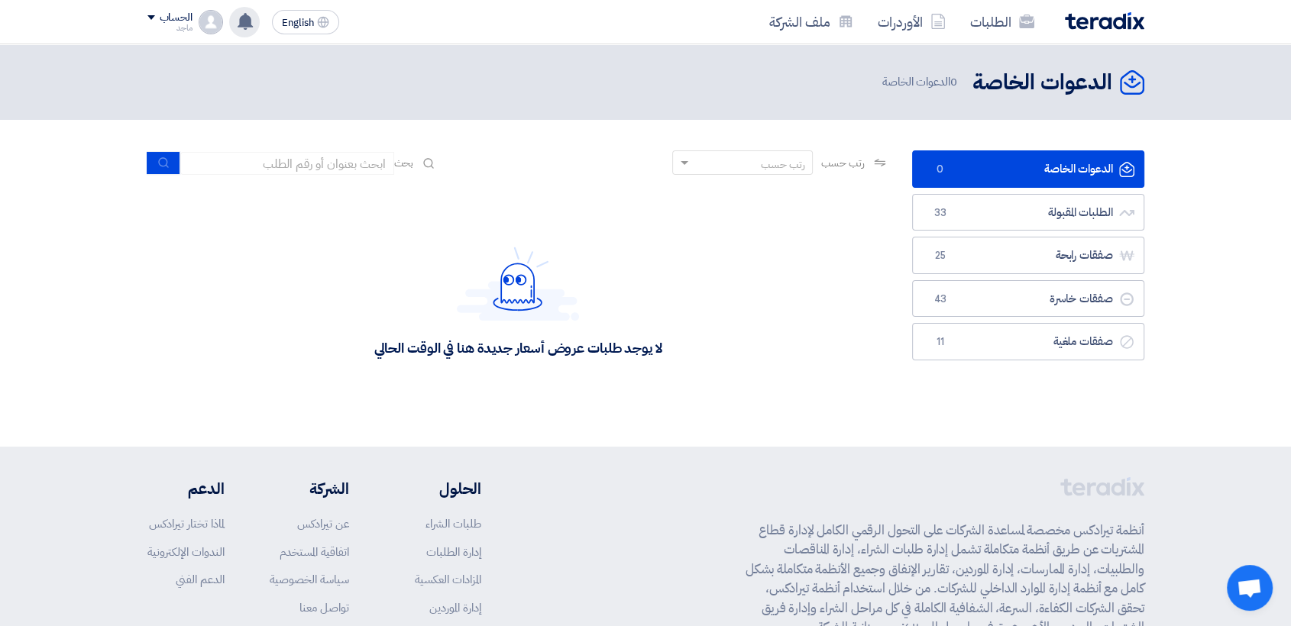
click at [251, 28] on icon at bounding box center [245, 21] width 17 height 17
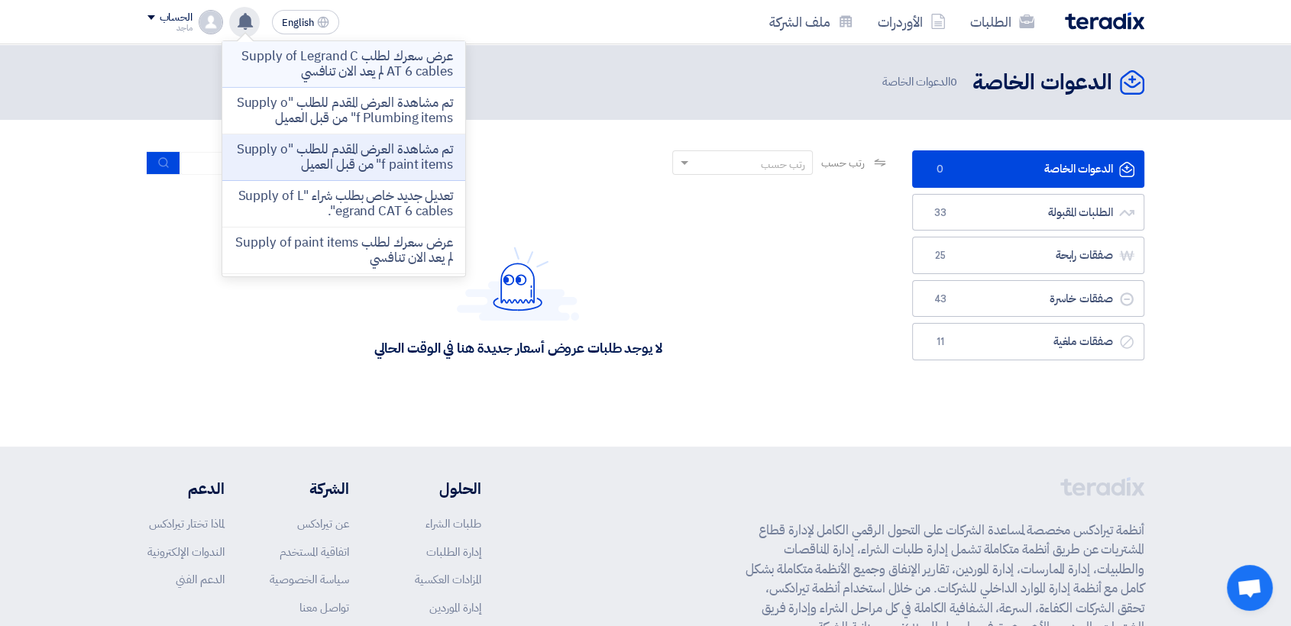
click at [286, 61] on p "عرض سعرك لطلب Supply of Legrand CAT 6 cables لم يعد الان تنافسي" at bounding box center [344, 64] width 218 height 31
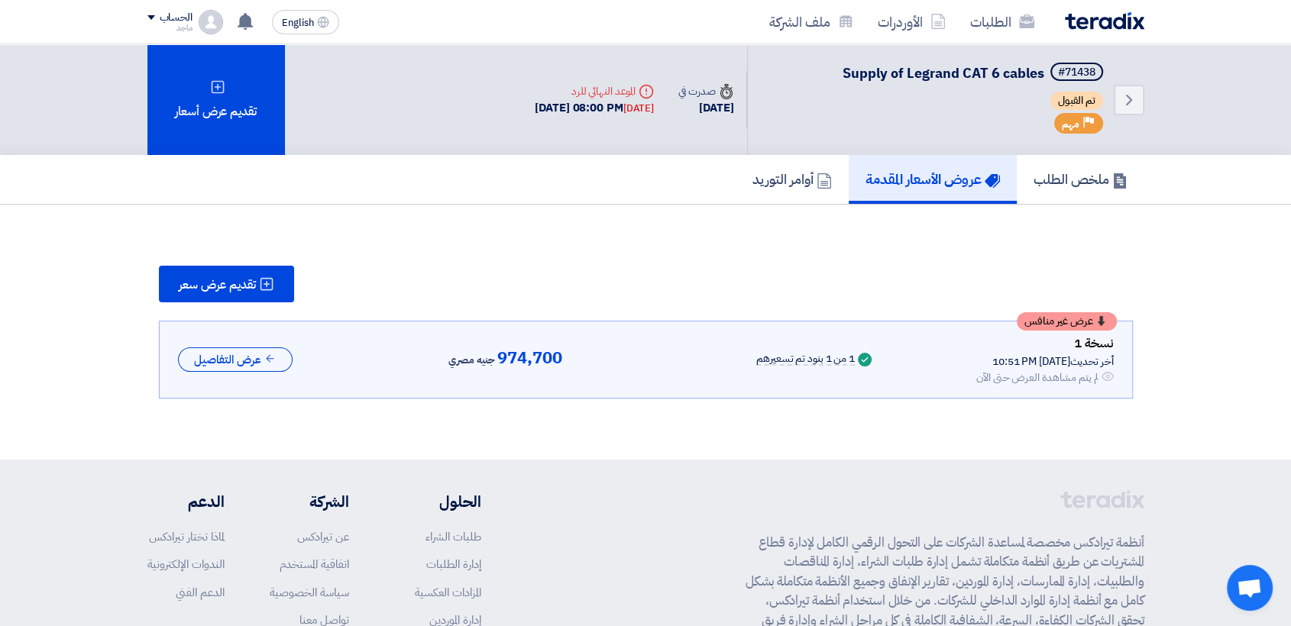
scroll to position [45, 0]
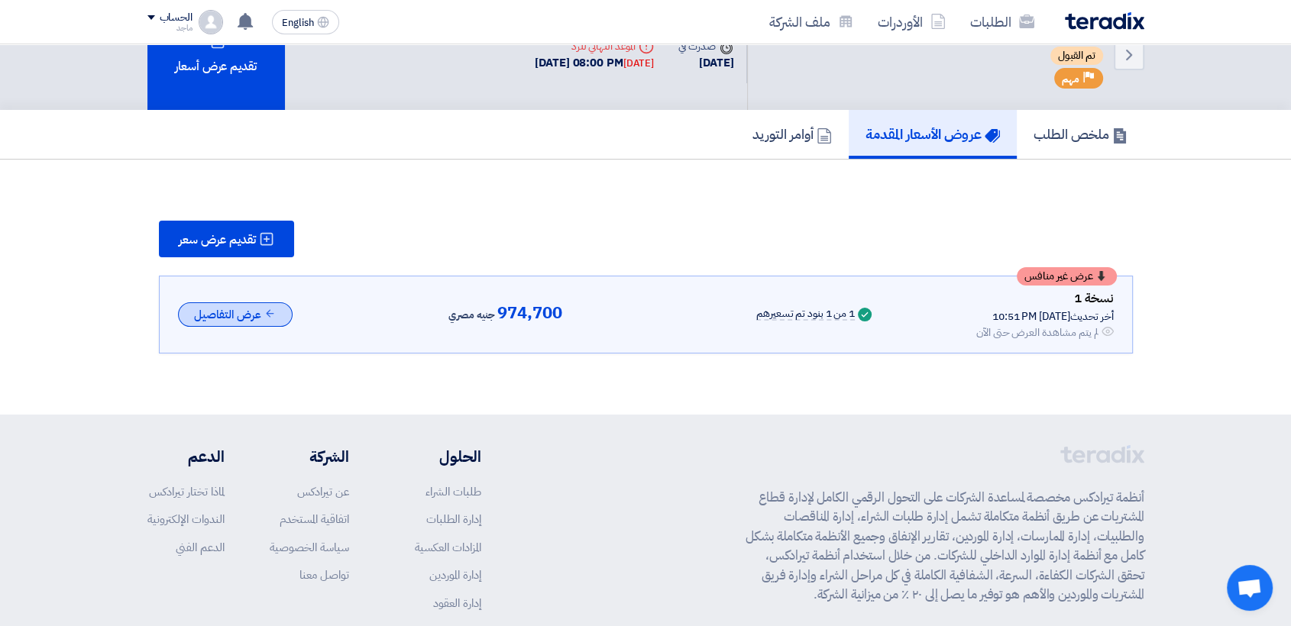
click at [232, 312] on button "عرض التفاصيل" at bounding box center [235, 315] width 115 height 25
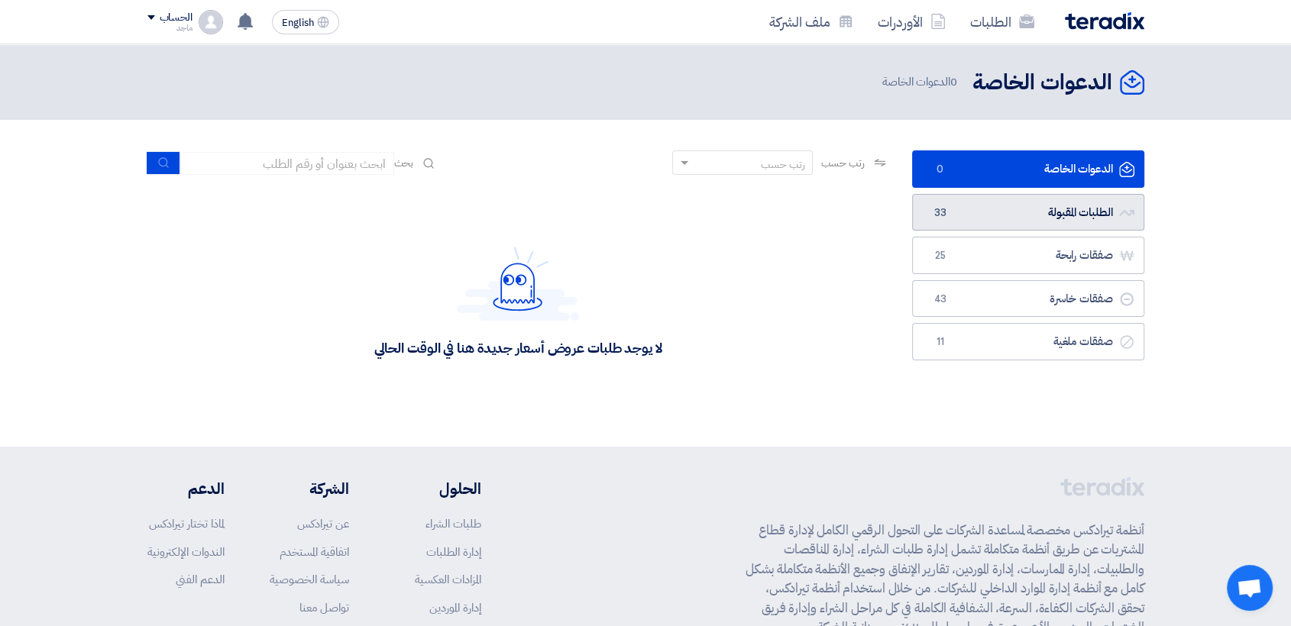
click at [1008, 209] on link "الطلبات المقبولة الطلبات المقبولة 33" at bounding box center [1028, 212] width 232 height 37
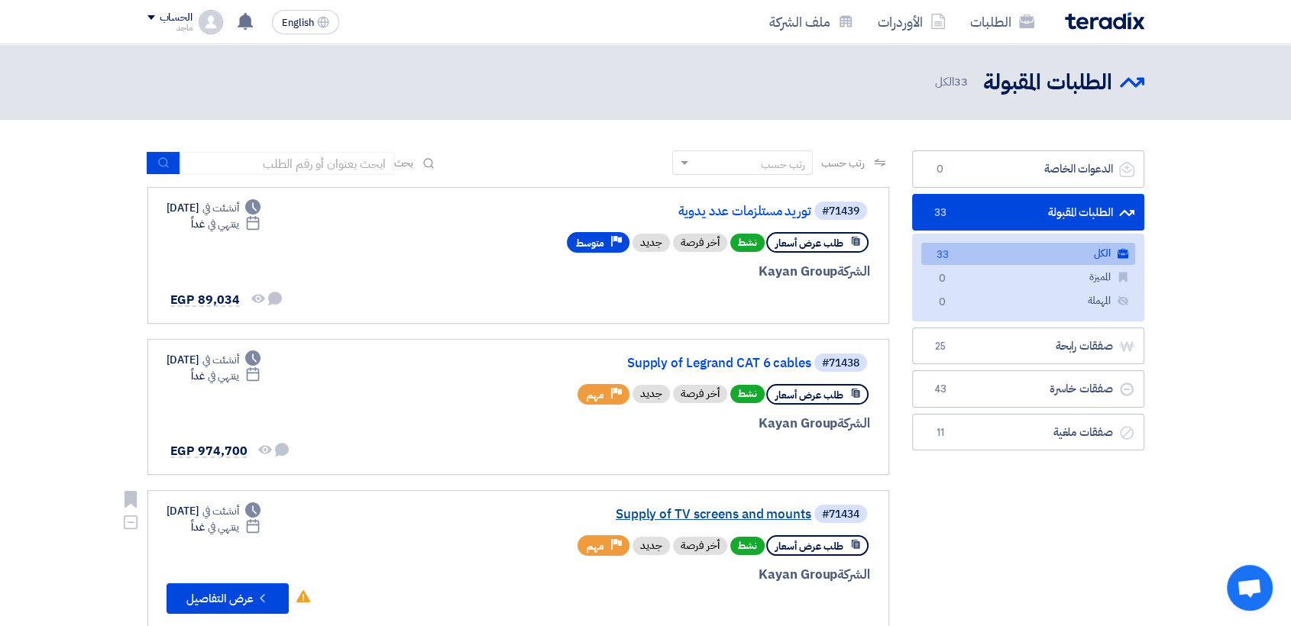
click at [718, 513] on link "Supply of TV screens and mounts" at bounding box center [659, 515] width 306 height 14
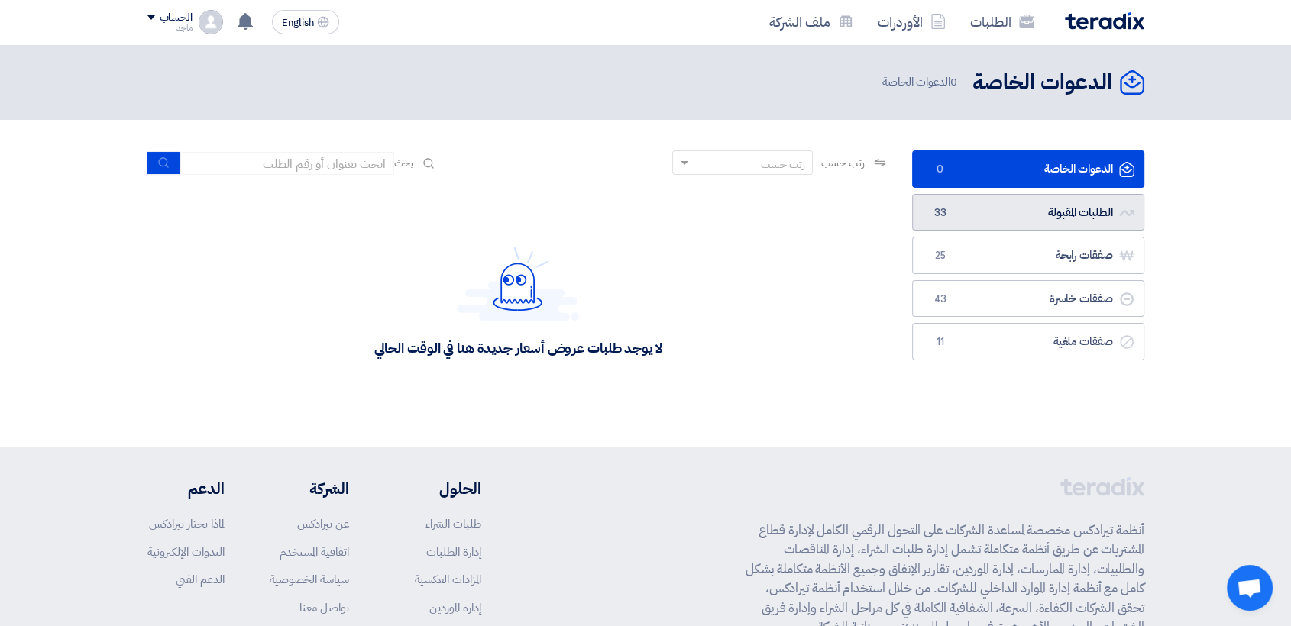
click at [920, 209] on link "الطلبات المقبولة الطلبات المقبولة 33" at bounding box center [1028, 212] width 232 height 37
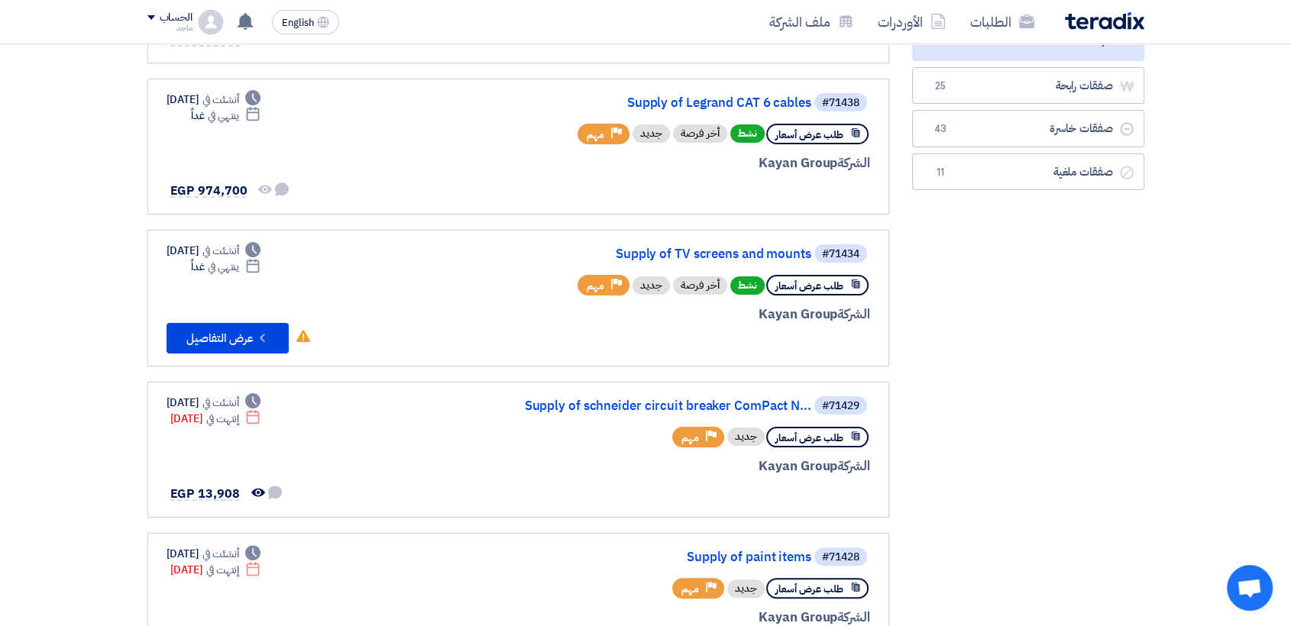
scroll to position [263, 0]
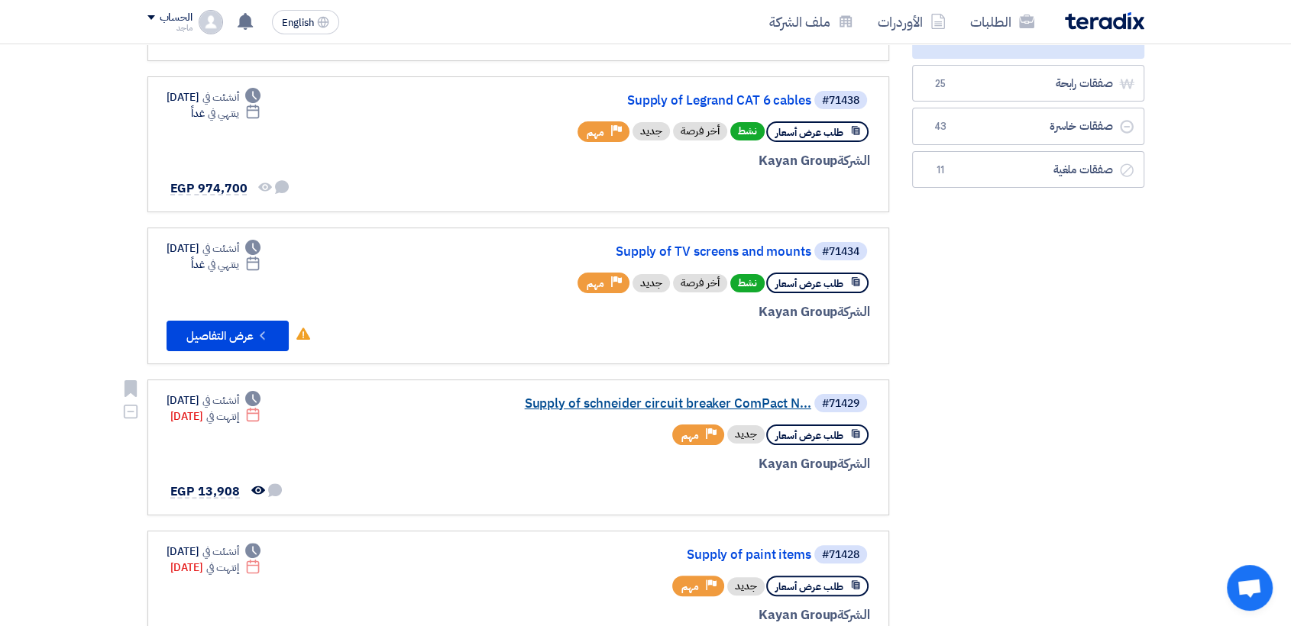
click at [623, 399] on link "Supply of schneider circuit breaker ComPact N..." at bounding box center [659, 404] width 306 height 14
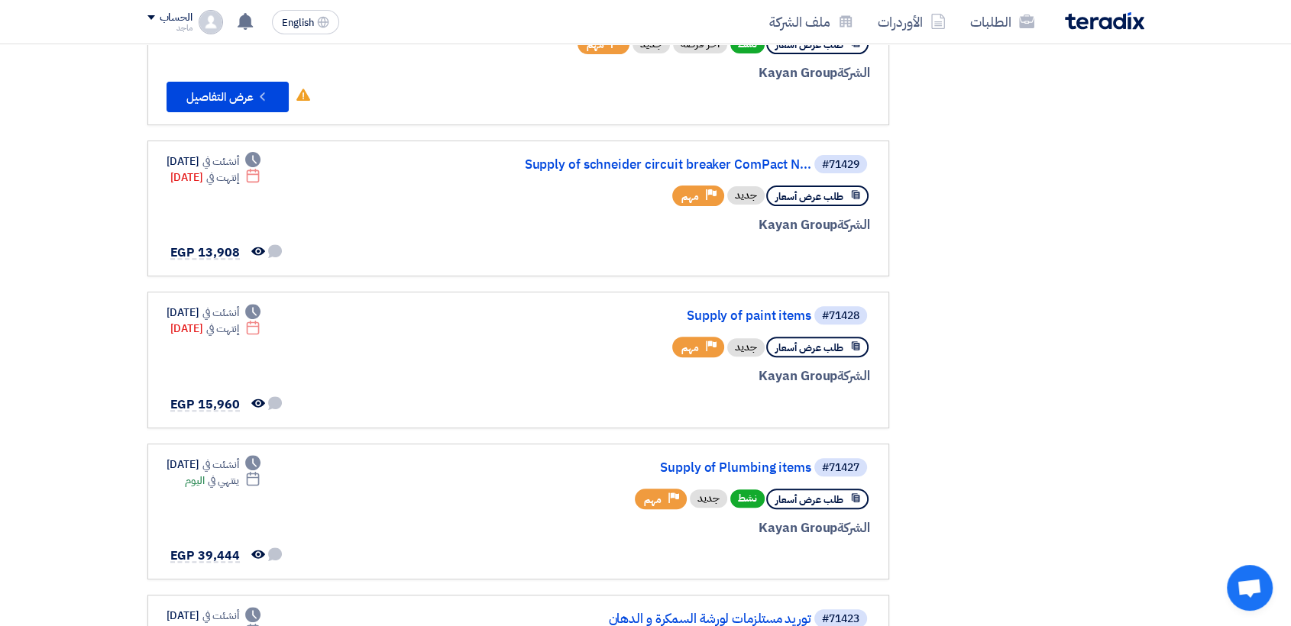
scroll to position [505, 0]
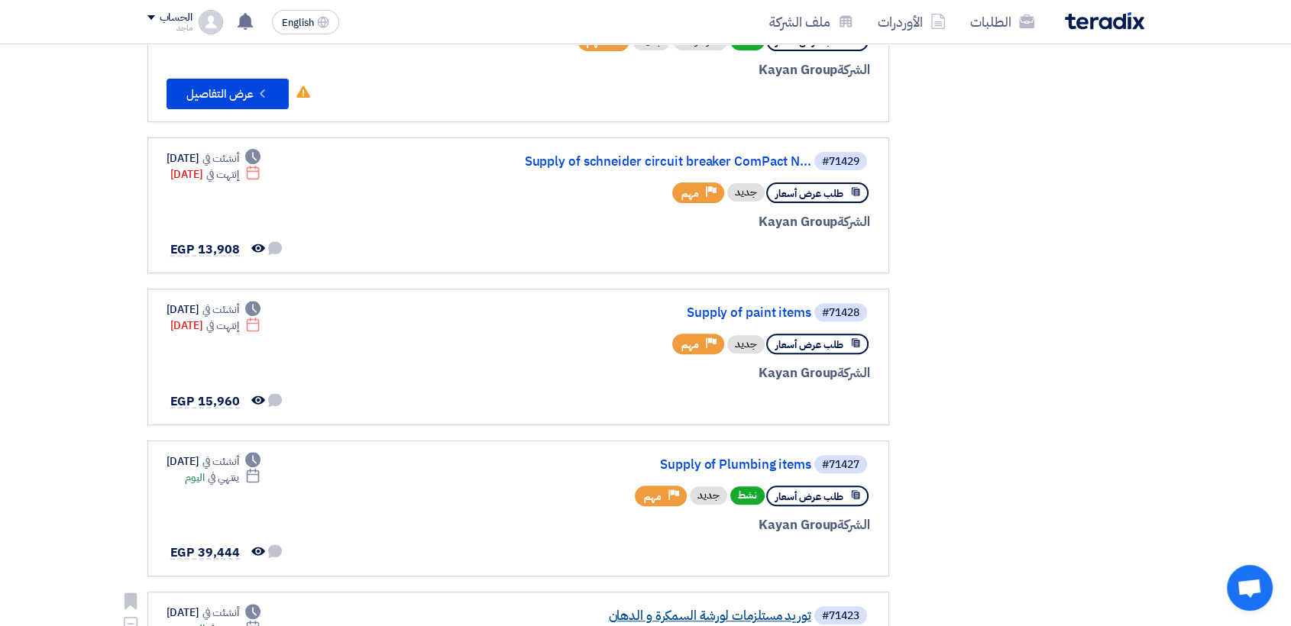
click at [698, 596] on link "توريد مستلزمات لورشة السمكرة و الدهان" at bounding box center [659, 617] width 306 height 14
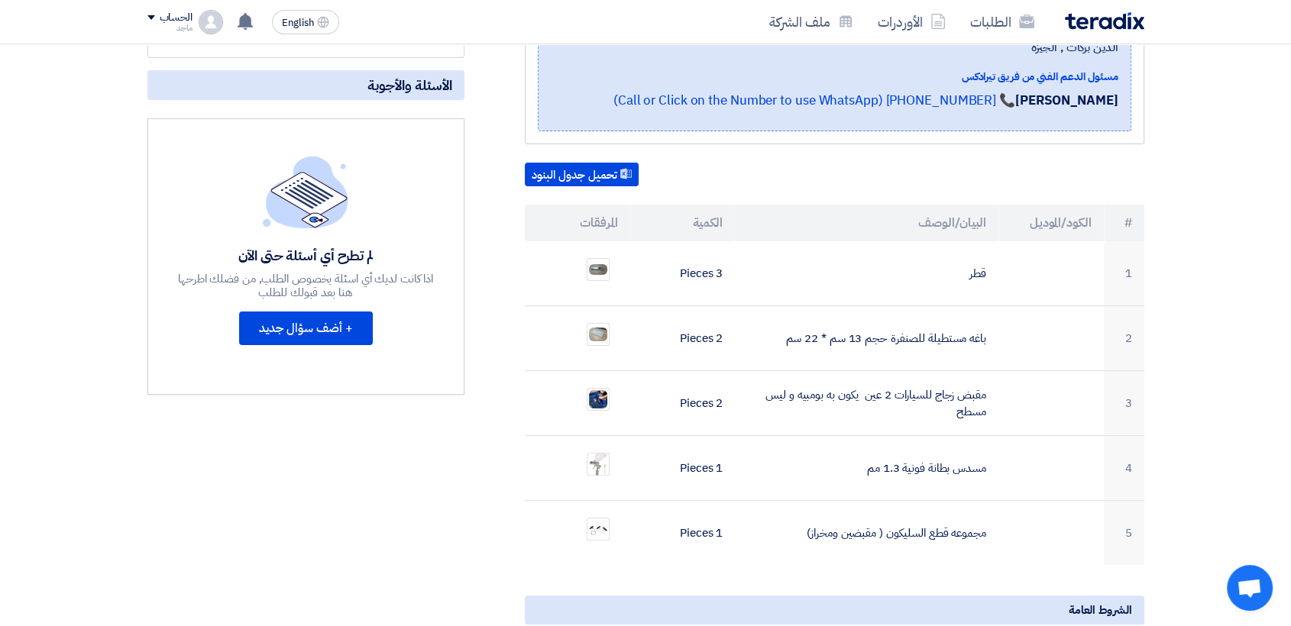
scroll to position [319, 0]
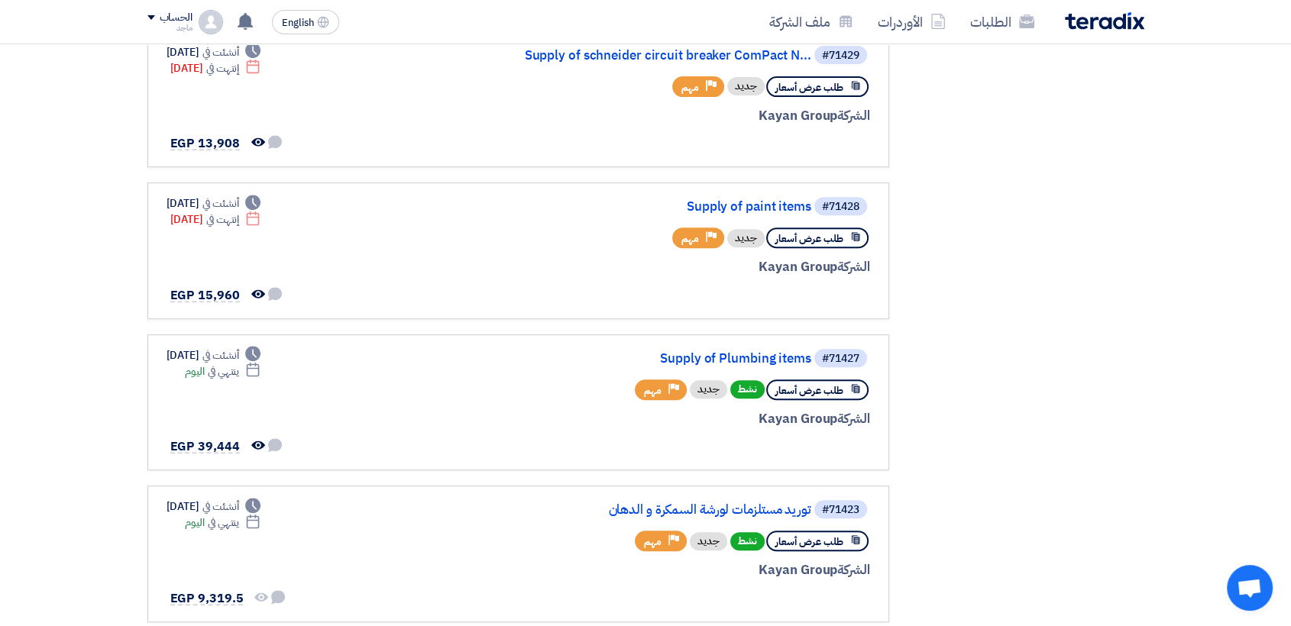
scroll to position [635, 0]
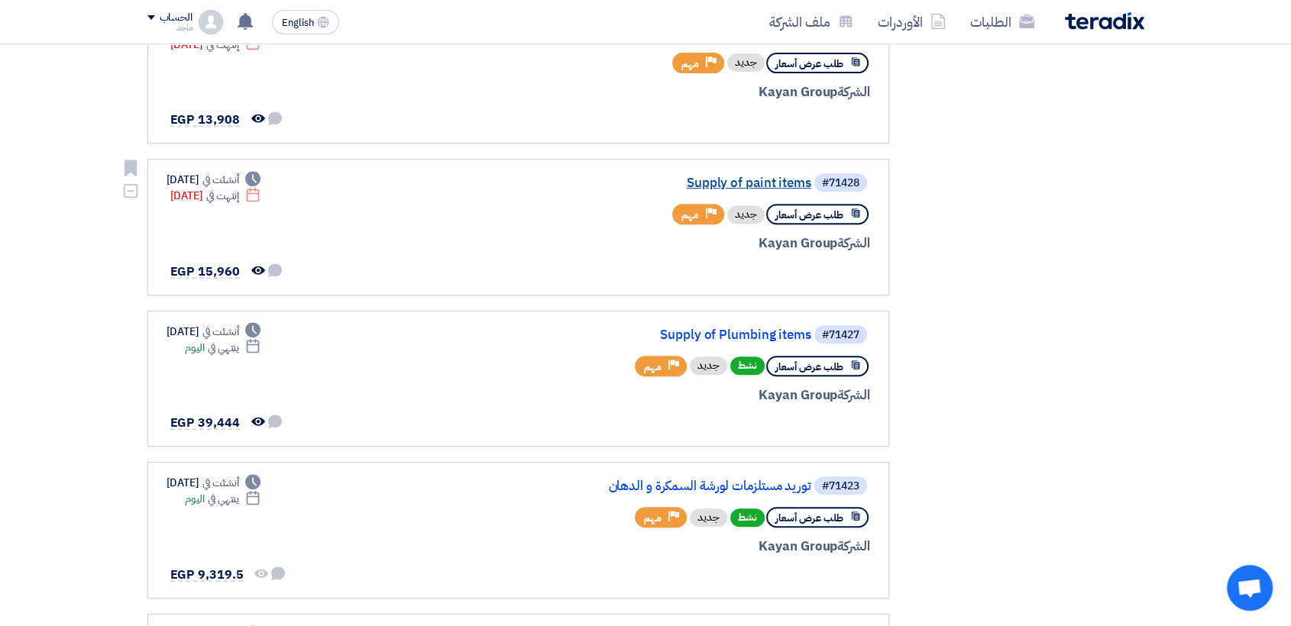
click at [726, 176] on link "Supply of paint items" at bounding box center [659, 183] width 306 height 14
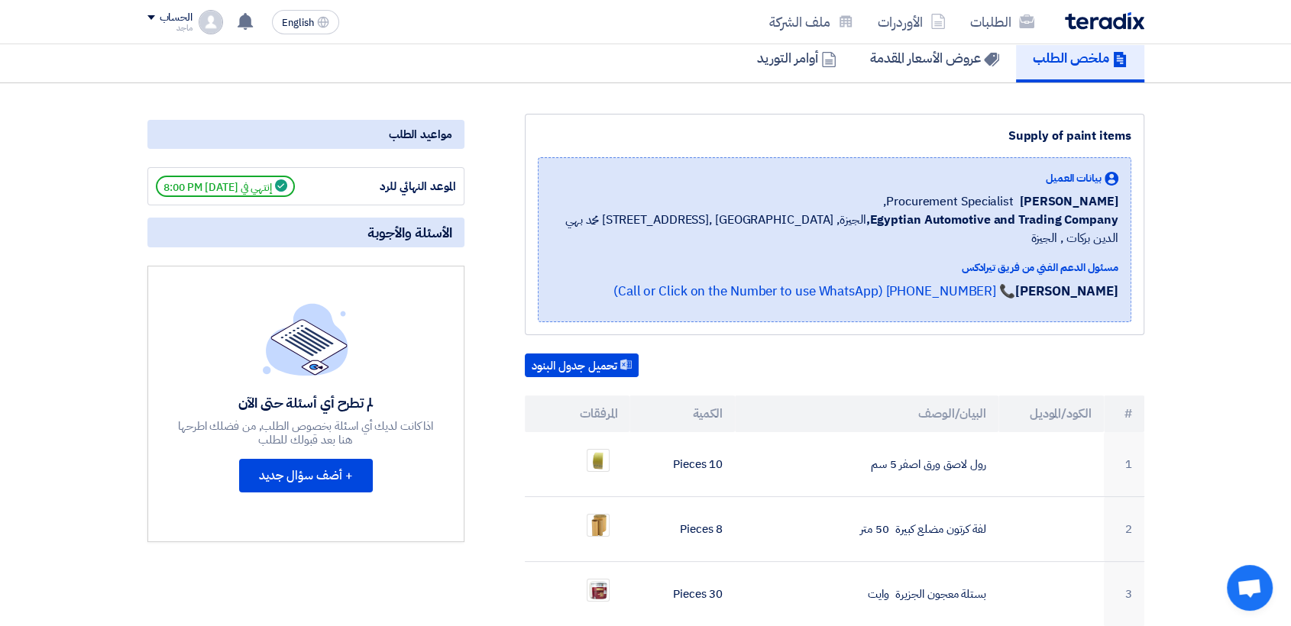
scroll to position [151, 0]
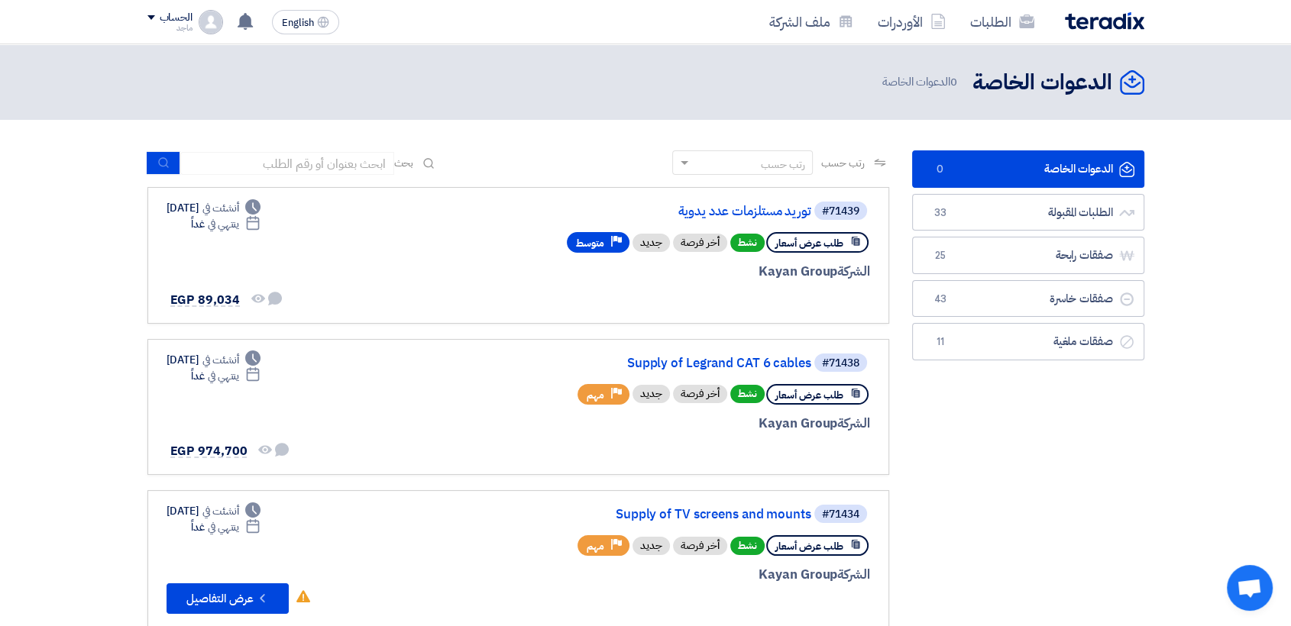
click at [426, 405] on div "#71438 Supply of Legrand CAT 6 cables طلب عرض أسعار نشط أخر فرصة جديد Priority …" at bounding box center [519, 407] width 704 height 111
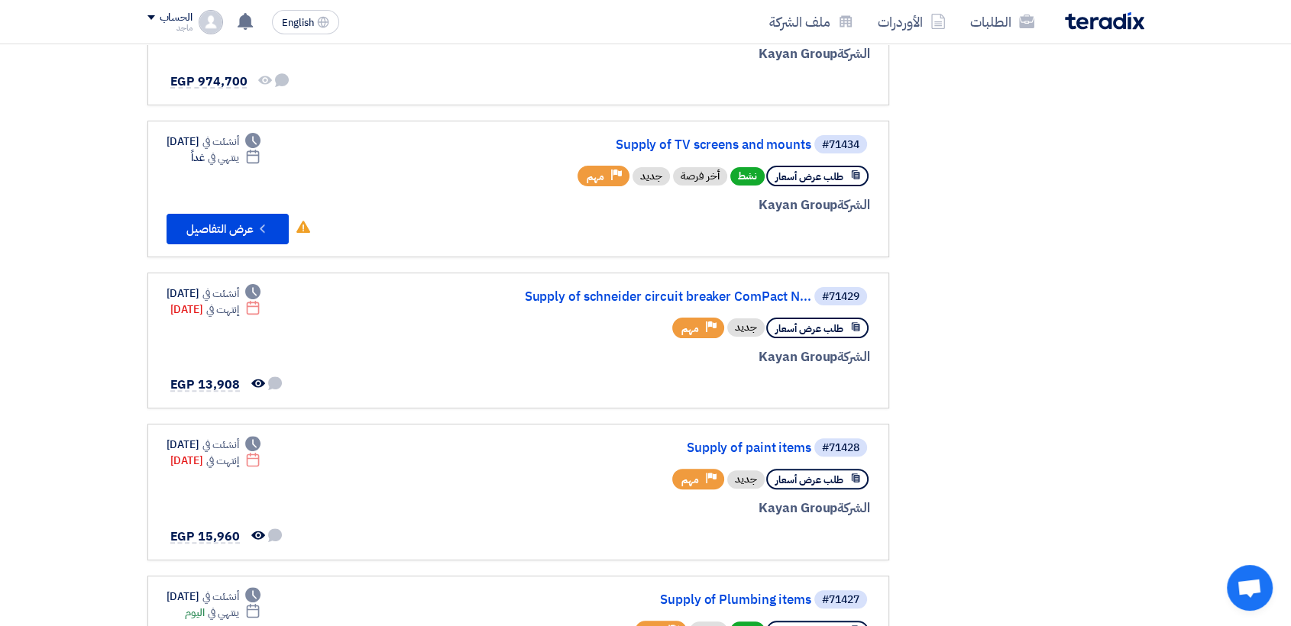
scroll to position [373, 0]
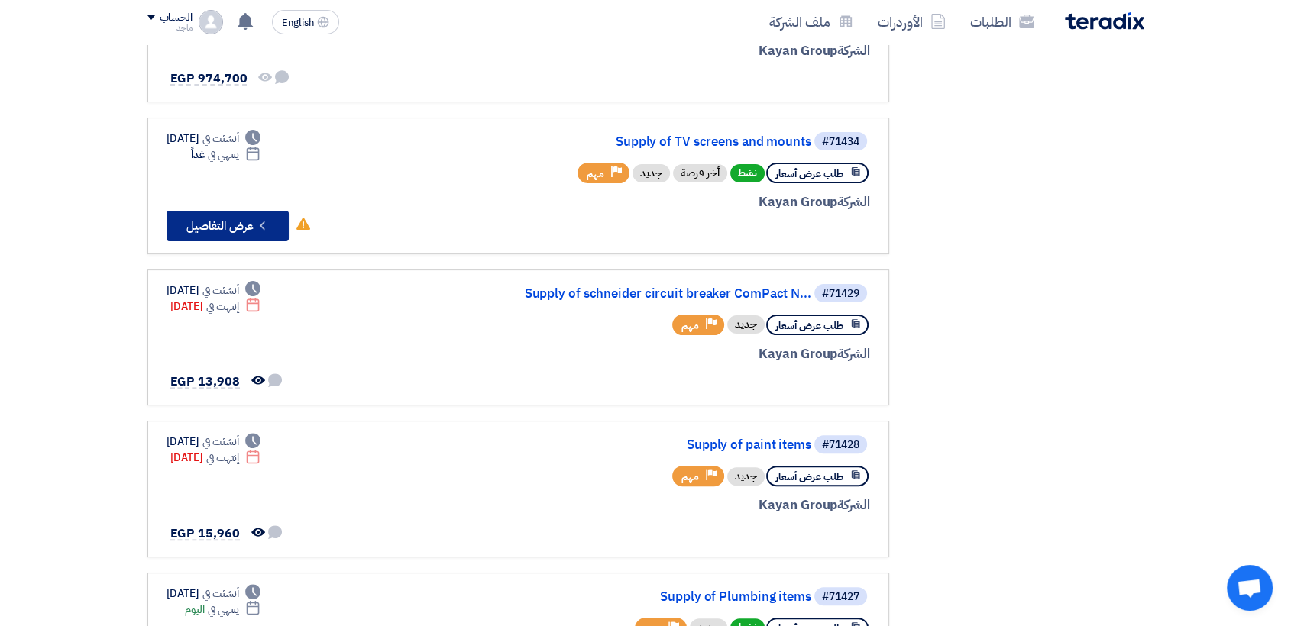
click at [246, 231] on button "Check details عرض التفاصيل" at bounding box center [228, 226] width 122 height 31
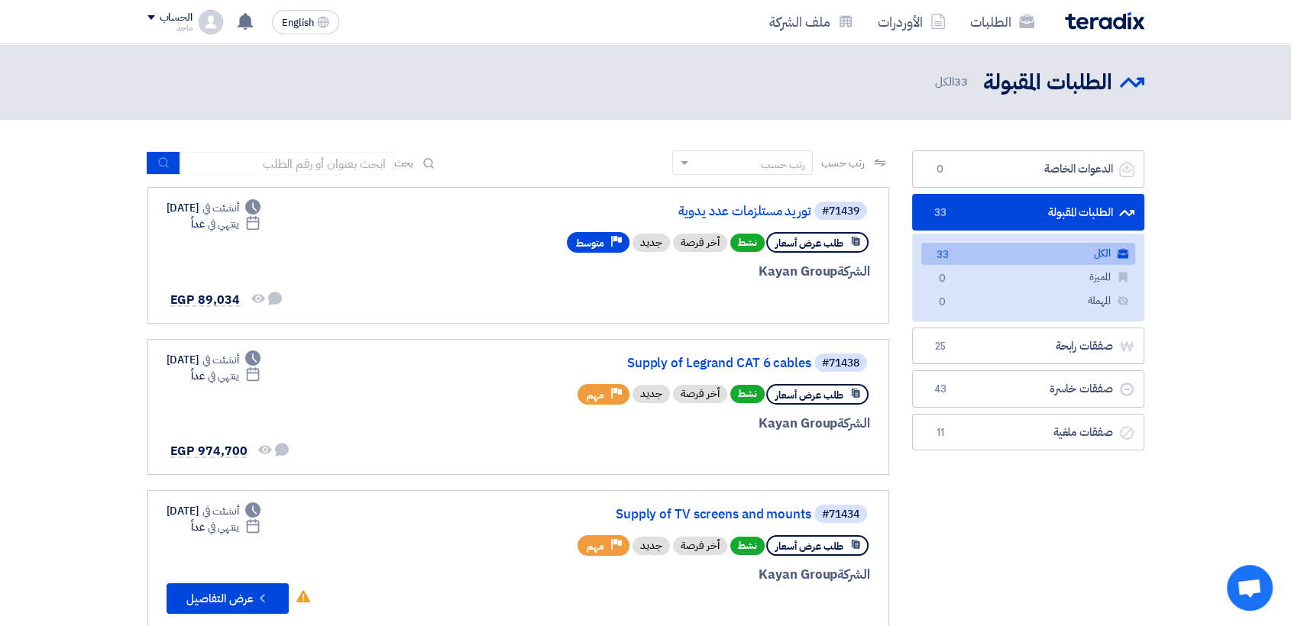
click at [1046, 218] on link "الطلبات المقبولة الطلبات المقبولة 33" at bounding box center [1028, 212] width 232 height 37
click at [1040, 215] on link "الطلبات المقبولة الطلبات المقبولة 33" at bounding box center [1028, 212] width 232 height 37
